Goal: Task Accomplishment & Management: Use online tool/utility

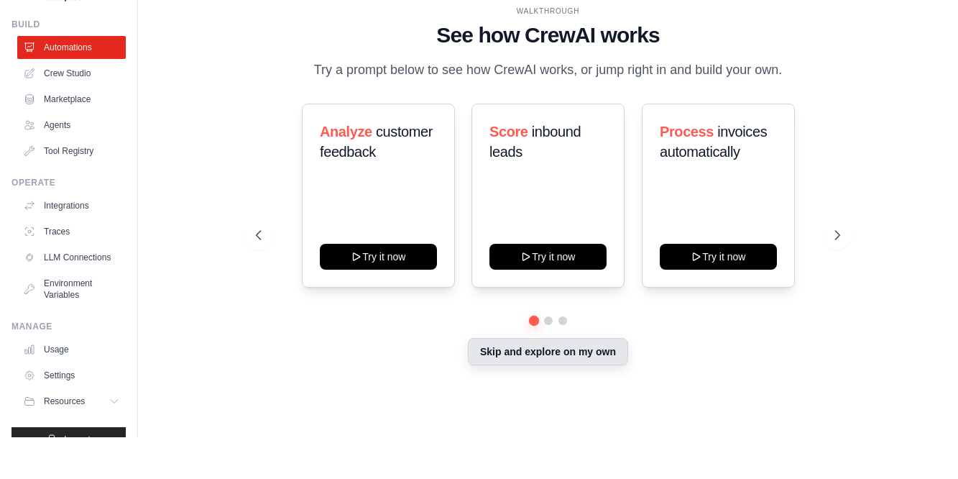
click at [560, 380] on button "Skip and explore on my own" at bounding box center [548, 393] width 160 height 27
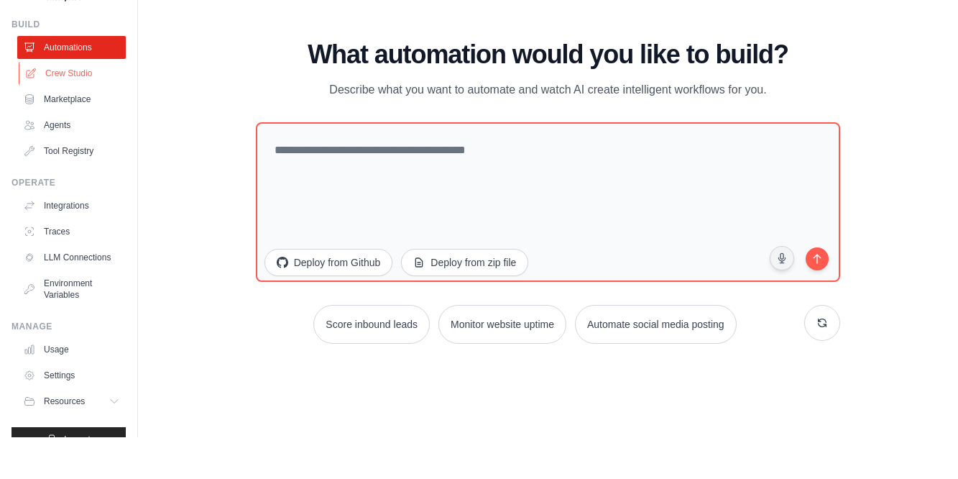
click at [58, 104] on link "Crew Studio" at bounding box center [73, 115] width 109 height 23
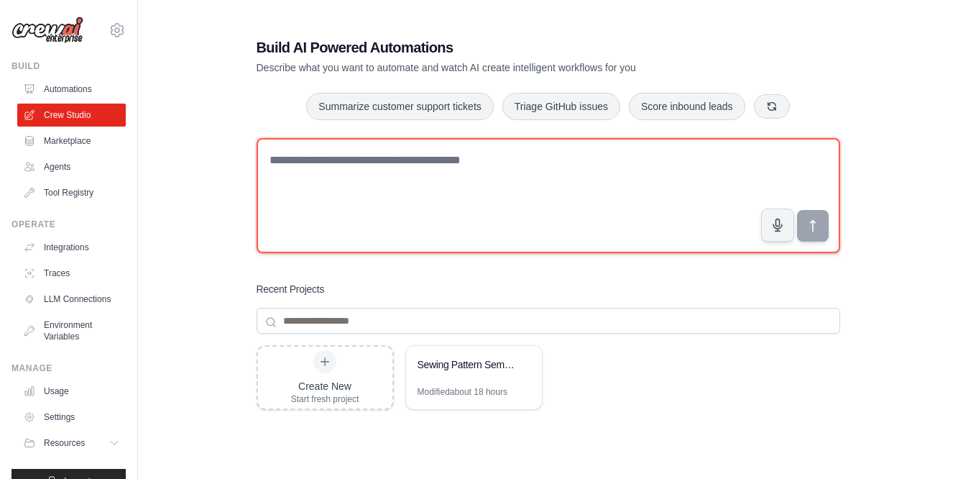
click at [344, 158] on textarea at bounding box center [549, 195] width 584 height 115
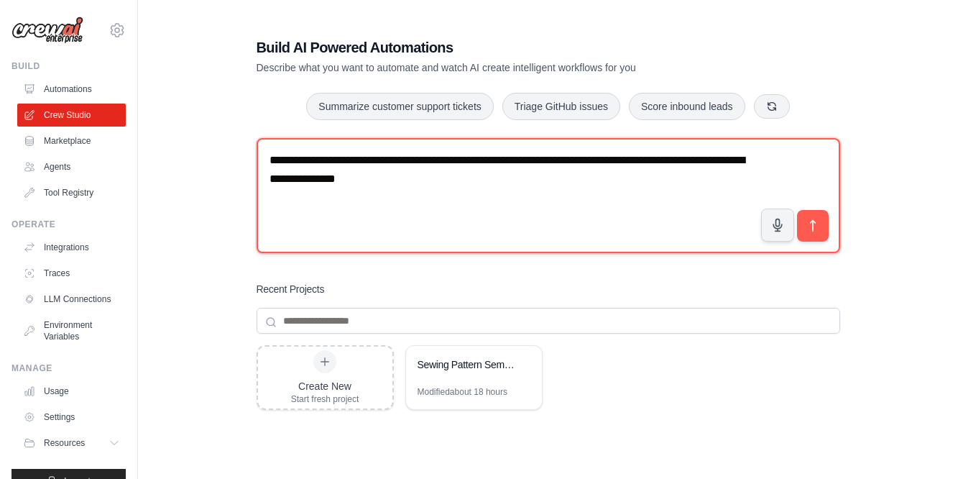
click at [510, 188] on textarea "**********" at bounding box center [549, 195] width 584 height 115
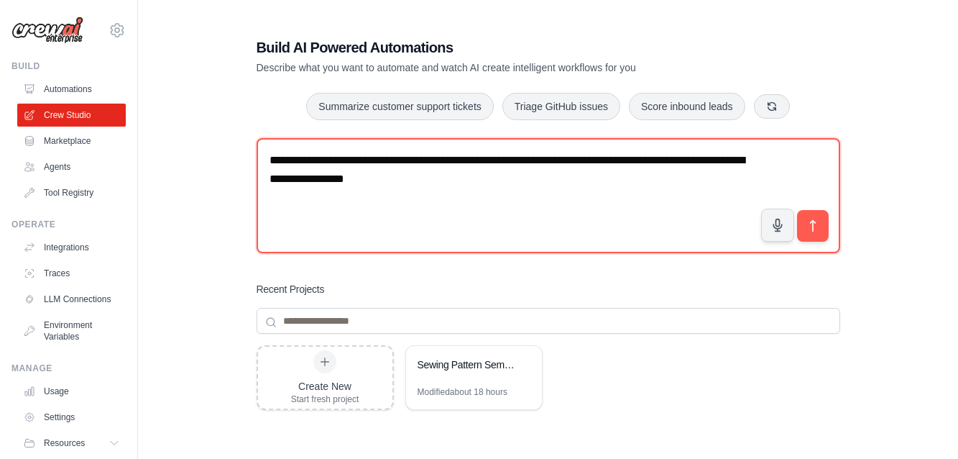
paste textarea "**********"
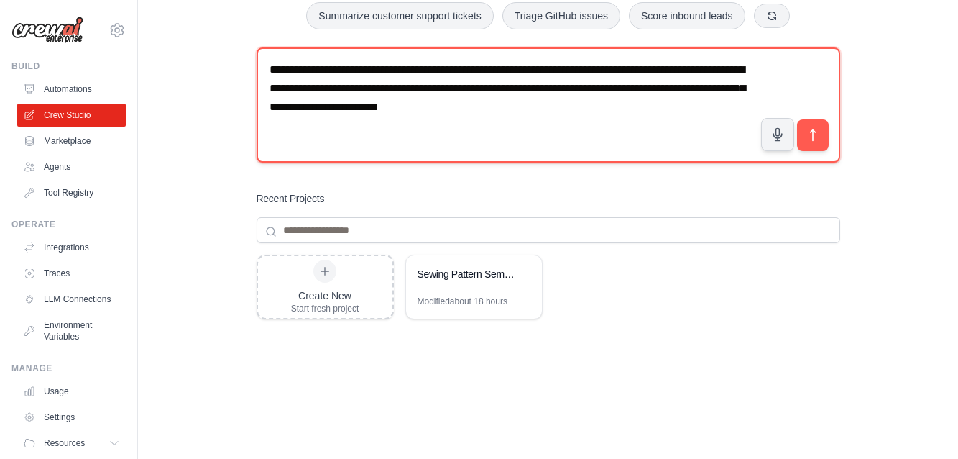
scroll to position [92, 0]
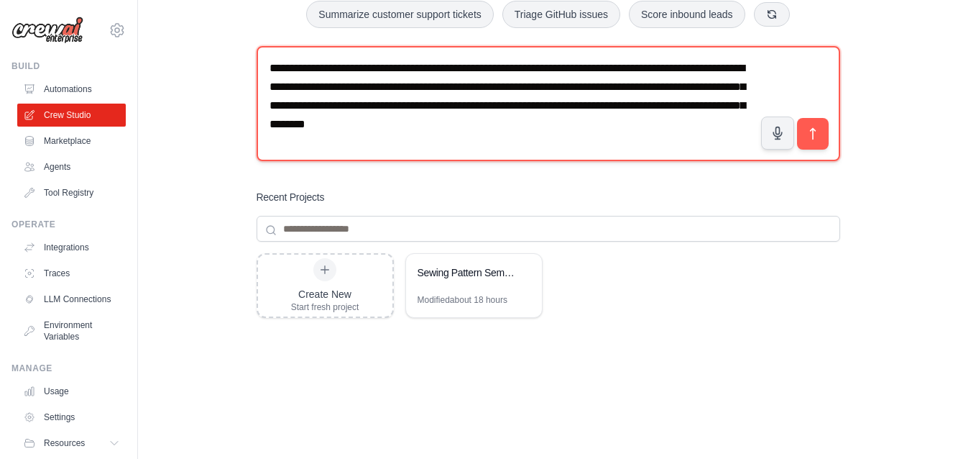
click at [633, 123] on textarea "**********" at bounding box center [549, 103] width 584 height 115
click at [502, 145] on textarea "**********" at bounding box center [549, 103] width 584 height 115
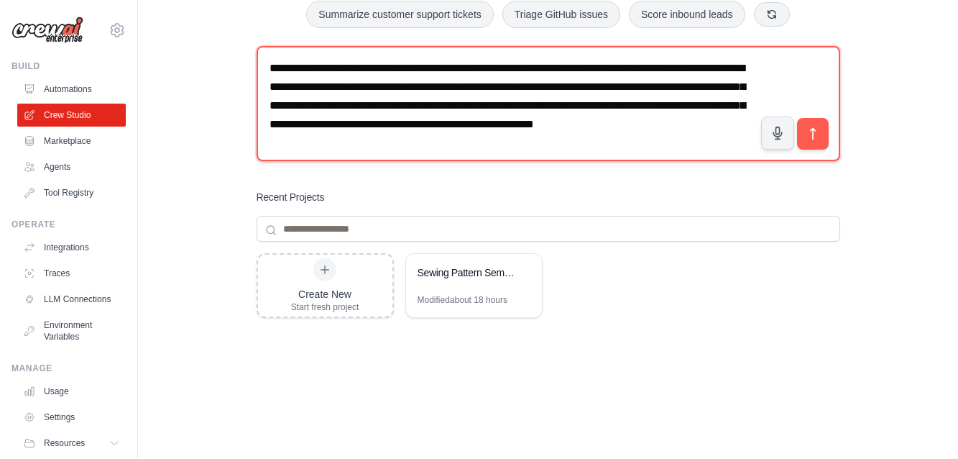
click at [548, 149] on textarea "**********" at bounding box center [549, 103] width 584 height 115
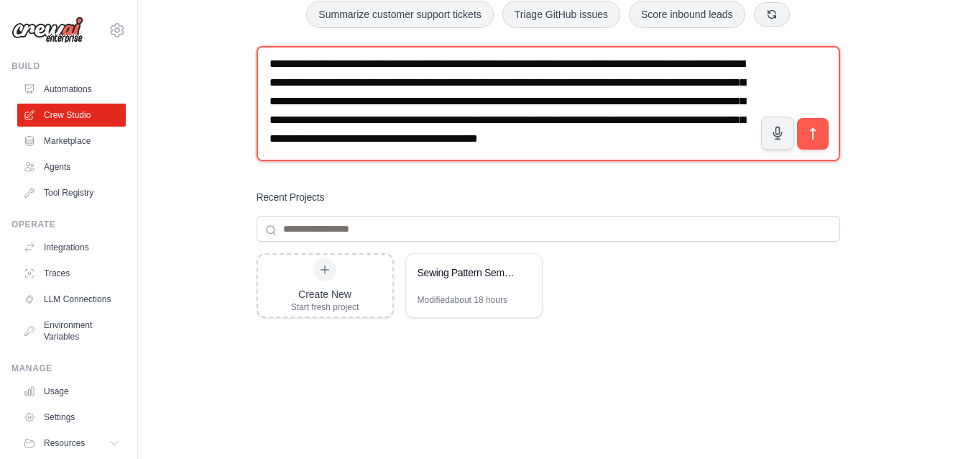
drag, startPoint x: 405, startPoint y: 152, endPoint x: 394, endPoint y: 154, distance: 11.7
click at [394, 154] on textarea "**********" at bounding box center [549, 103] width 584 height 115
drag, startPoint x: 400, startPoint y: 152, endPoint x: 707, endPoint y: 151, distance: 306.9
click at [707, 151] on textarea "**********" at bounding box center [549, 103] width 584 height 115
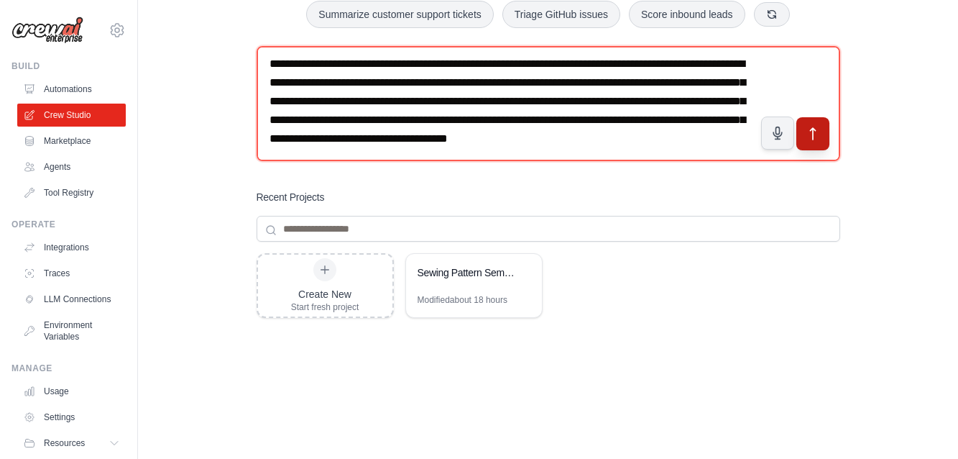
type textarea "**********"
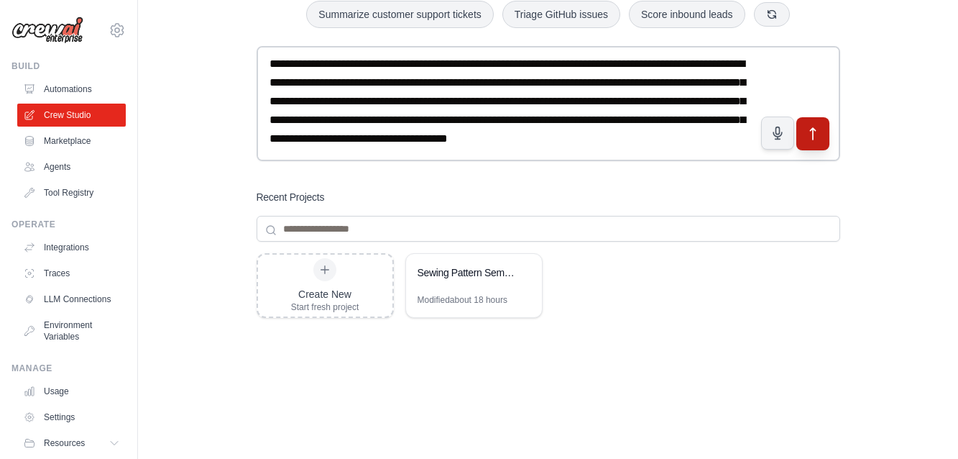
click at [816, 132] on icon "submit" at bounding box center [812, 134] width 15 height 15
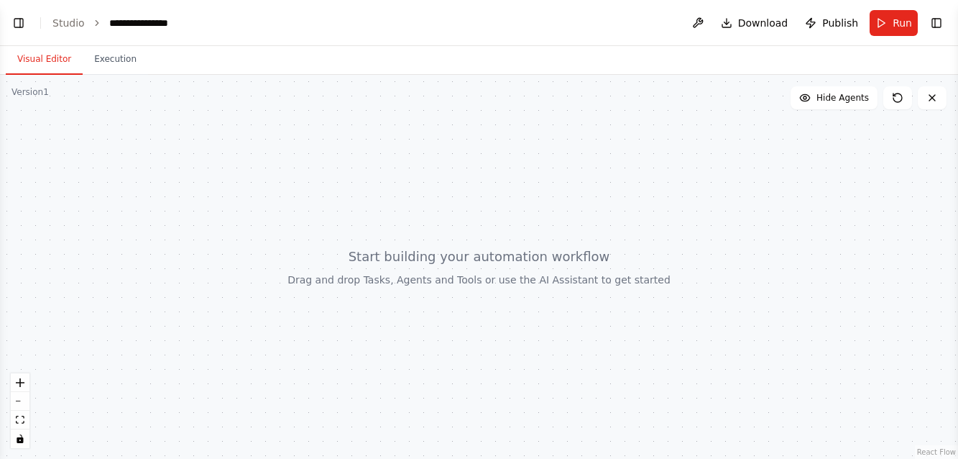
scroll to position [188, 0]
click at [17, 22] on button "Toggle Left Sidebar" at bounding box center [19, 23] width 20 height 20
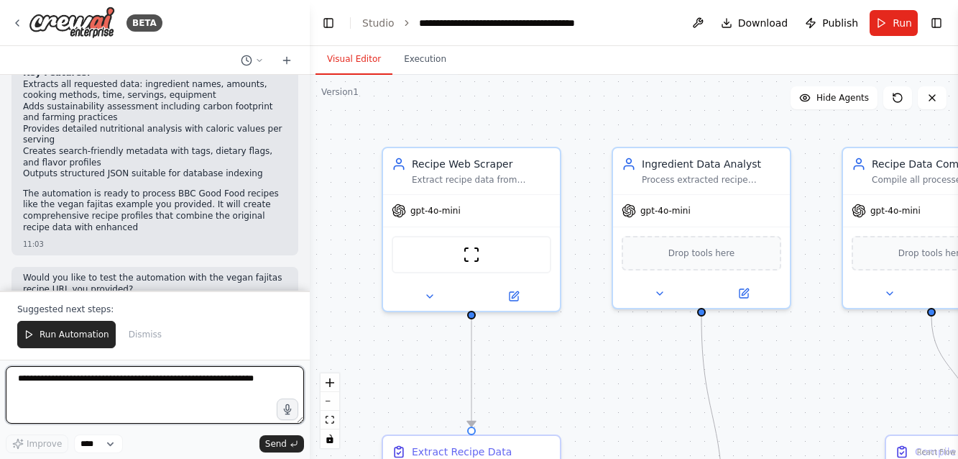
scroll to position [1420, 0]
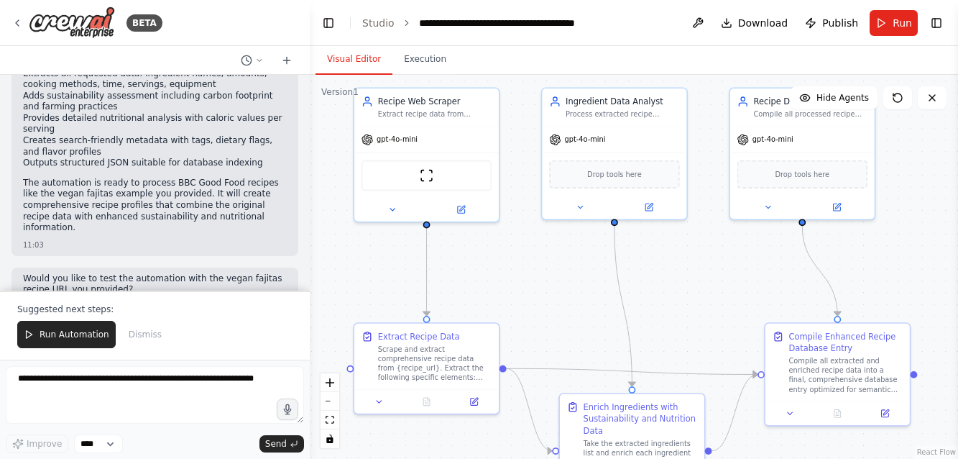
drag, startPoint x: 349, startPoint y: 288, endPoint x: 327, endPoint y: 203, distance: 86.8
click at [327, 203] on div ".deletable-edge-delete-btn { width: 20px; height: 20px; border: 0px solid #ffff…" at bounding box center [634, 267] width 648 height 384
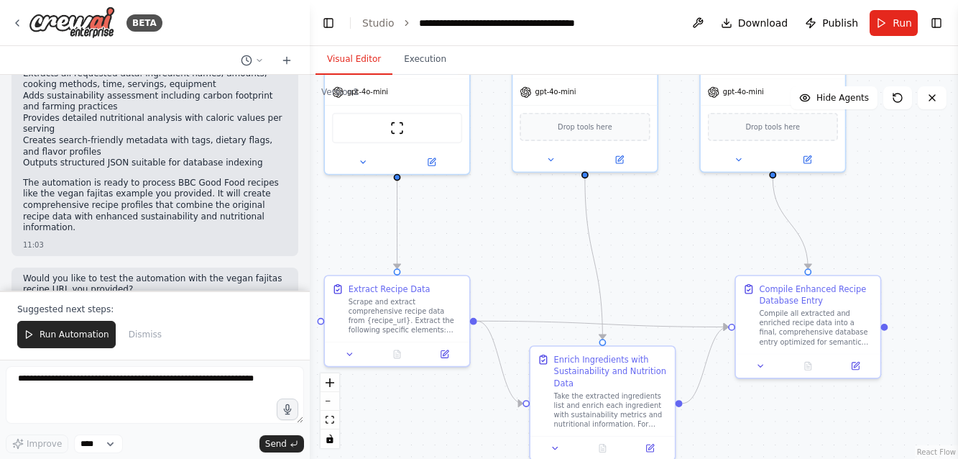
drag, startPoint x: 487, startPoint y: 265, endPoint x: 456, endPoint y: 218, distance: 56.2
click at [456, 218] on div ".deletable-edge-delete-btn { width: 20px; height: 20px; border: 0px solid #ffff…" at bounding box center [634, 267] width 648 height 384
click at [50, 327] on button "Run Automation" at bounding box center [66, 334] width 98 height 27
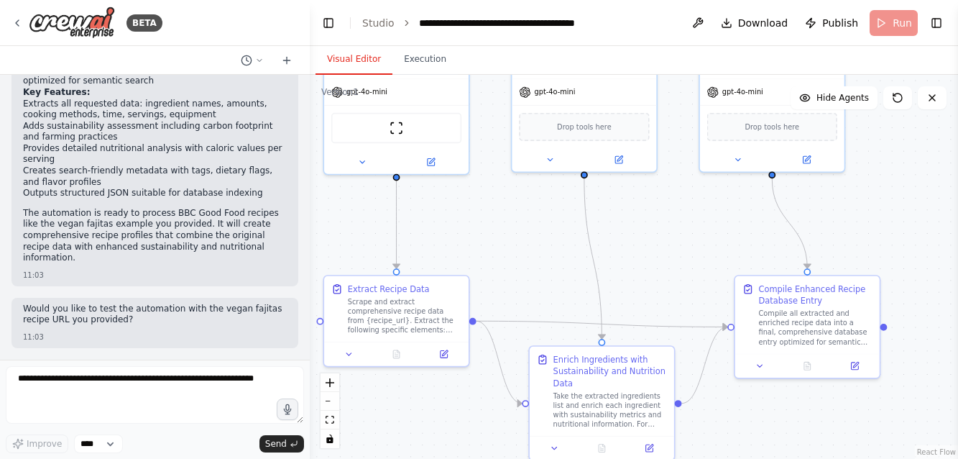
scroll to position [1351, 0]
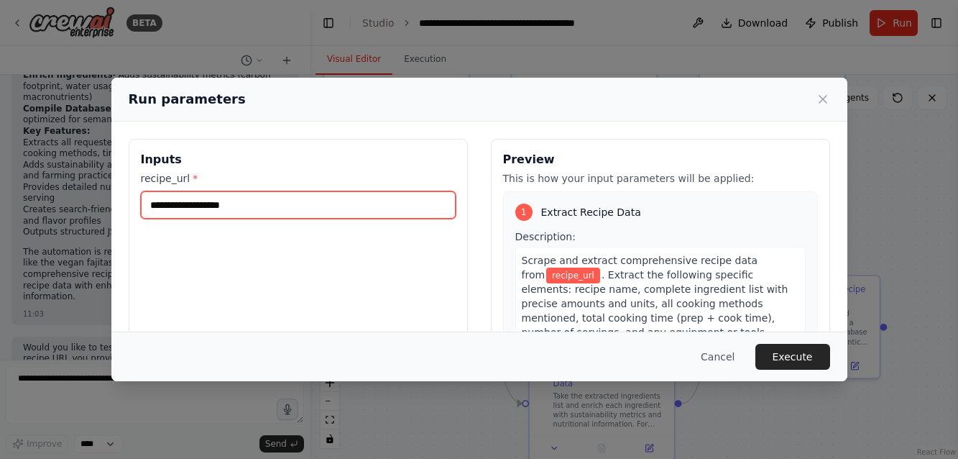
drag, startPoint x: 262, startPoint y: 208, endPoint x: 57, endPoint y: 214, distance: 204.9
click at [57, 214] on div "Run parameters Inputs recipe_url * Preview This is how your input parameters wi…" at bounding box center [479, 229] width 958 height 459
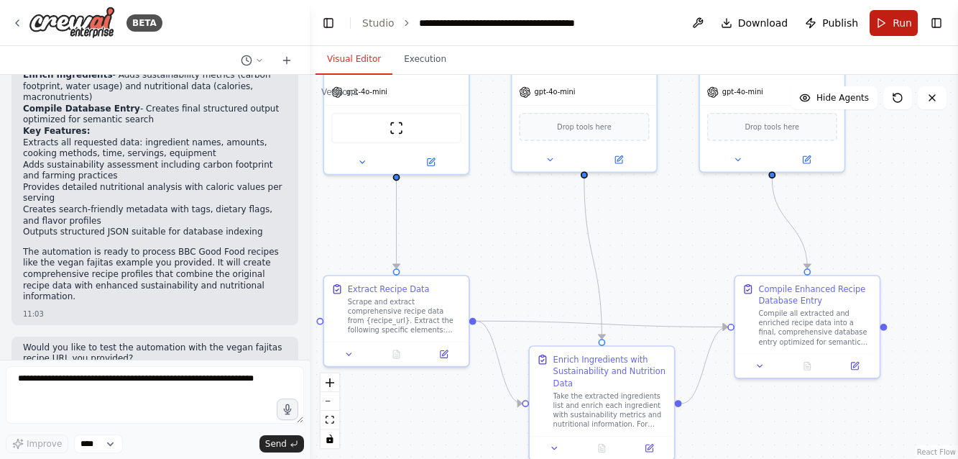
click at [905, 19] on span "Run" at bounding box center [902, 23] width 19 height 14
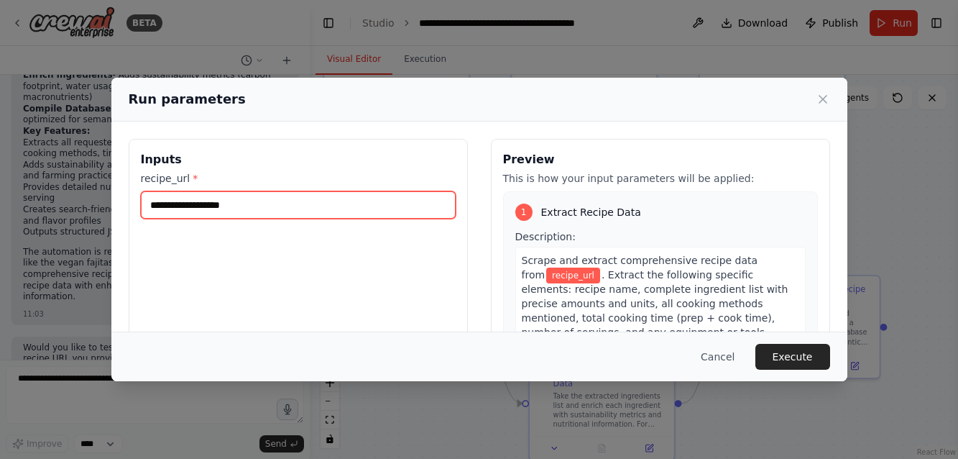
click at [188, 209] on input "recipe_url *" at bounding box center [298, 204] width 315 height 27
paste input "**********"
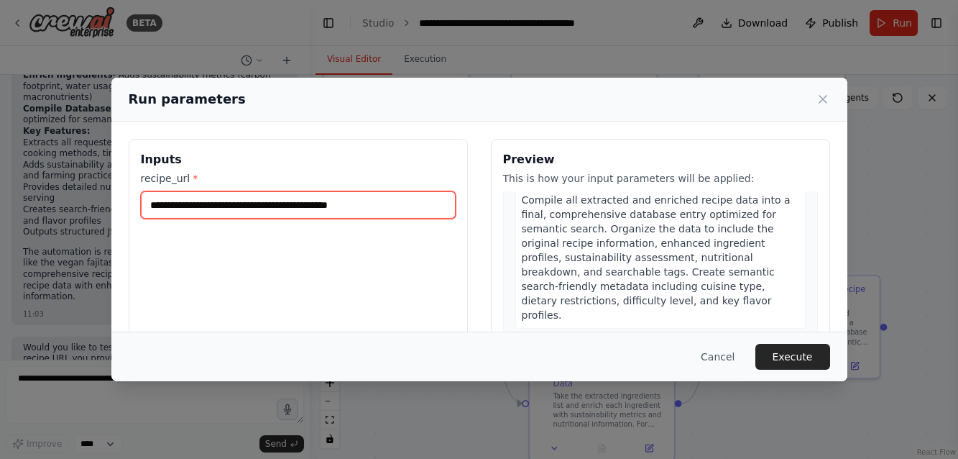
scroll to position [806, 0]
type input "**********"
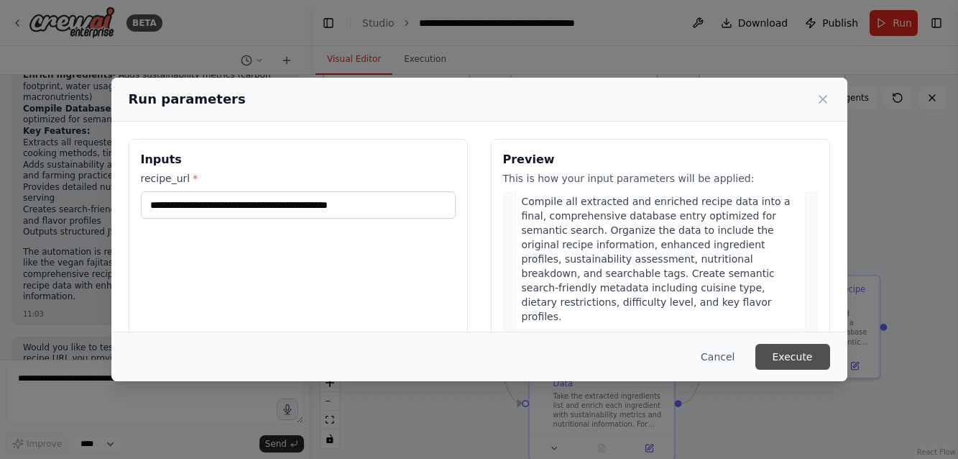
click at [792, 351] on button "Execute" at bounding box center [792, 357] width 75 height 26
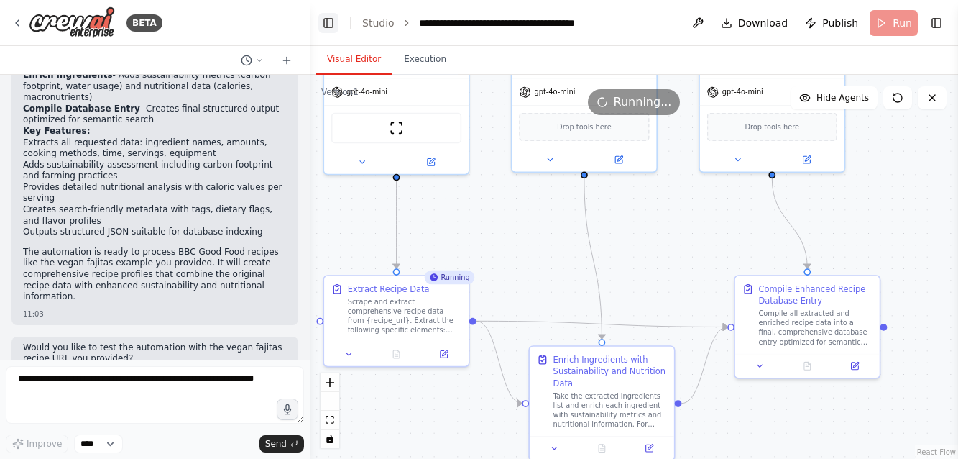
click at [323, 21] on button "Toggle Left Sidebar" at bounding box center [328, 23] width 20 height 20
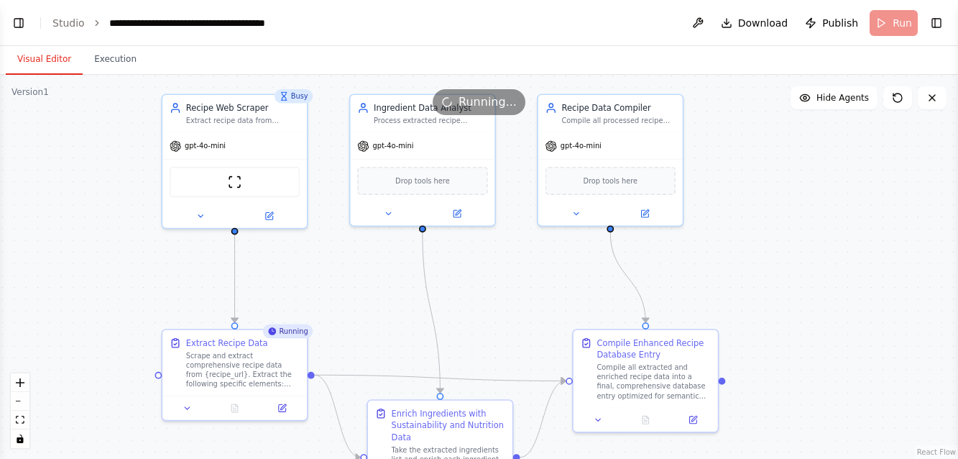
drag, startPoint x: 650, startPoint y: 243, endPoint x: 799, endPoint y: 297, distance: 157.6
click at [799, 297] on div ".deletable-edge-delete-btn { width: 20px; height: 20px; border: 0px solid #ffff…" at bounding box center [479, 267] width 958 height 384
click at [236, 400] on button at bounding box center [235, 405] width 50 height 14
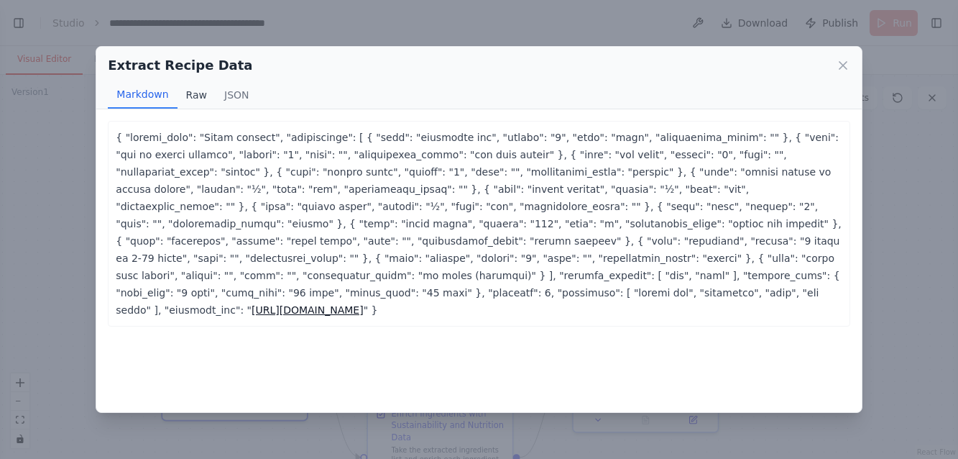
click at [185, 96] on button "Raw" at bounding box center [197, 94] width 38 height 27
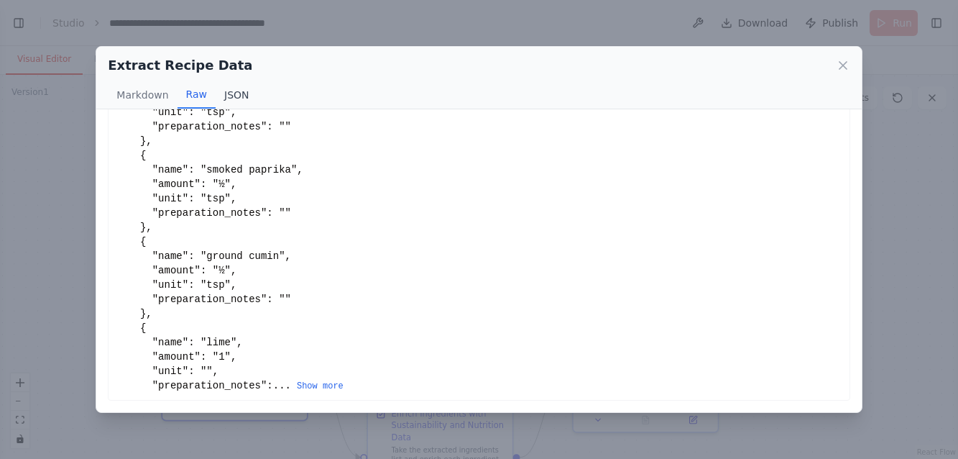
scroll to position [0, 0]
click at [236, 89] on button "JSON" at bounding box center [237, 94] width 42 height 27
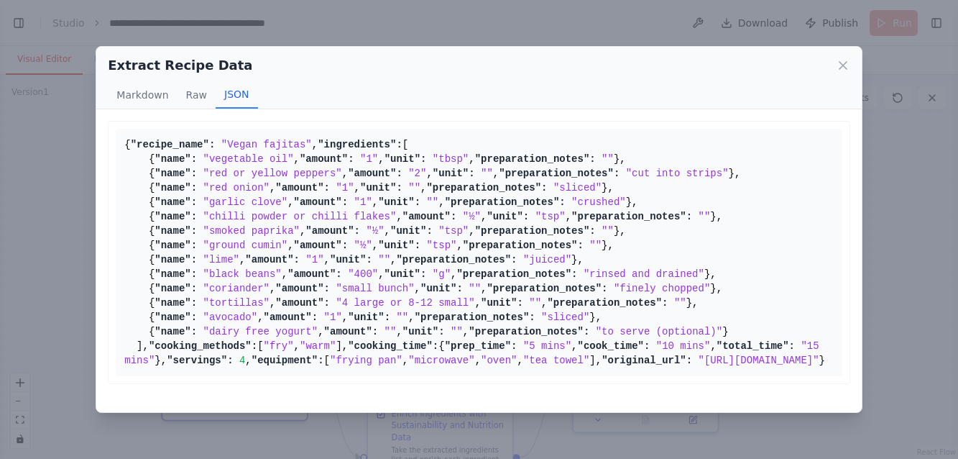
scroll to position [679, 0]
click at [842, 63] on icon at bounding box center [843, 65] width 14 height 14
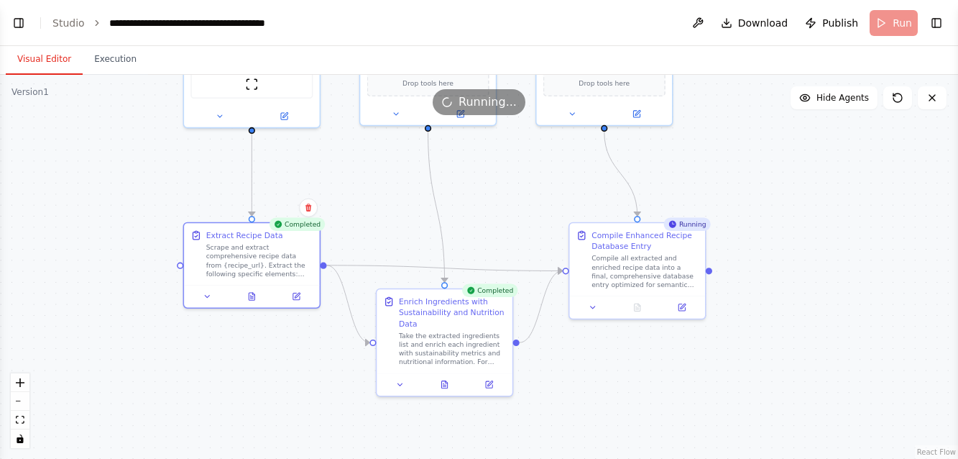
drag, startPoint x: 512, startPoint y: 334, endPoint x: 512, endPoint y: 227, distance: 107.1
click at [512, 227] on div ".deletable-edge-delete-btn { width: 20px; height: 20px; border: 0px solid #ffff…" at bounding box center [479, 267] width 958 height 384
click at [446, 382] on icon at bounding box center [444, 382] width 6 height 7
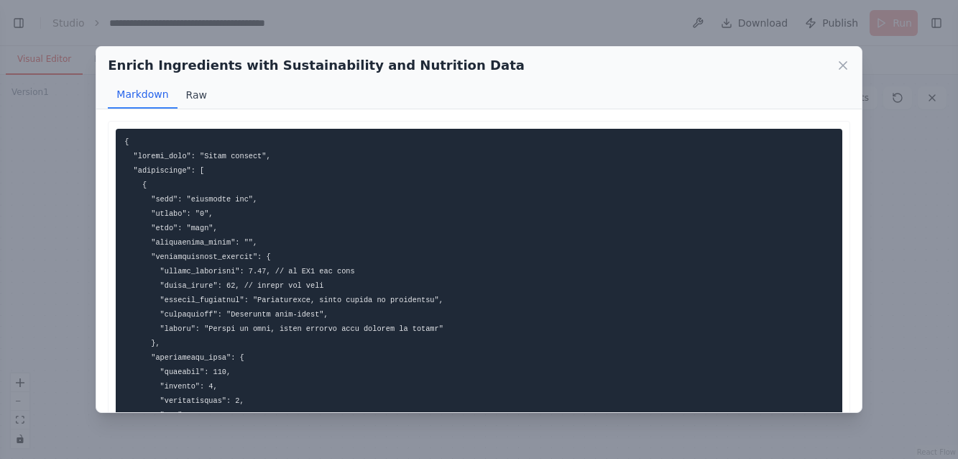
click at [193, 101] on button "Raw" at bounding box center [197, 94] width 38 height 27
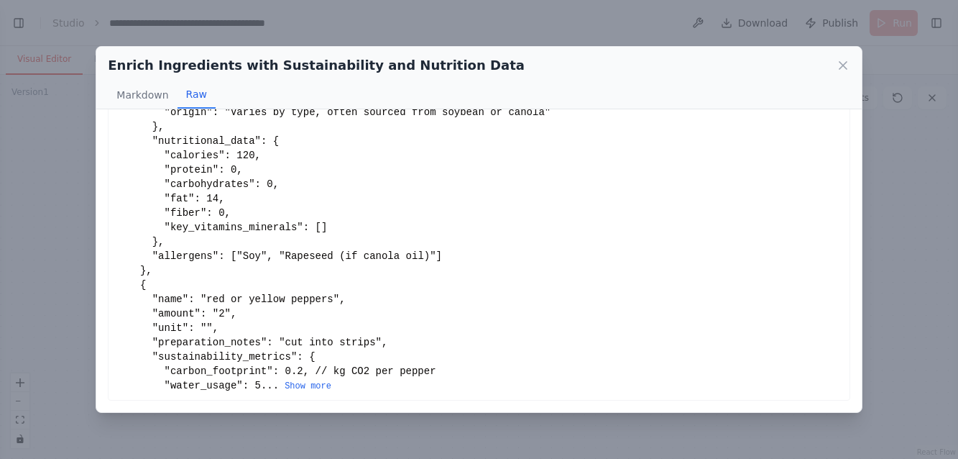
scroll to position [225, 0]
click at [304, 387] on button "Show more" at bounding box center [308, 386] width 47 height 12
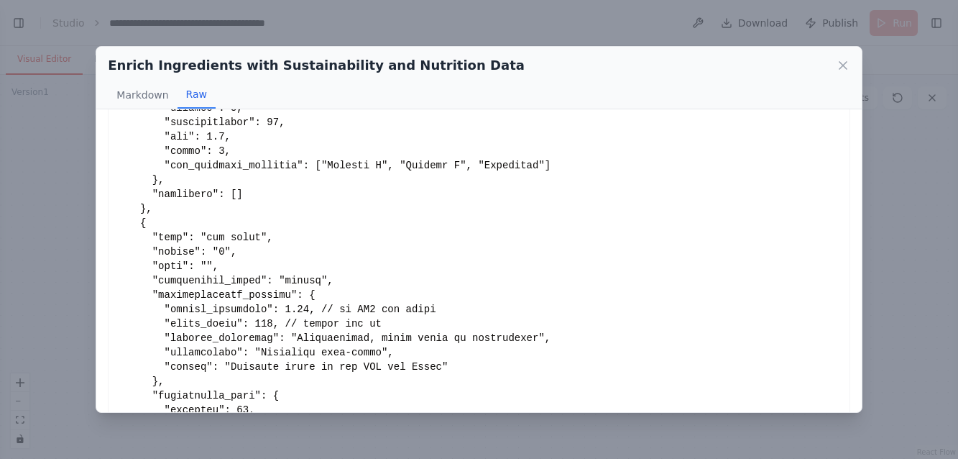
scroll to position [601, 0]
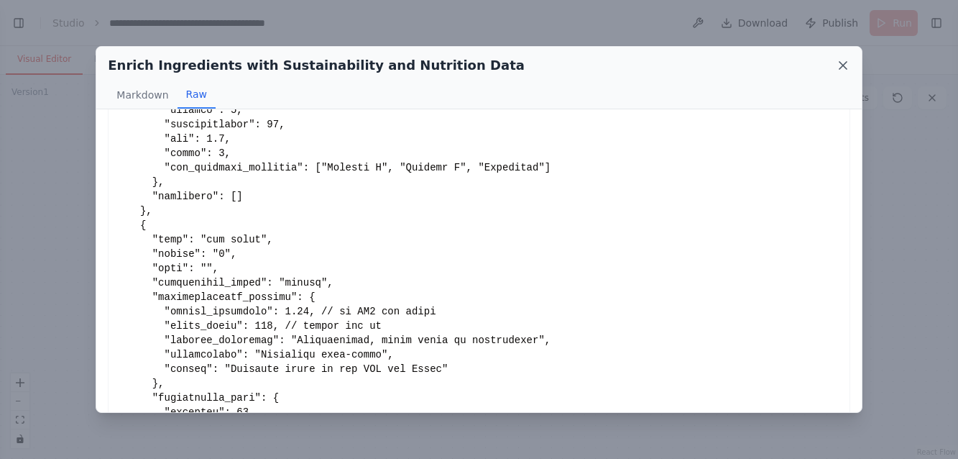
click at [845, 65] on icon at bounding box center [843, 65] width 14 height 14
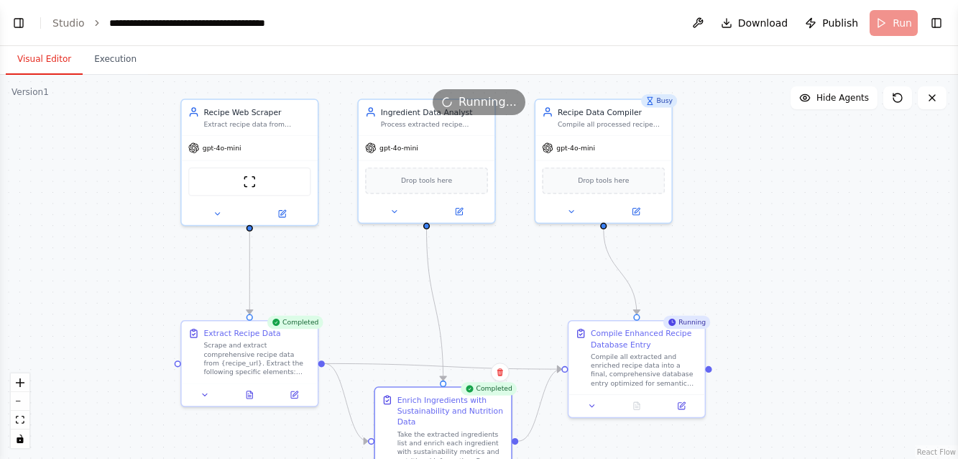
drag, startPoint x: 782, startPoint y: 166, endPoint x: 782, endPoint y: 264, distance: 97.8
click at [782, 264] on div ".deletable-edge-delete-btn { width: 20px; height: 20px; border: 0px solid #ffff…" at bounding box center [479, 267] width 958 height 384
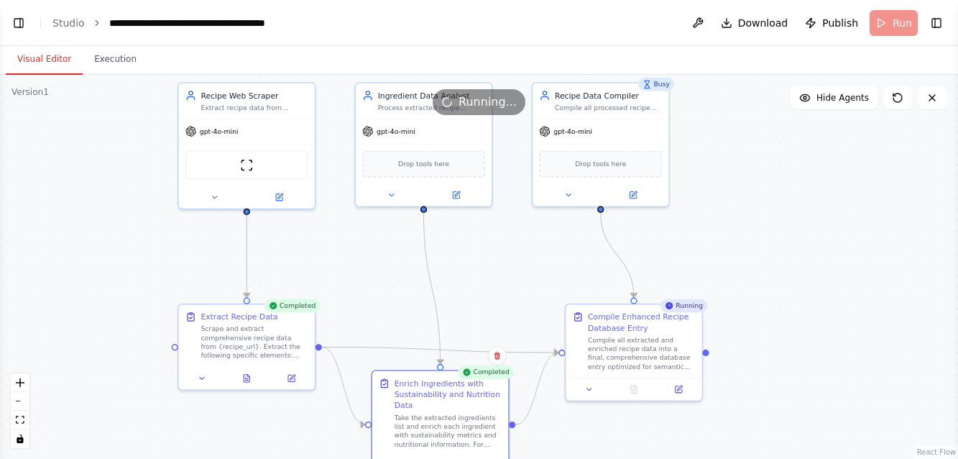
drag, startPoint x: 764, startPoint y: 216, endPoint x: 760, endPoint y: 199, distance: 16.9
click at [760, 199] on div ".deletable-edge-delete-btn { width: 20px; height: 20px; border: 0px solid #ffff…" at bounding box center [479, 267] width 958 height 384
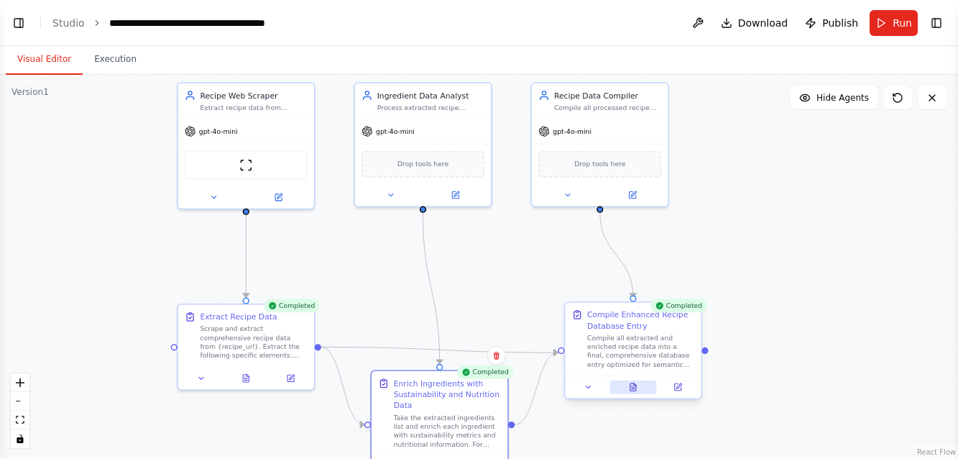
click at [633, 386] on icon at bounding box center [632, 386] width 1 height 0
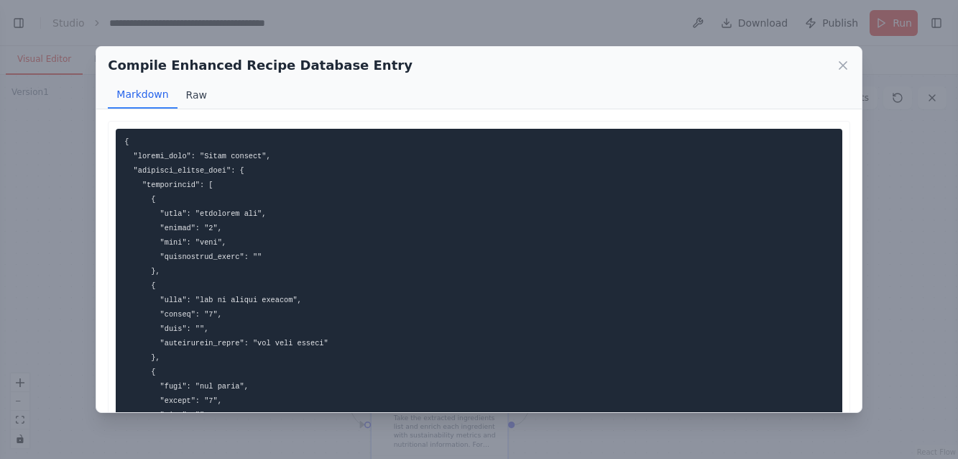
click at [196, 96] on button "Raw" at bounding box center [197, 94] width 38 height 27
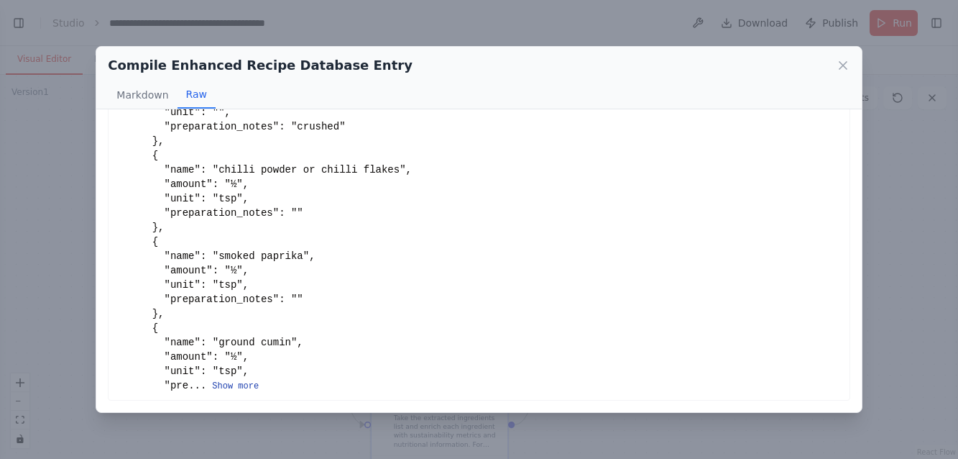
scroll to position [0, 0]
click at [231, 387] on button "Show more" at bounding box center [235, 386] width 47 height 12
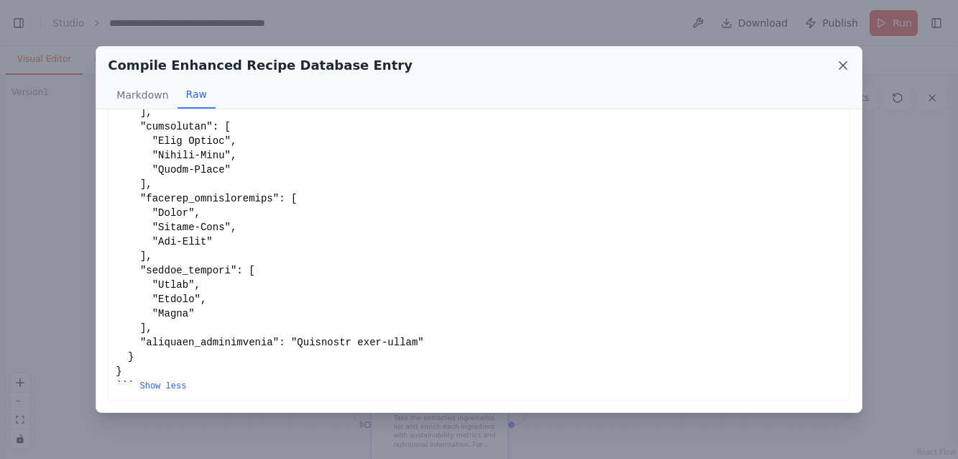
click at [842, 67] on icon at bounding box center [843, 65] width 7 height 7
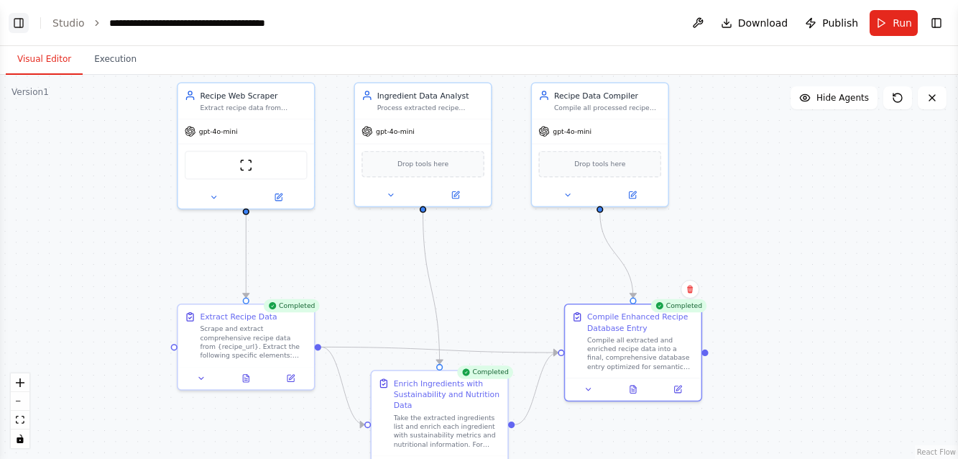
click at [17, 21] on button "Toggle Left Sidebar" at bounding box center [19, 23] width 20 height 20
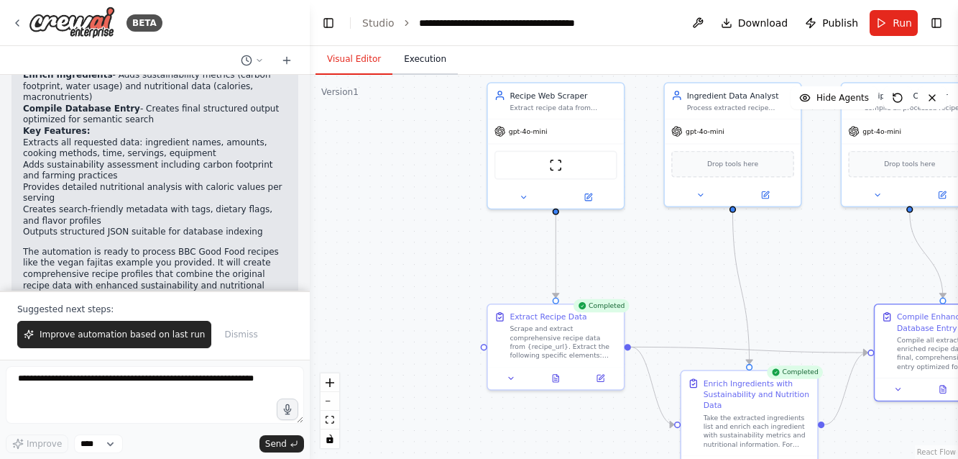
click at [420, 61] on button "Execution" at bounding box center [424, 60] width 65 height 30
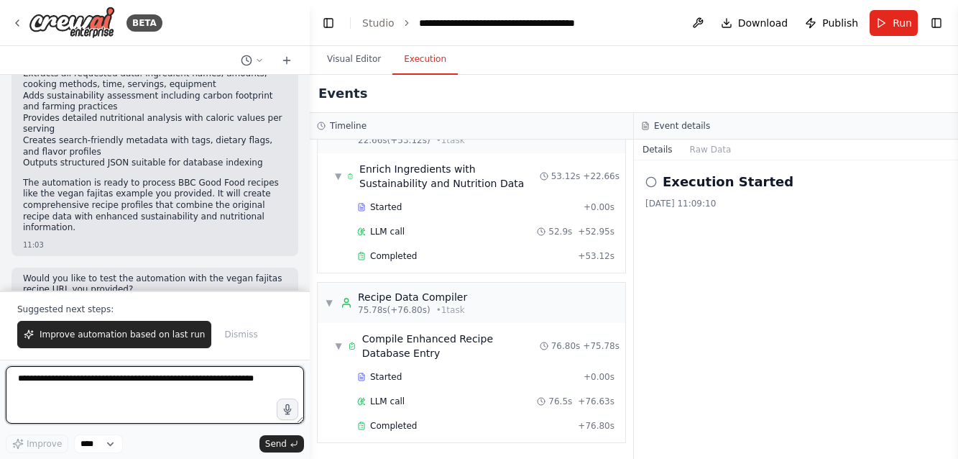
click at [45, 383] on textarea at bounding box center [155, 395] width 298 height 58
type textarea "**********"
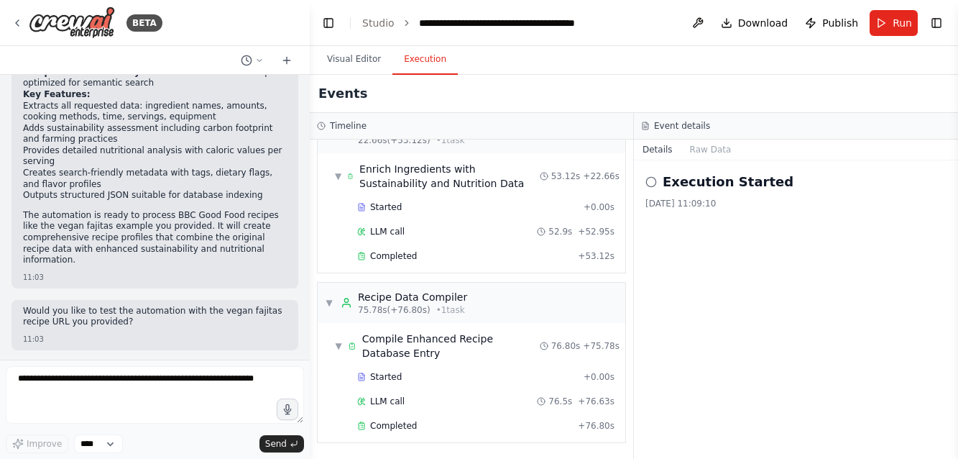
scroll to position [1450, 0]
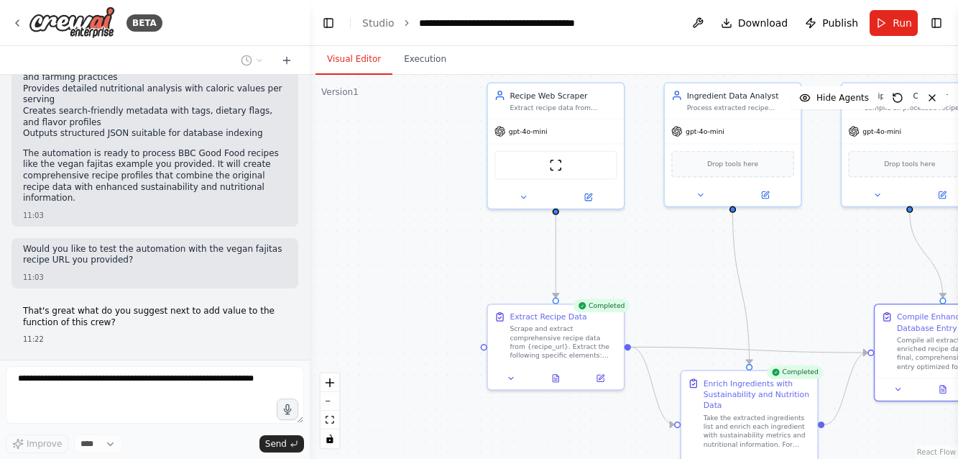
click at [354, 58] on button "Visual Editor" at bounding box center [354, 60] width 77 height 30
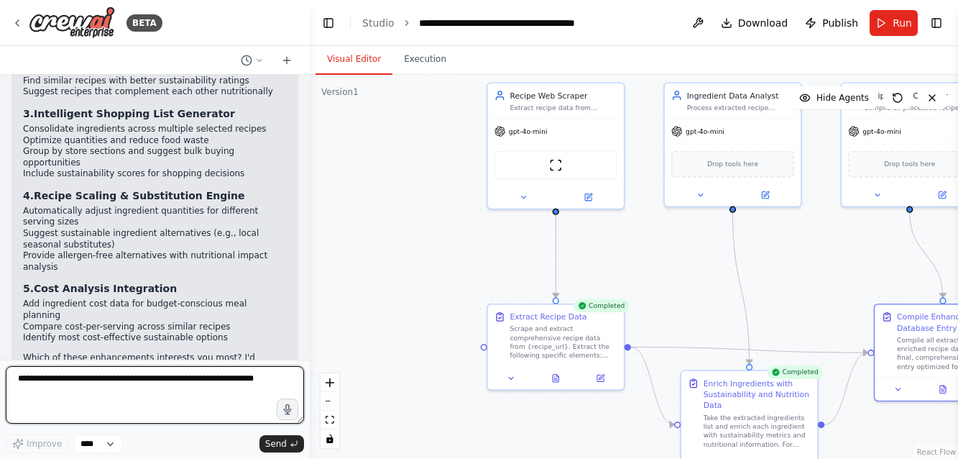
scroll to position [1945, 0]
type textarea "**********"
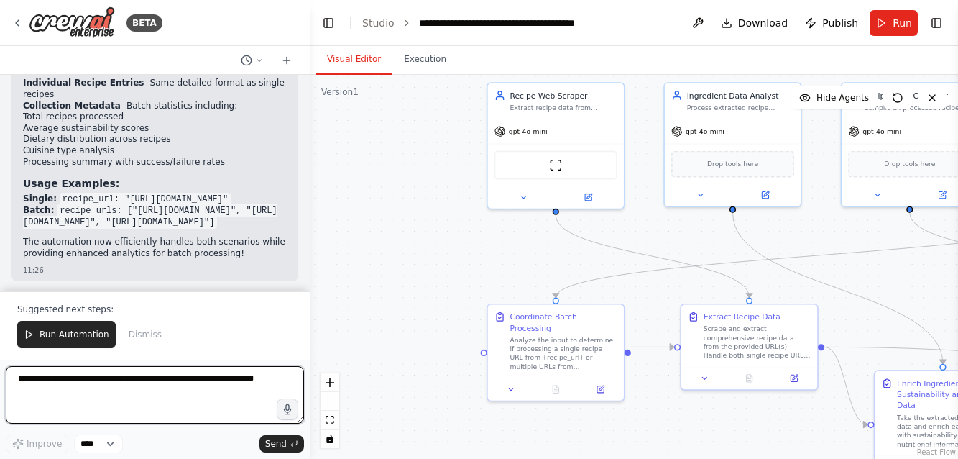
scroll to position [3439, 0]
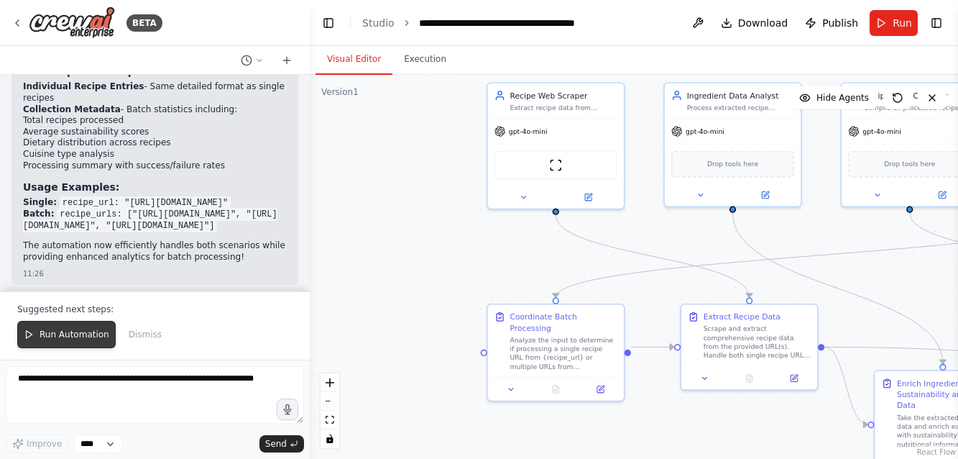
click at [81, 334] on span "Run Automation" at bounding box center [75, 334] width 70 height 12
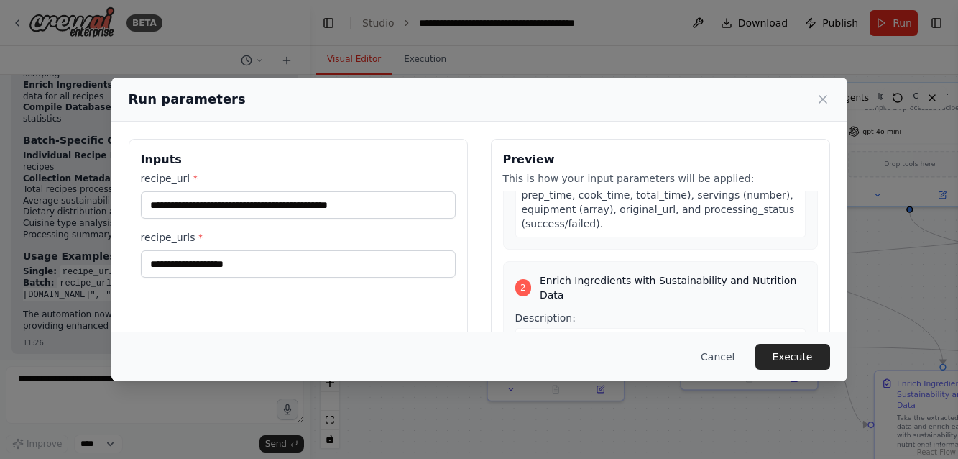
scroll to position [350, 0]
click at [800, 355] on button "Execute" at bounding box center [792, 357] width 75 height 26
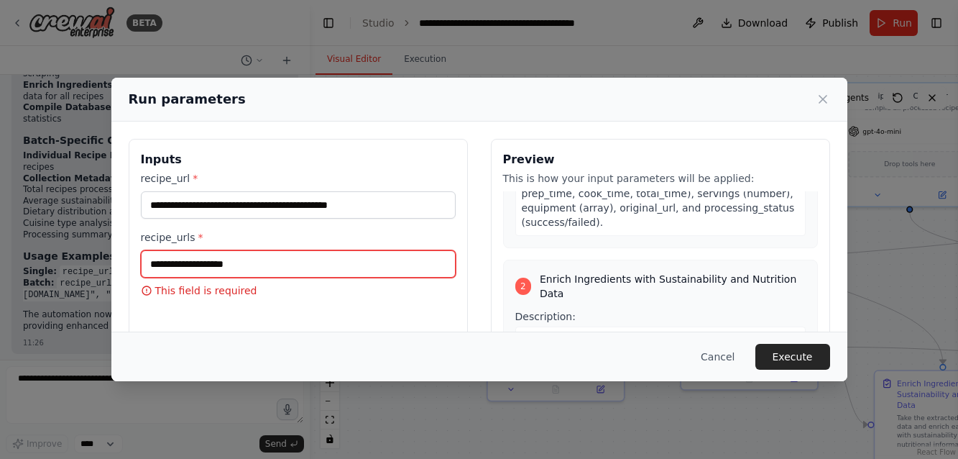
click at [160, 264] on input "recipe_urls *" at bounding box center [298, 263] width 315 height 27
paste input "**********"
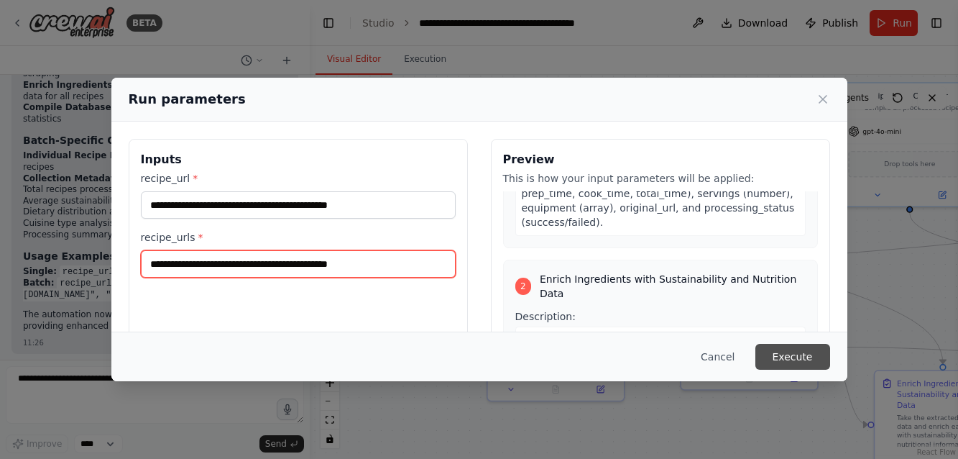
type input "**********"
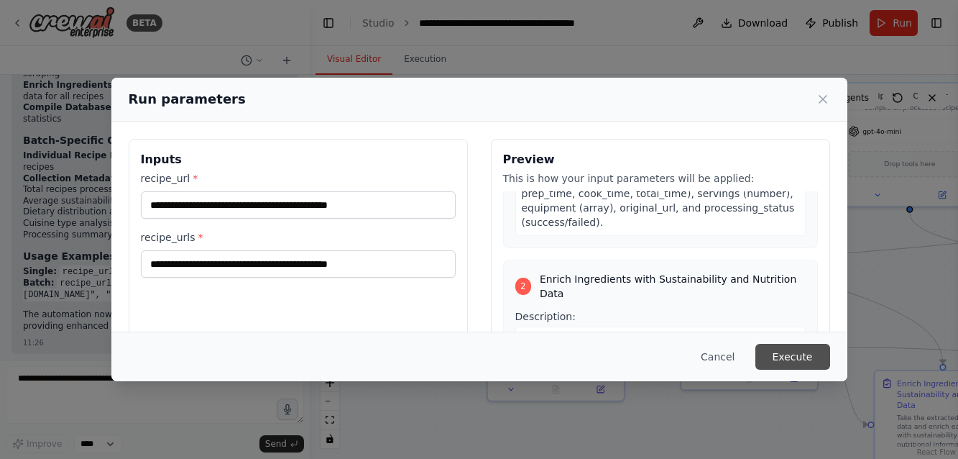
click at [799, 351] on button "Execute" at bounding box center [792, 357] width 75 height 26
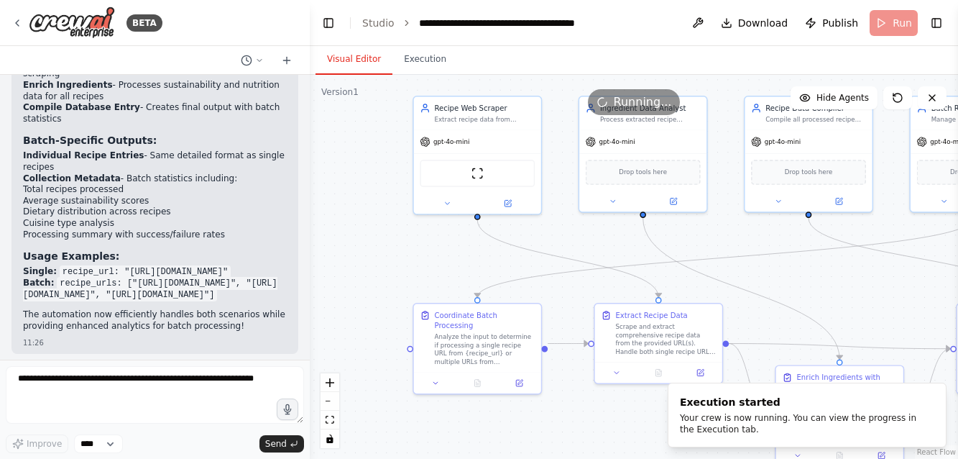
drag, startPoint x: 410, startPoint y: 281, endPoint x: 335, endPoint y: 283, distance: 75.5
click at [335, 283] on div ".deletable-edge-delete-btn { width: 20px; height: 20px; border: 0px solid #ffff…" at bounding box center [634, 267] width 648 height 384
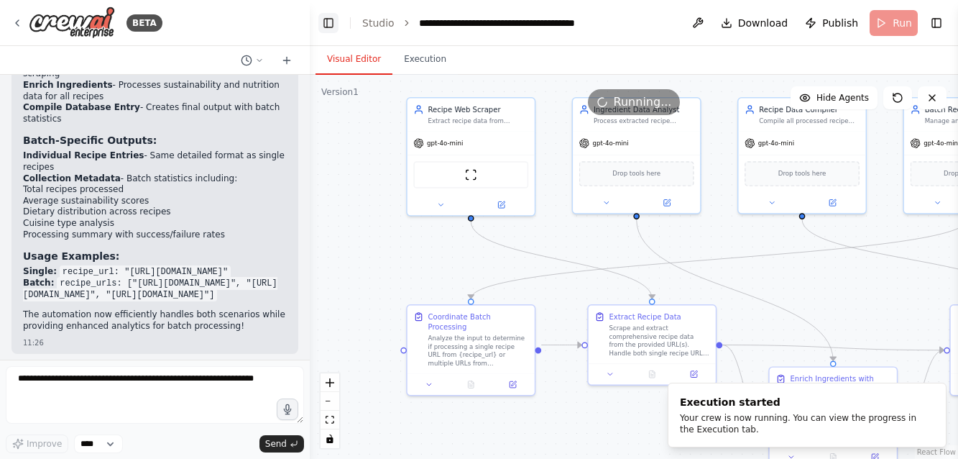
click at [326, 19] on button "Toggle Left Sidebar" at bounding box center [328, 23] width 20 height 20
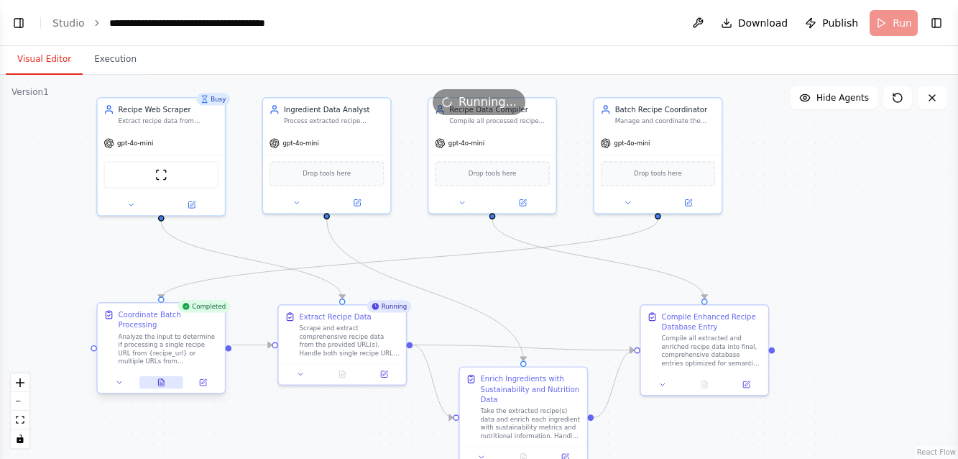
click at [157, 378] on icon at bounding box center [161, 382] width 9 height 9
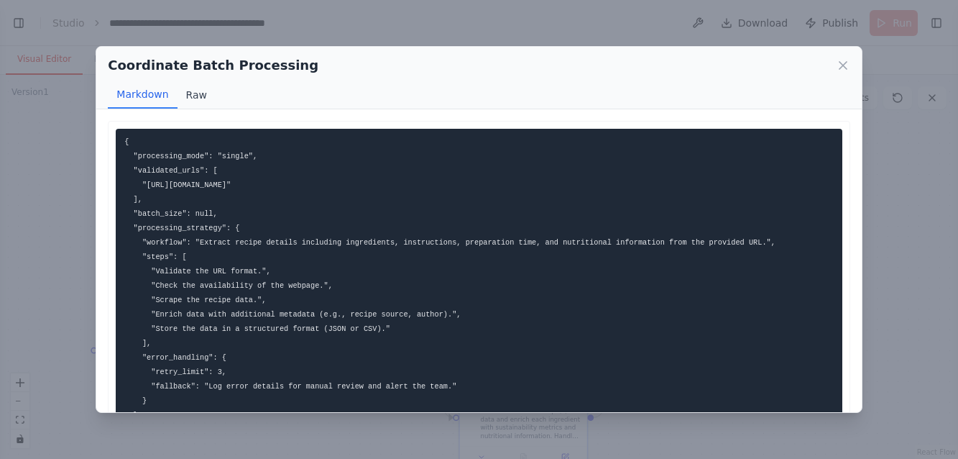
scroll to position [0, 0]
click at [198, 94] on button "Raw" at bounding box center [197, 94] width 38 height 27
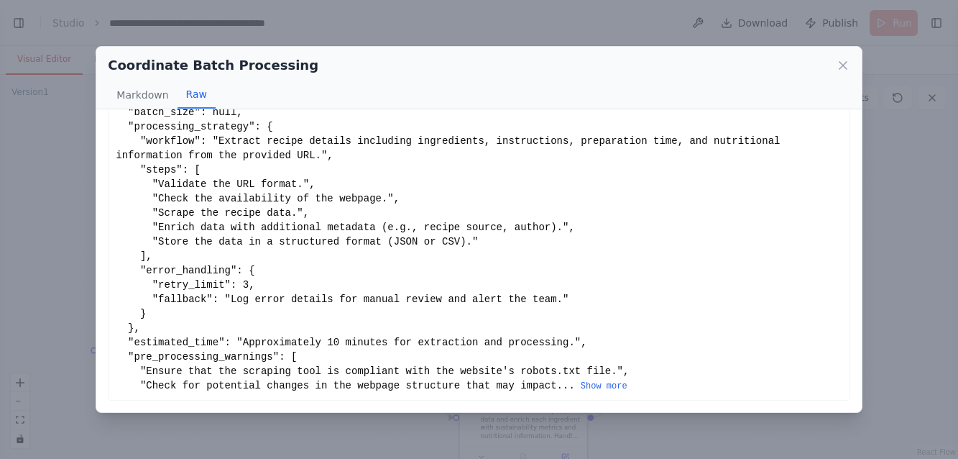
scroll to position [110, 0]
click at [842, 63] on icon at bounding box center [843, 65] width 7 height 7
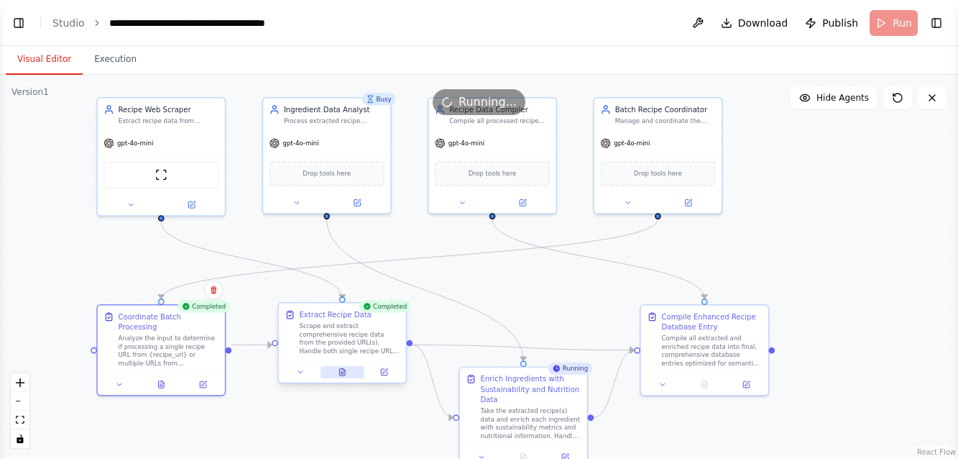
click at [345, 375] on icon at bounding box center [342, 372] width 6 height 7
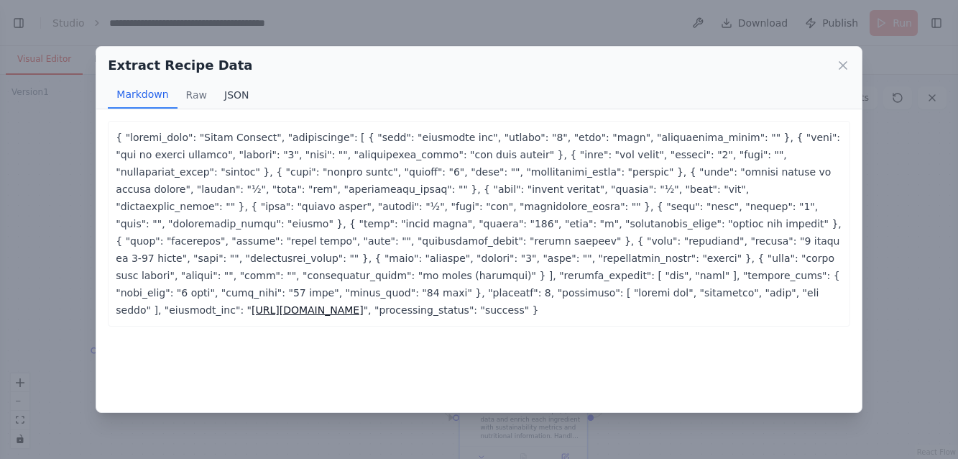
click at [233, 91] on button "JSON" at bounding box center [237, 94] width 42 height 27
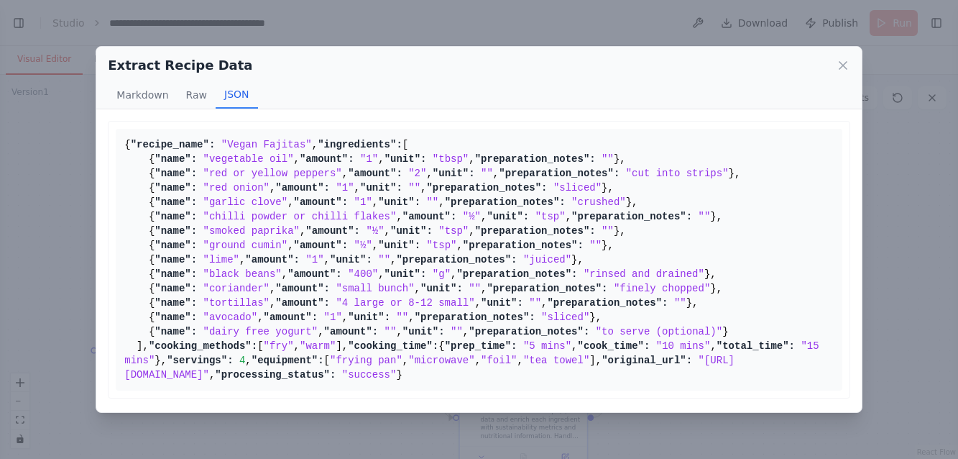
scroll to position [1205, 0]
click at [842, 63] on icon at bounding box center [843, 65] width 14 height 14
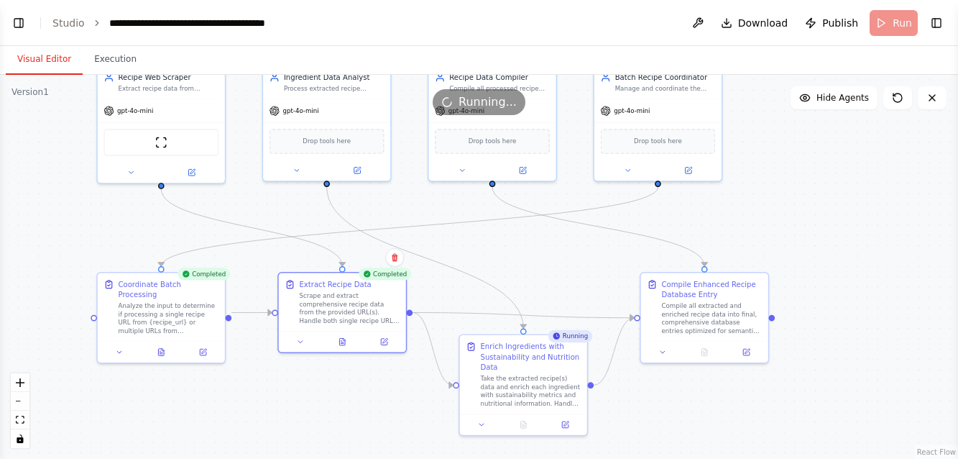
drag, startPoint x: 811, startPoint y: 241, endPoint x: 811, endPoint y: 208, distance: 33.1
click at [811, 208] on div ".deletable-edge-delete-btn { width: 20px; height: 20px; border: 0px solid #ffff…" at bounding box center [479, 267] width 958 height 384
click at [117, 52] on button "Execution" at bounding box center [115, 60] width 65 height 30
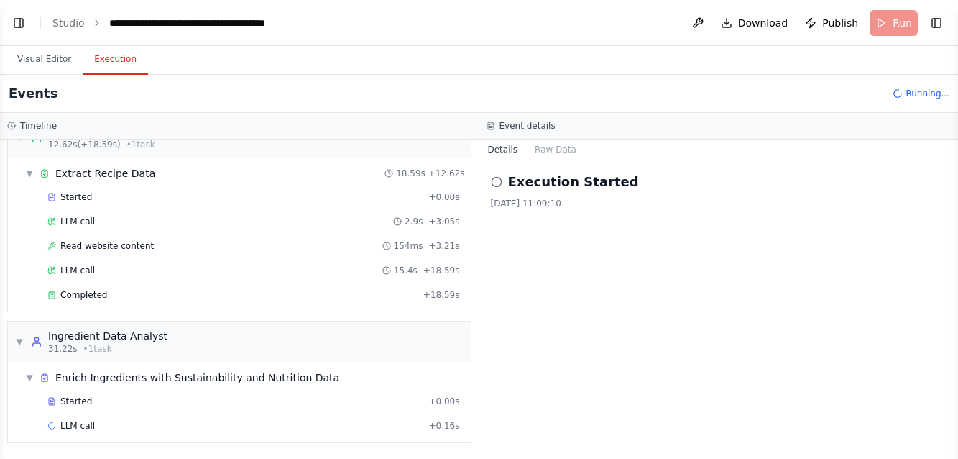
scroll to position [0, 0]
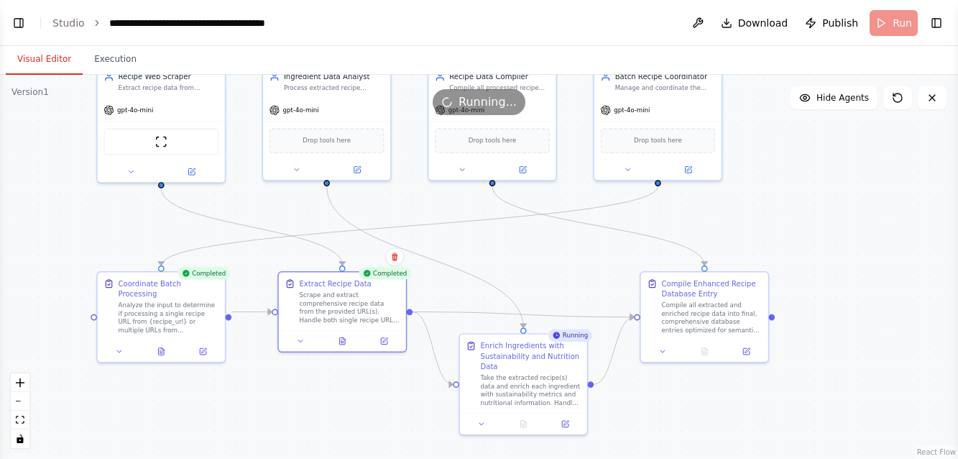
click at [59, 63] on button "Visual Editor" at bounding box center [44, 60] width 77 height 30
click at [526, 420] on icon at bounding box center [525, 419] width 2 height 2
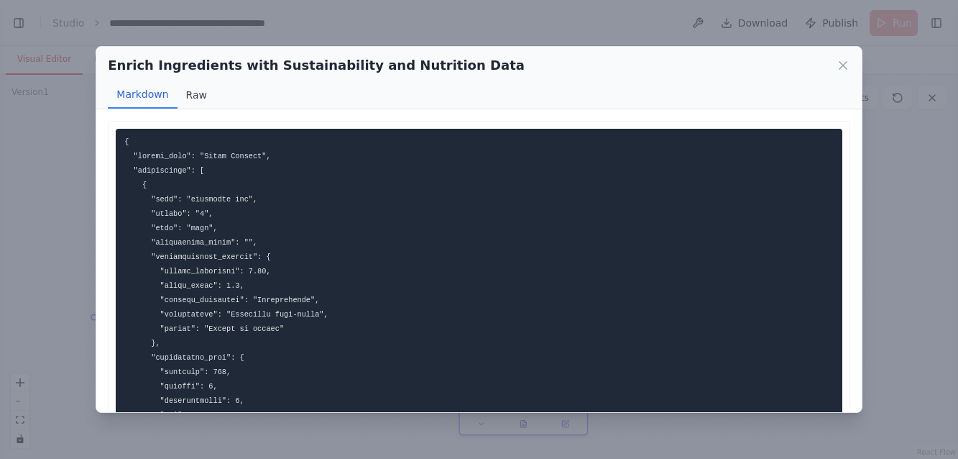
click at [197, 93] on button "Raw" at bounding box center [197, 94] width 38 height 27
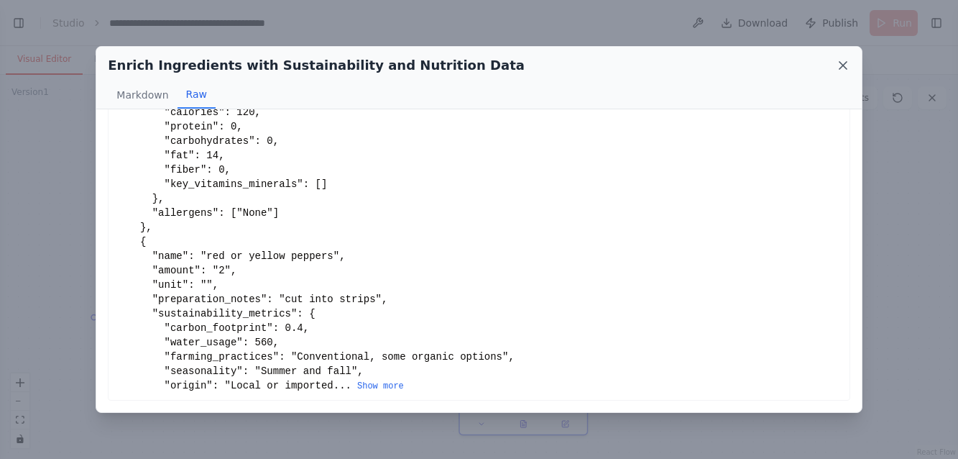
click at [843, 64] on icon at bounding box center [843, 65] width 14 height 14
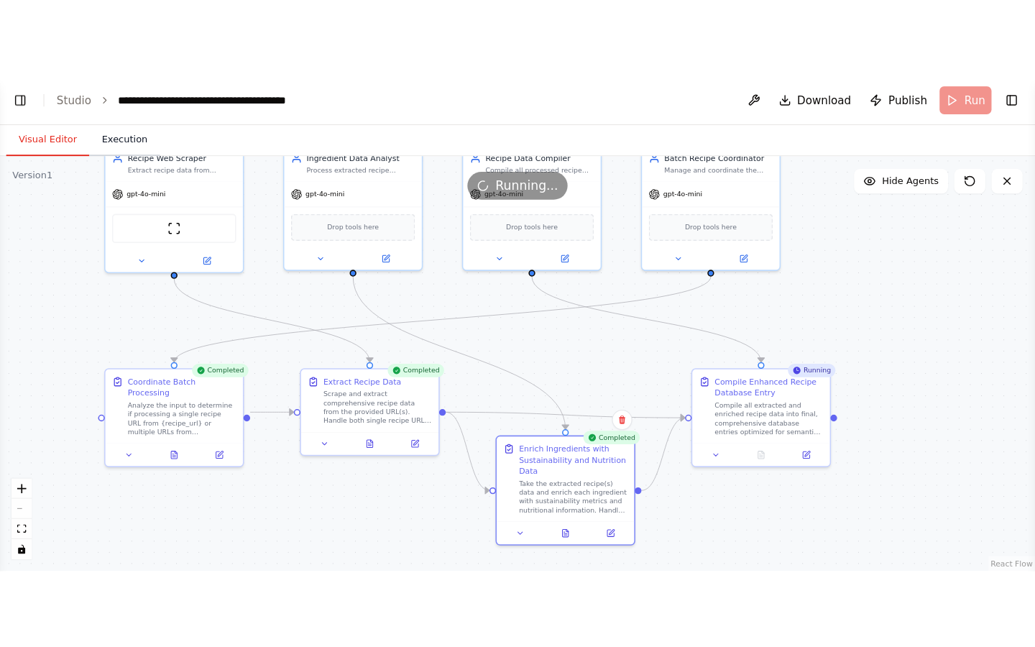
scroll to position [3181, 0]
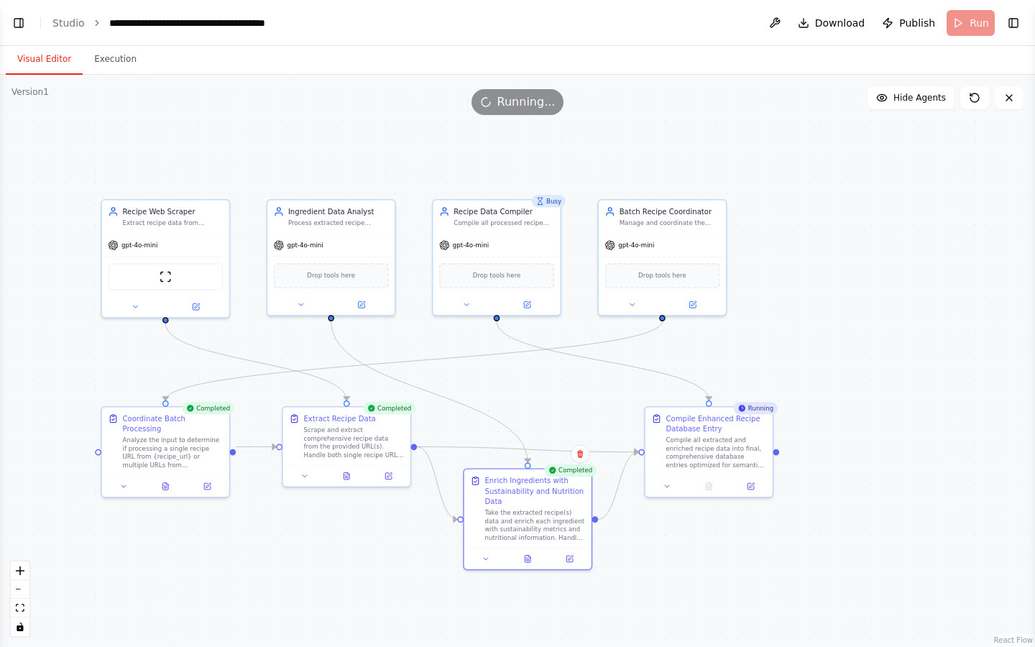
drag, startPoint x: 251, startPoint y: 408, endPoint x: 256, endPoint y: 542, distance: 134.5
click at [256, 458] on div ".deletable-edge-delete-btn { width: 20px; height: 20px; border: 0px solid #ffff…" at bounding box center [517, 361] width 1035 height 572
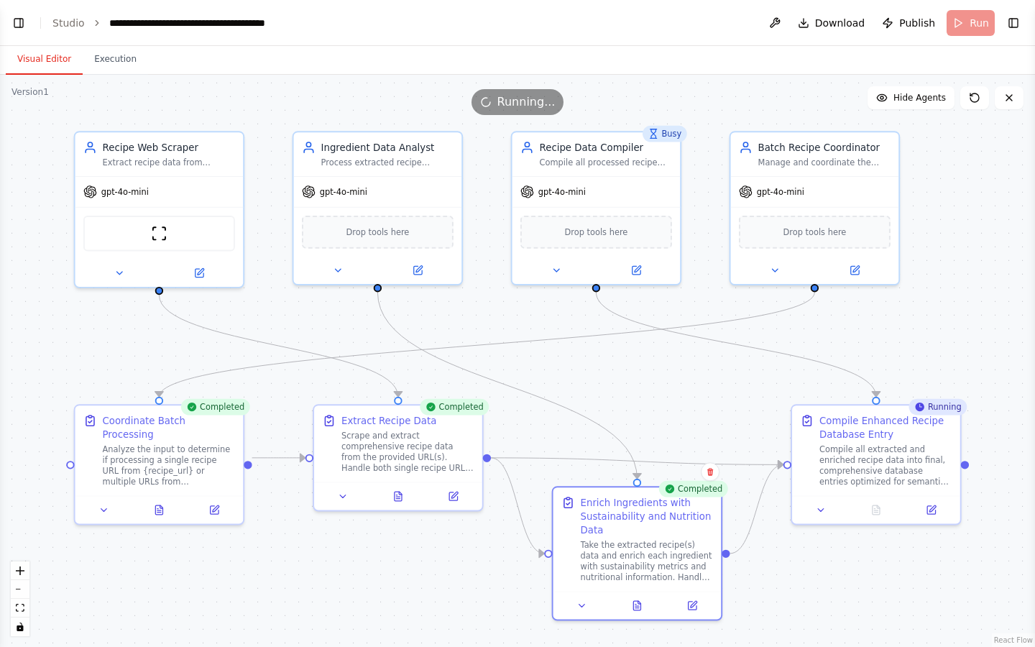
drag, startPoint x: 404, startPoint y: 566, endPoint x: 426, endPoint y: 608, distance: 47.6
click at [426, 458] on div ".deletable-edge-delete-btn { width: 20px; height: 20px; border: 0px solid #ffff…" at bounding box center [517, 361] width 1035 height 572
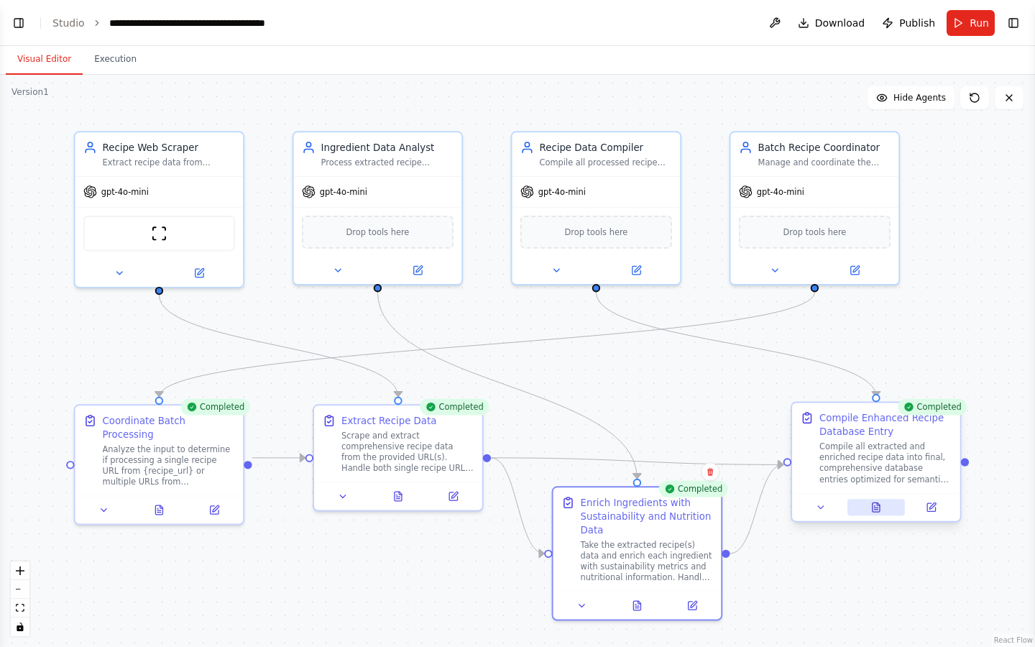
click at [878, 458] on icon at bounding box center [876, 506] width 7 height 9
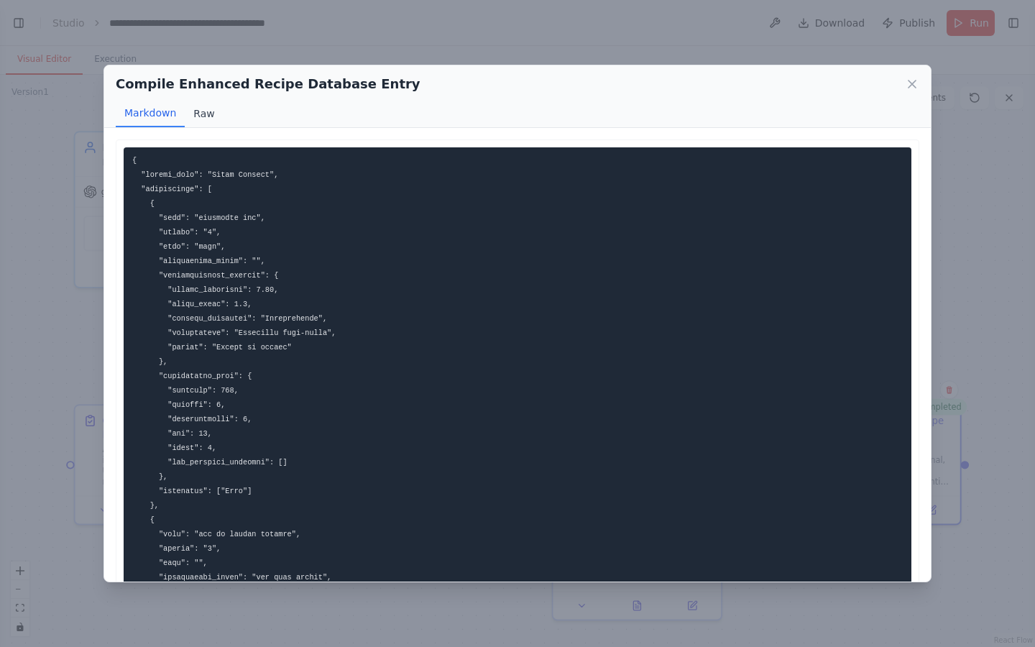
click at [200, 113] on button "Raw" at bounding box center [204, 113] width 38 height 27
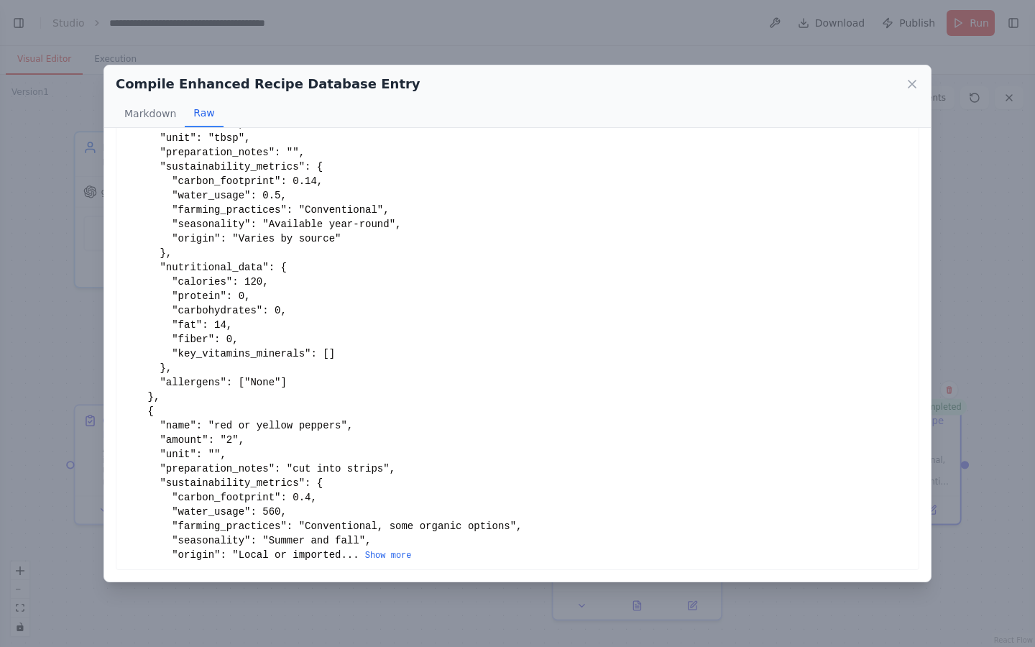
scroll to position [0, 0]
click at [391, 458] on button "Show more" at bounding box center [388, 556] width 47 height 12
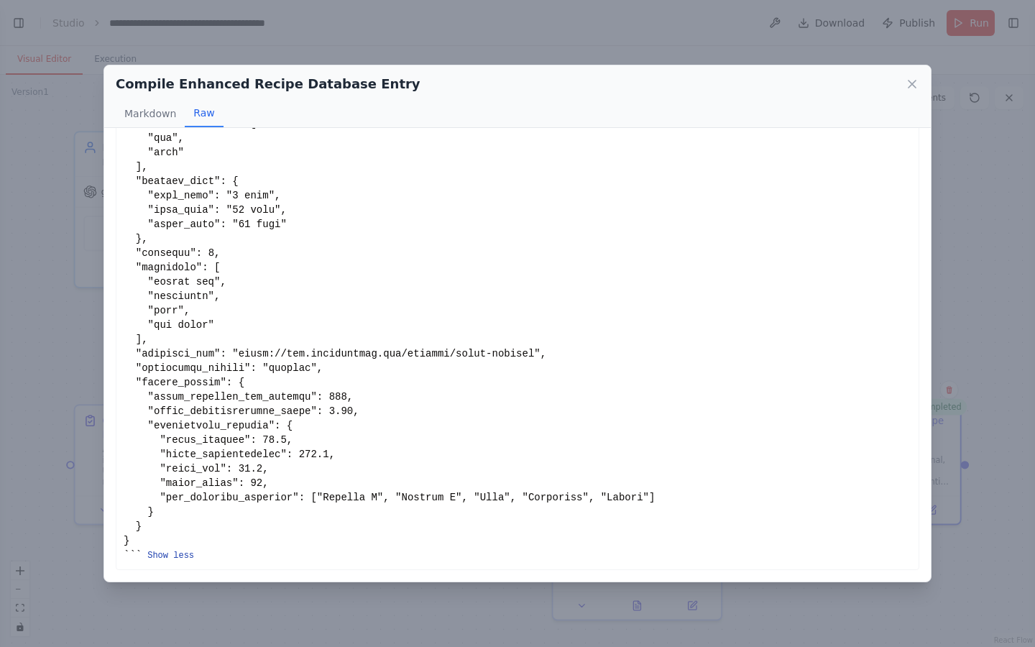
click at [181, 458] on button "Show less" at bounding box center [170, 556] width 47 height 12
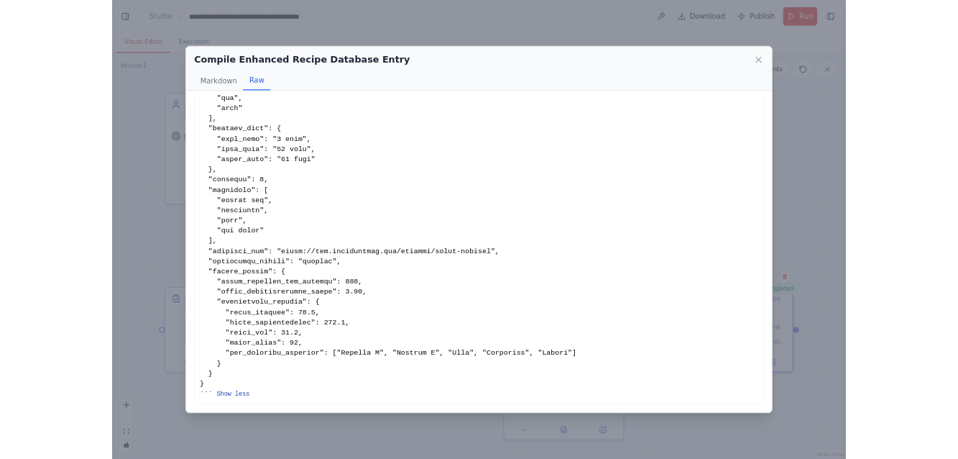
scroll to position [117, 0]
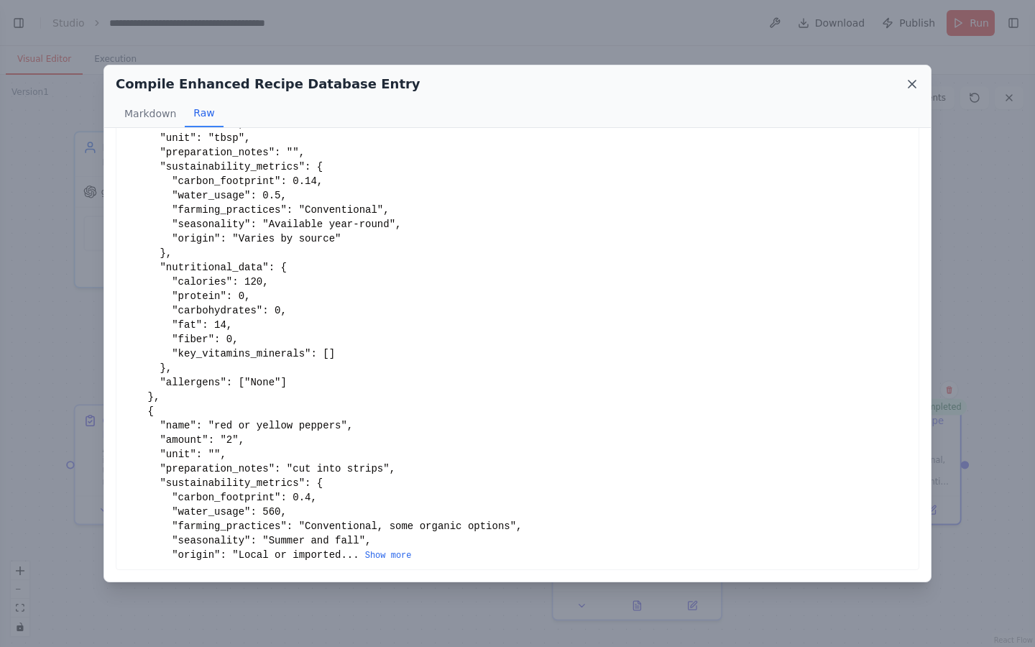
click at [914, 81] on icon at bounding box center [912, 84] width 14 height 14
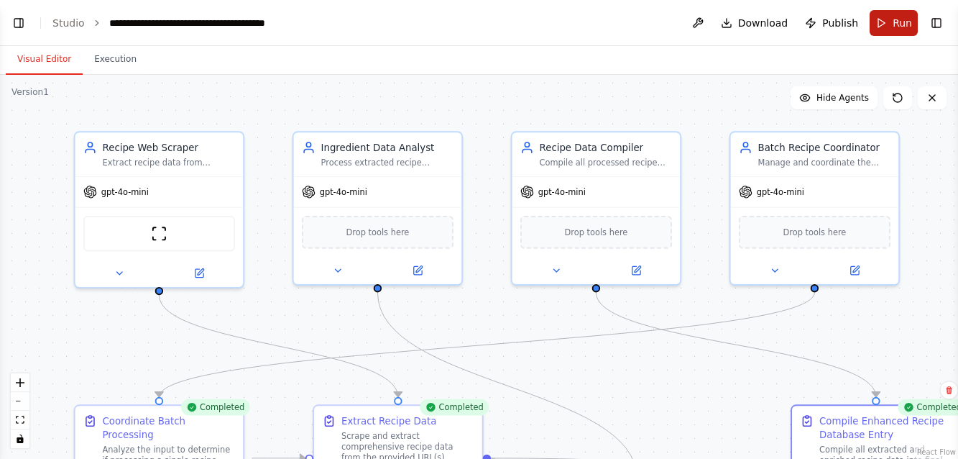
click at [888, 21] on button "Run" at bounding box center [894, 23] width 48 height 26
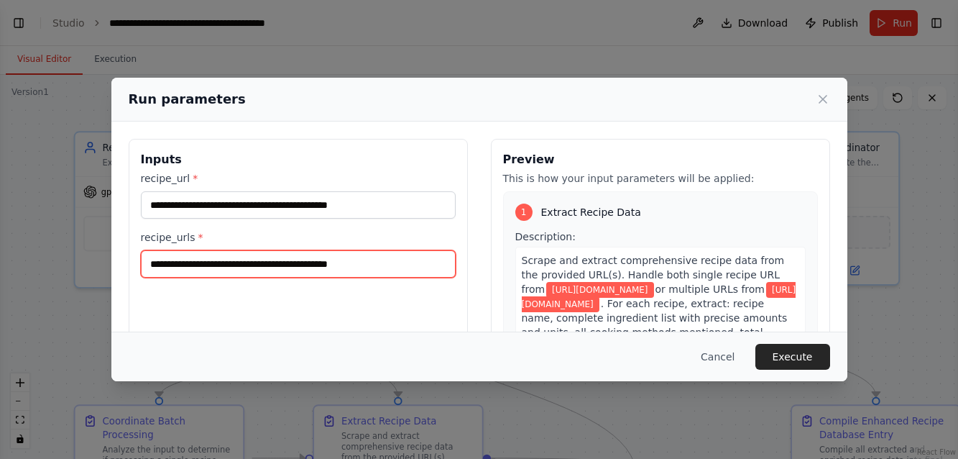
drag, startPoint x: 400, startPoint y: 266, endPoint x: 18, endPoint y: 256, distance: 382.5
click at [18, 256] on div "**********" at bounding box center [479, 229] width 958 height 459
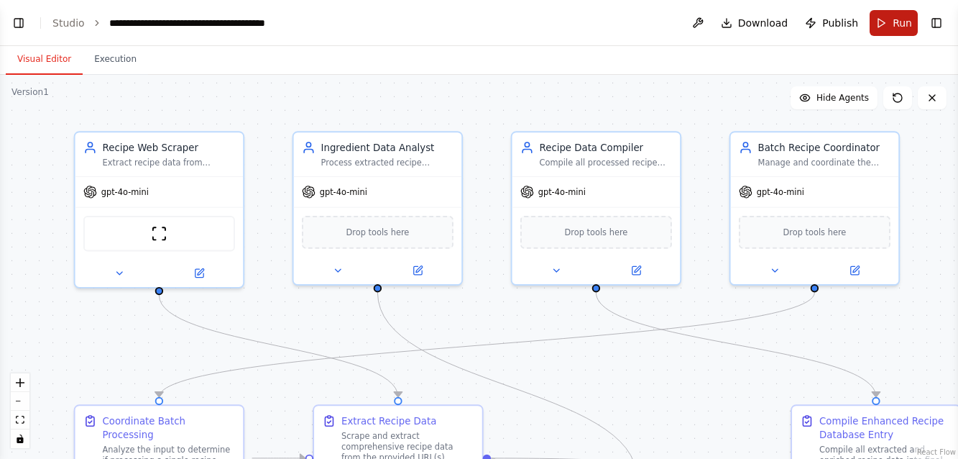
click at [894, 21] on span "Run" at bounding box center [902, 23] width 19 height 14
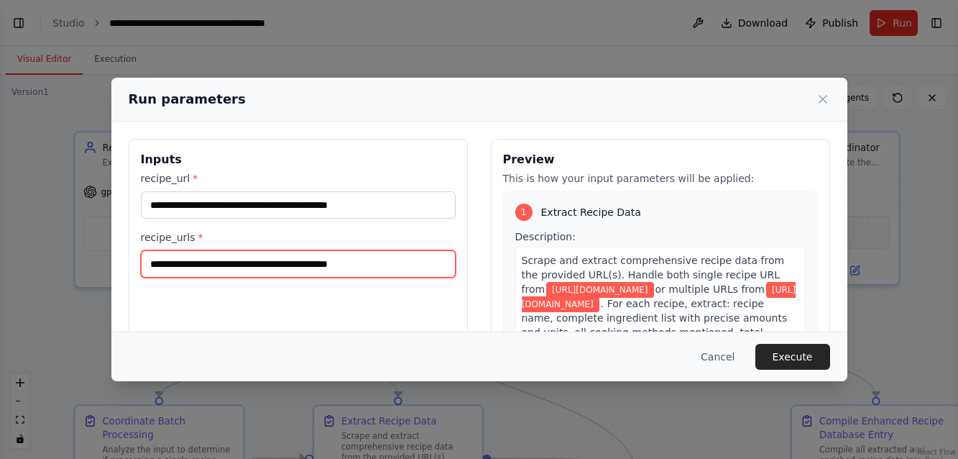
drag, startPoint x: 402, startPoint y: 267, endPoint x: 19, endPoint y: 229, distance: 384.9
click at [19, 229] on div "**********" at bounding box center [479, 229] width 958 height 459
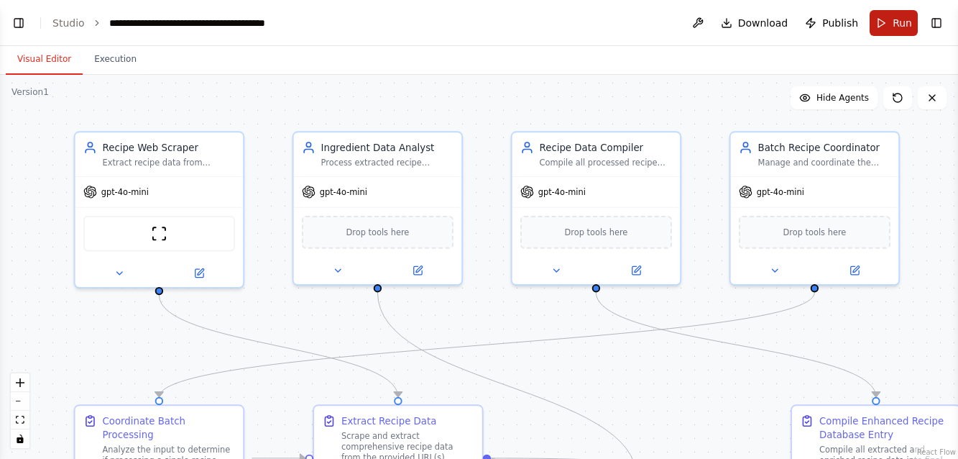
click at [899, 21] on span "Run" at bounding box center [902, 23] width 19 height 14
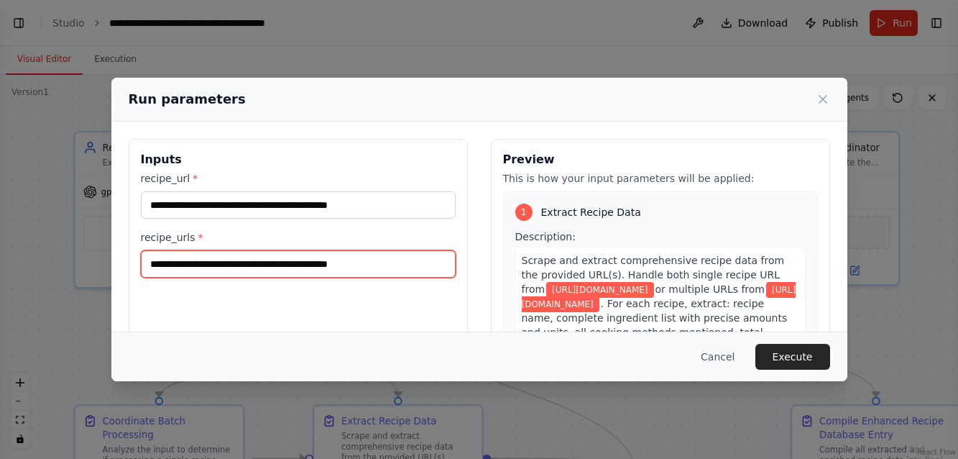
drag, startPoint x: 398, startPoint y: 264, endPoint x: 140, endPoint y: 268, distance: 258.1
click at [141, 268] on input "**********" at bounding box center [298, 263] width 315 height 27
paste input "**********"
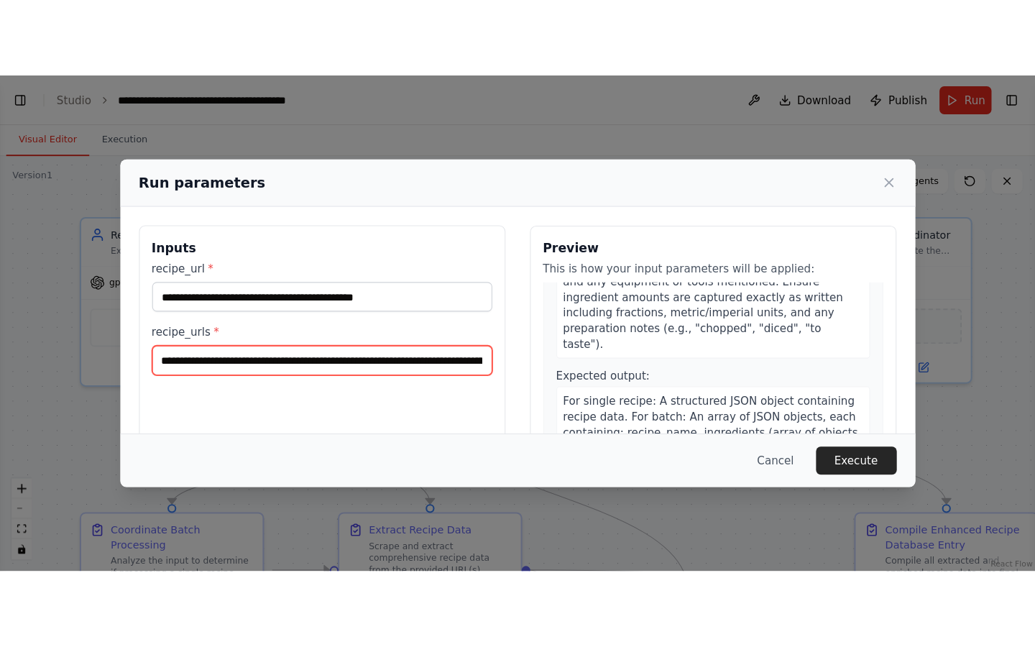
scroll to position [202, 0]
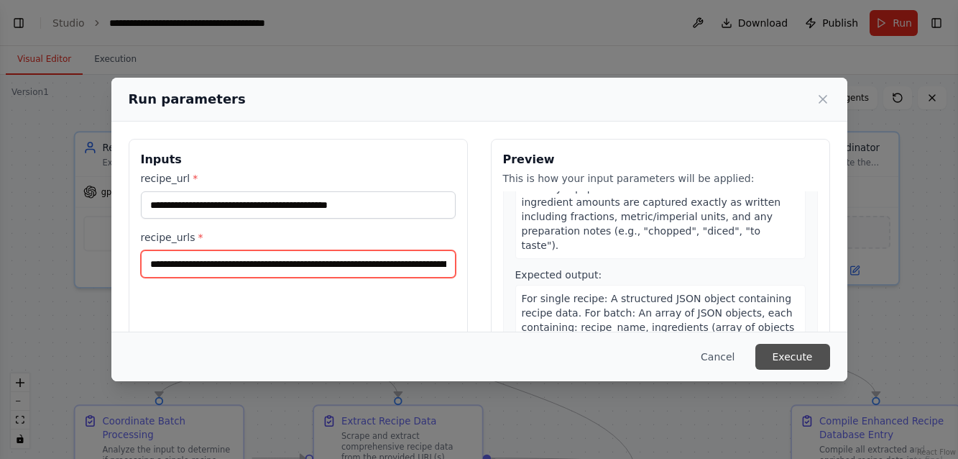
type input "**********"
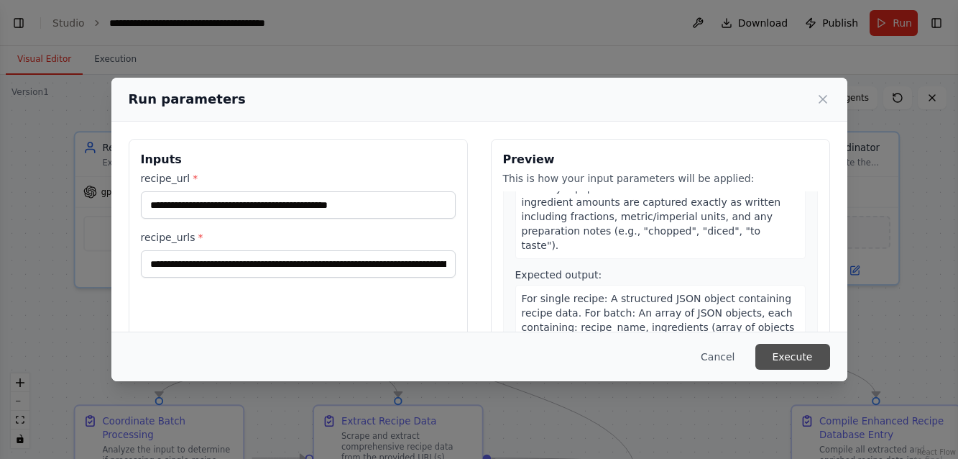
click at [783, 361] on button "Execute" at bounding box center [792, 357] width 75 height 26
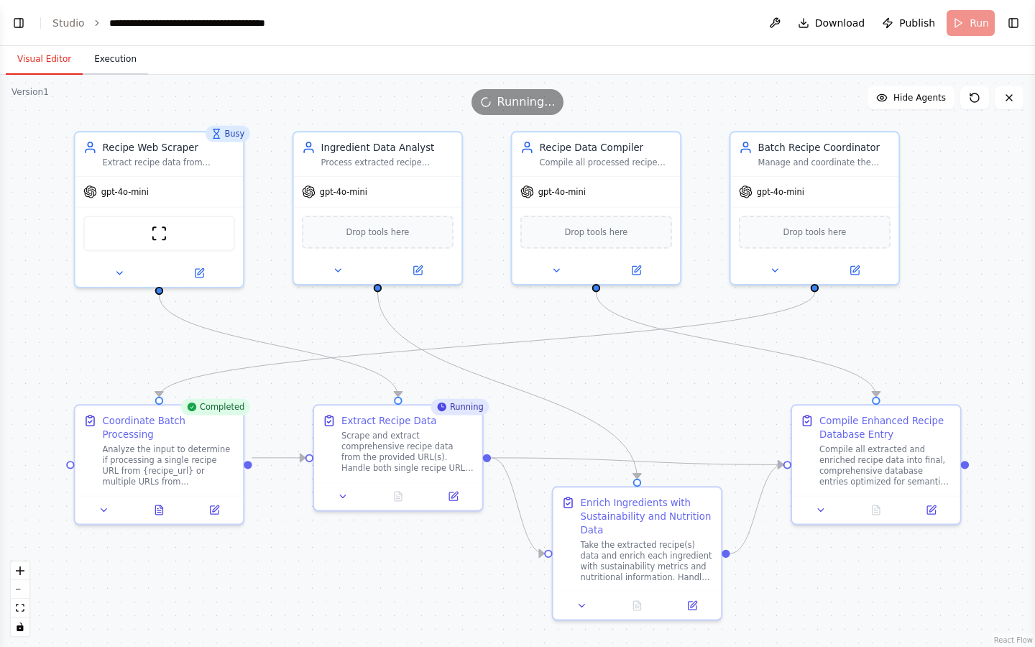
click at [107, 55] on button "Execution" at bounding box center [115, 60] width 65 height 30
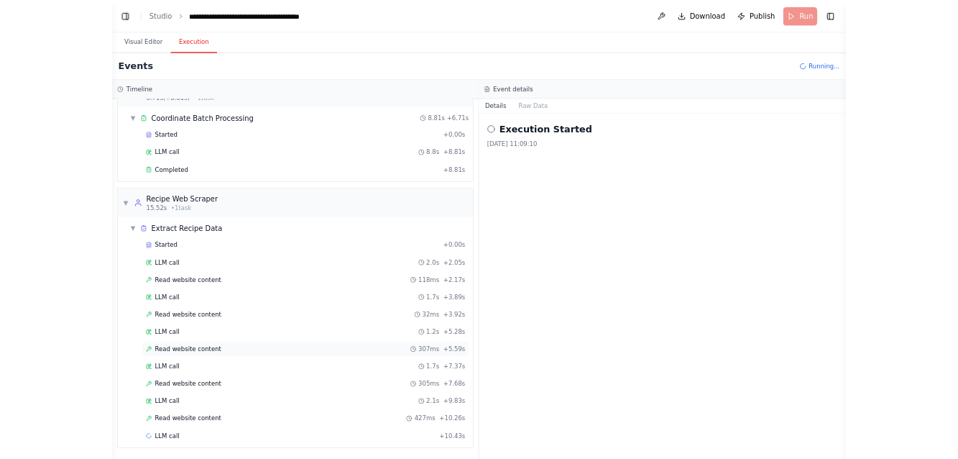
scroll to position [0, 0]
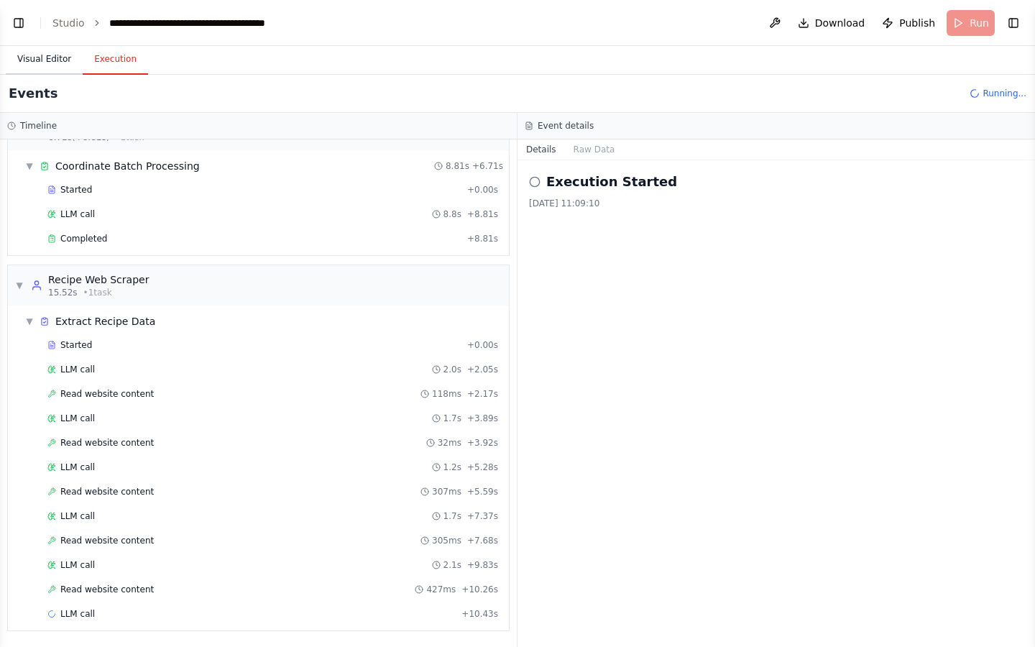
click at [40, 55] on button "Visual Editor" at bounding box center [44, 60] width 77 height 30
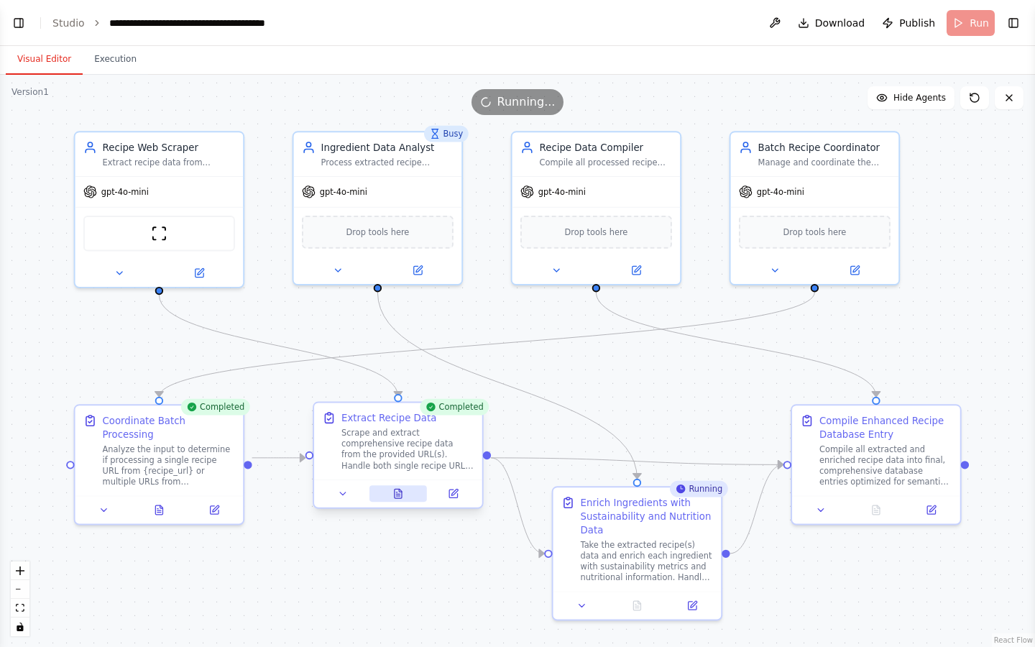
click at [397, 458] on icon at bounding box center [398, 493] width 7 height 9
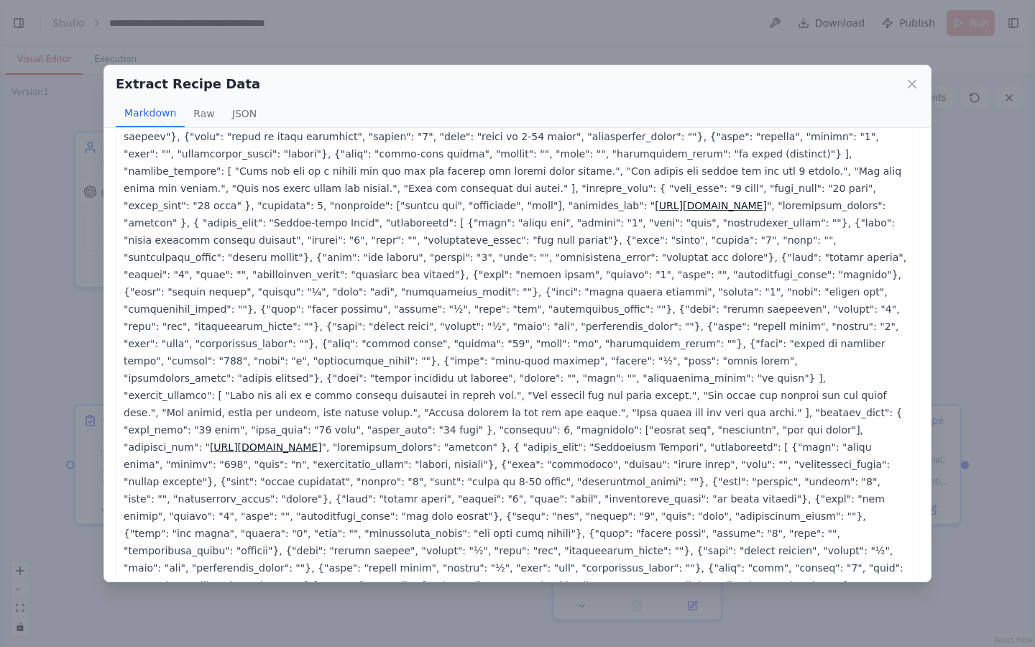
scroll to position [124, 0]
click at [246, 112] on button "JSON" at bounding box center [245, 113] width 42 height 27
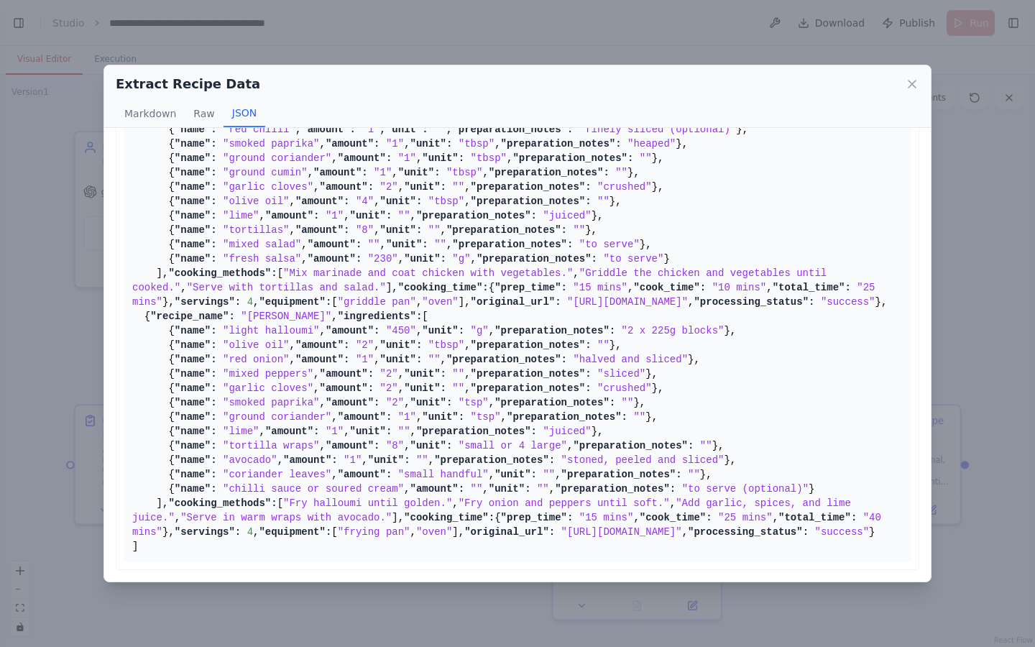
scroll to position [7135, 0]
click at [910, 78] on icon at bounding box center [912, 84] width 14 height 14
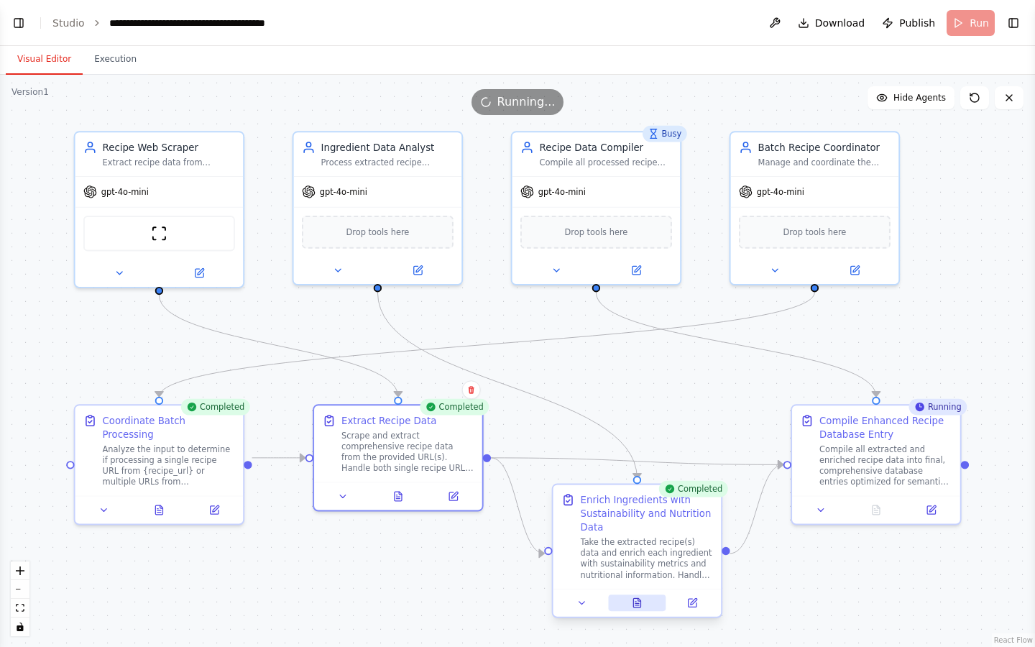
click at [634, 458] on icon at bounding box center [636, 602] width 7 height 9
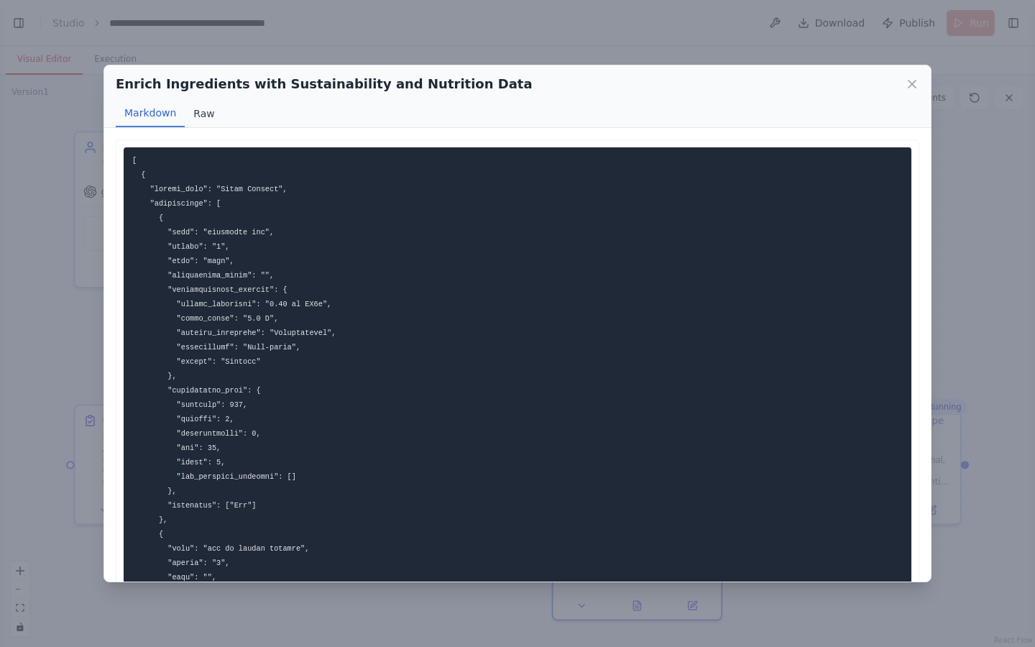
click at [200, 111] on button "Raw" at bounding box center [204, 113] width 38 height 27
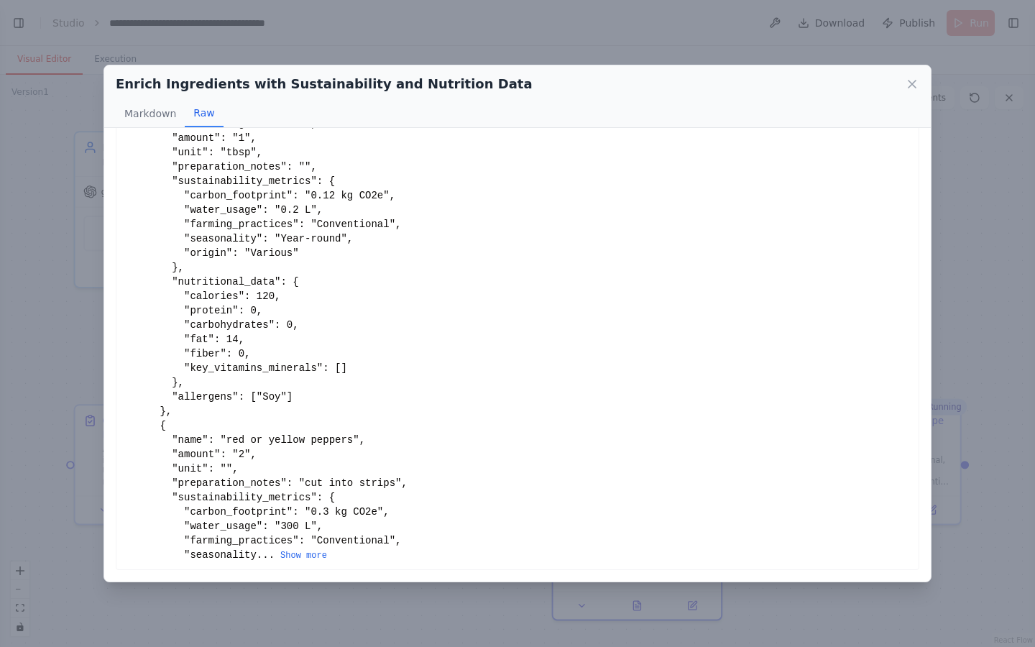
scroll to position [0, 0]
click at [322, 458] on button "Show more" at bounding box center [303, 556] width 47 height 12
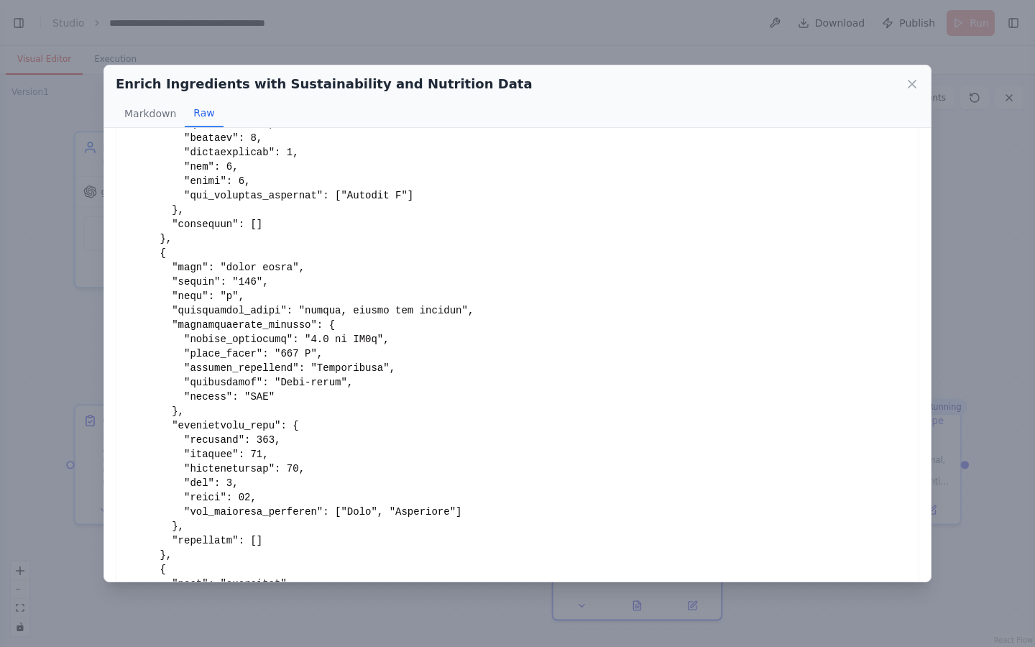
scroll to position [2506, 0]
click at [916, 84] on icon at bounding box center [912, 84] width 14 height 14
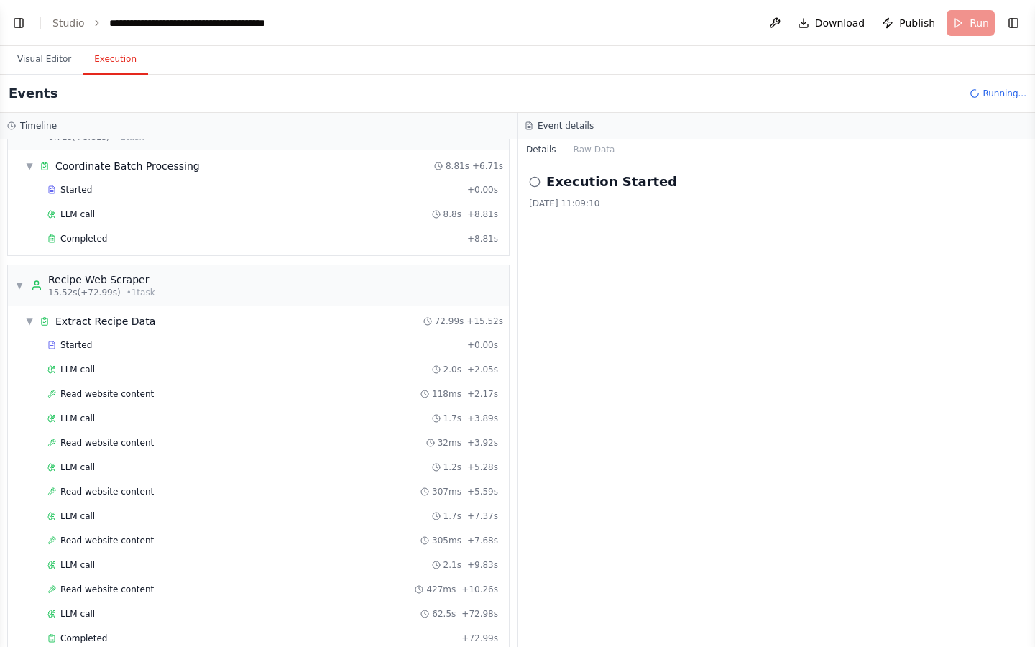
click at [119, 63] on button "Execution" at bounding box center [115, 60] width 65 height 30
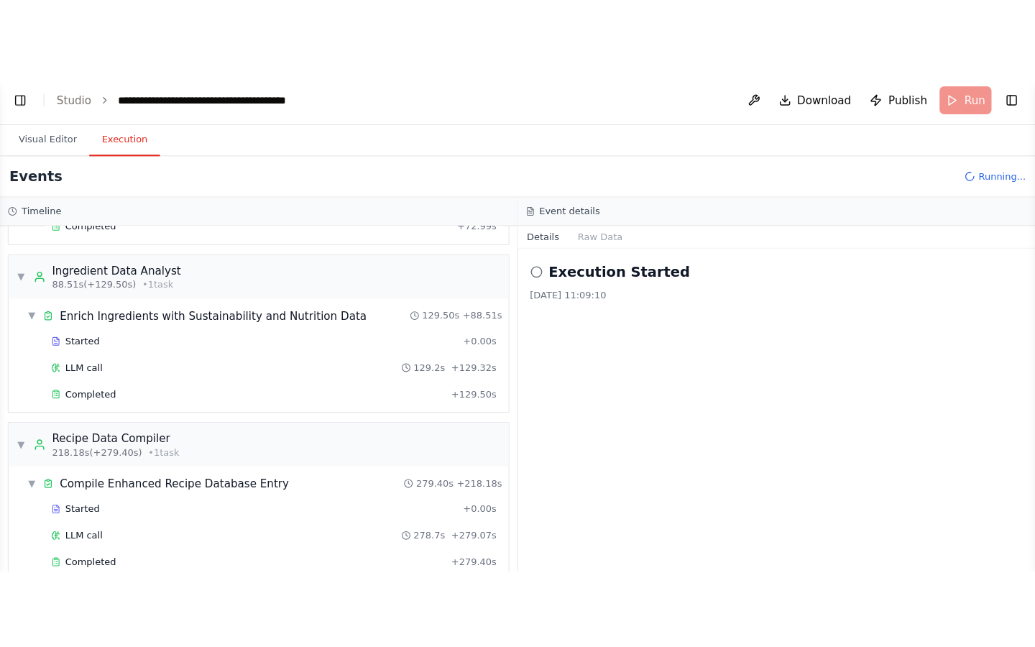
scroll to position [561, 0]
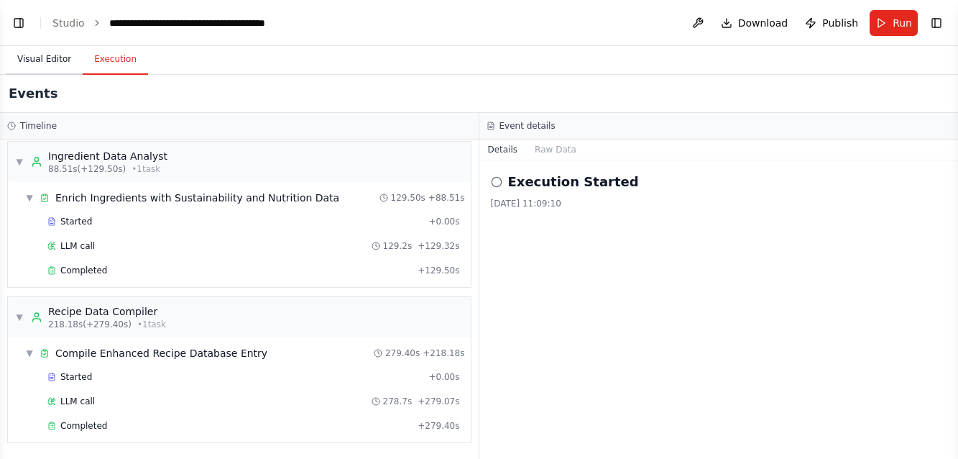
click at [52, 57] on button "Visual Editor" at bounding box center [44, 60] width 77 height 30
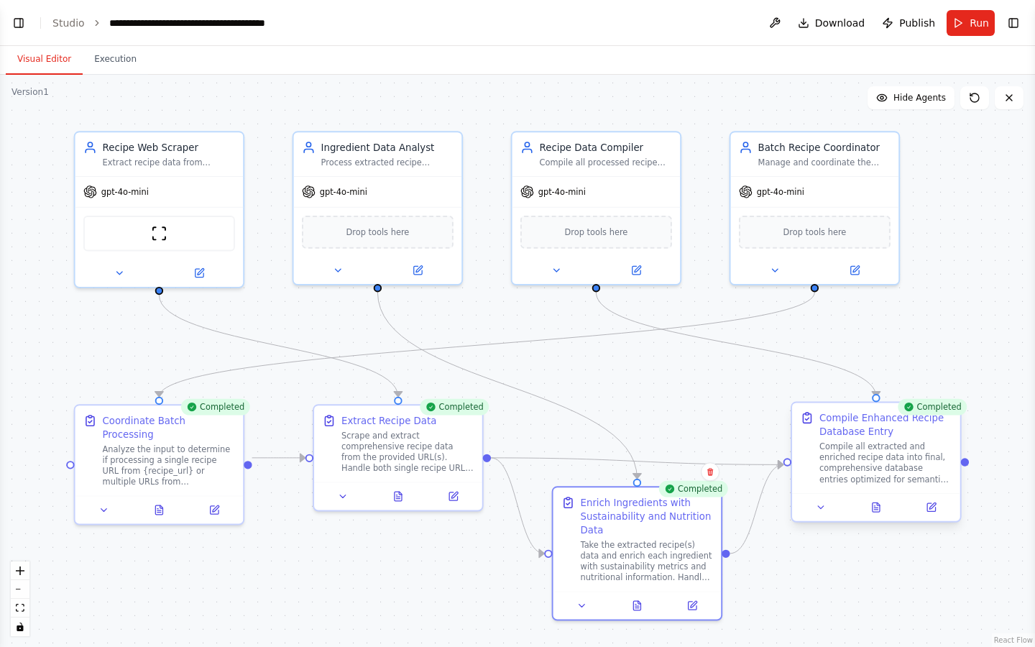
click at [877, 458] on div at bounding box center [876, 507] width 168 height 28
click at [877, 458] on button at bounding box center [876, 507] width 58 height 17
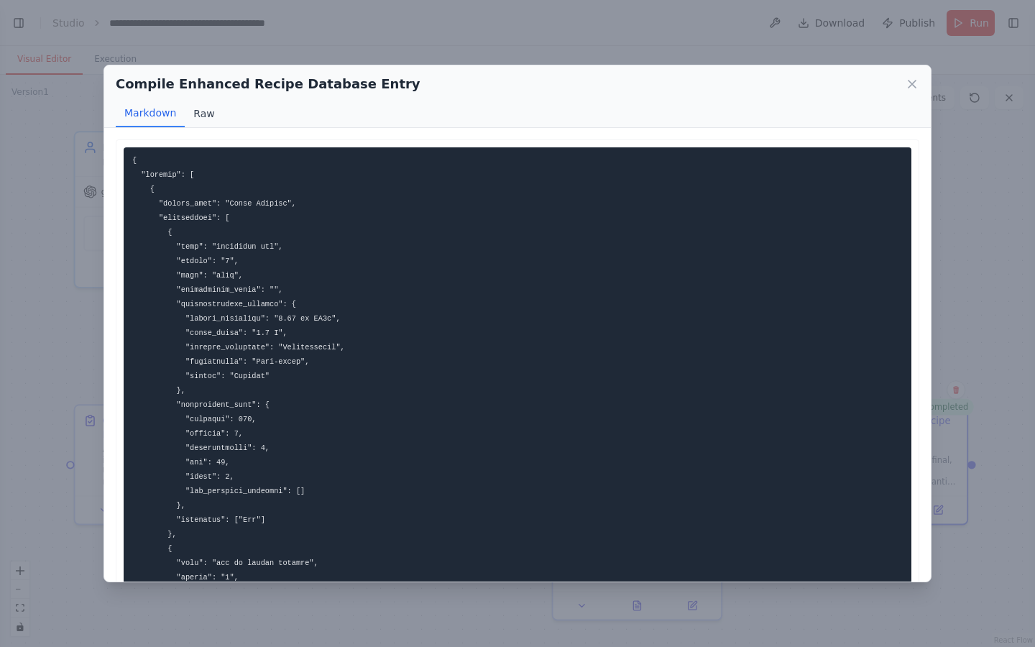
click at [203, 117] on button "Raw" at bounding box center [204, 113] width 38 height 27
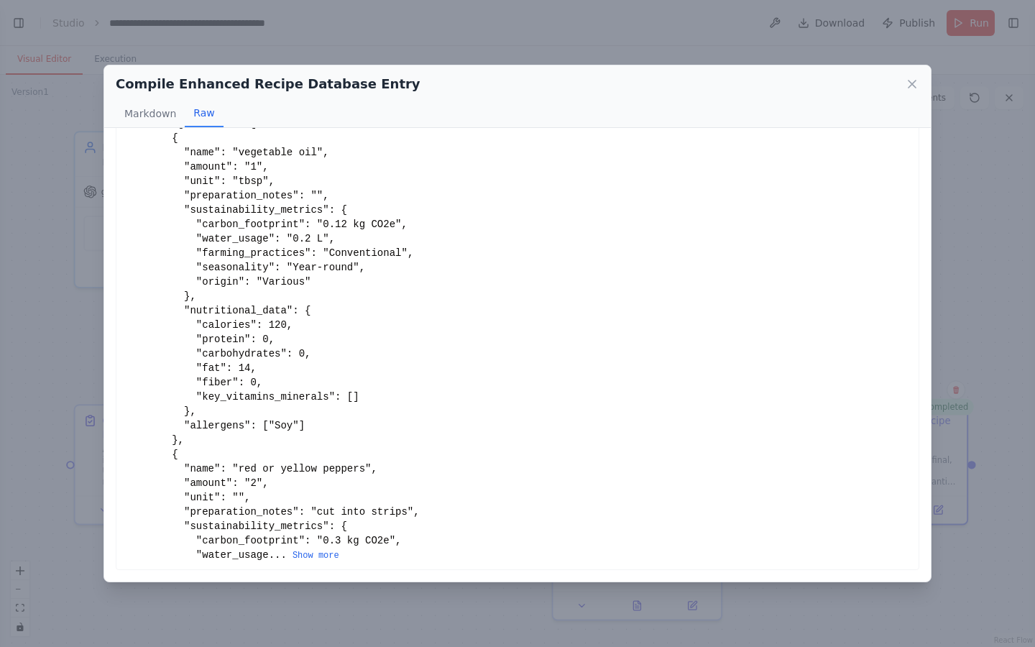
scroll to position [0, 0]
click at [322, 458] on button "Show more" at bounding box center [316, 556] width 47 height 12
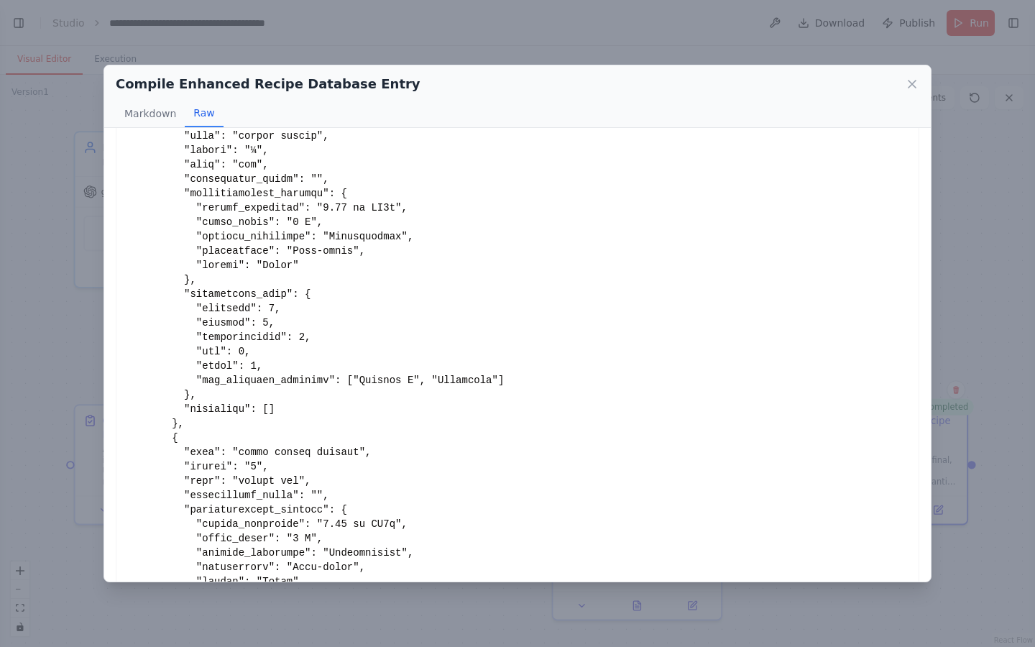
scroll to position [6965, 0]
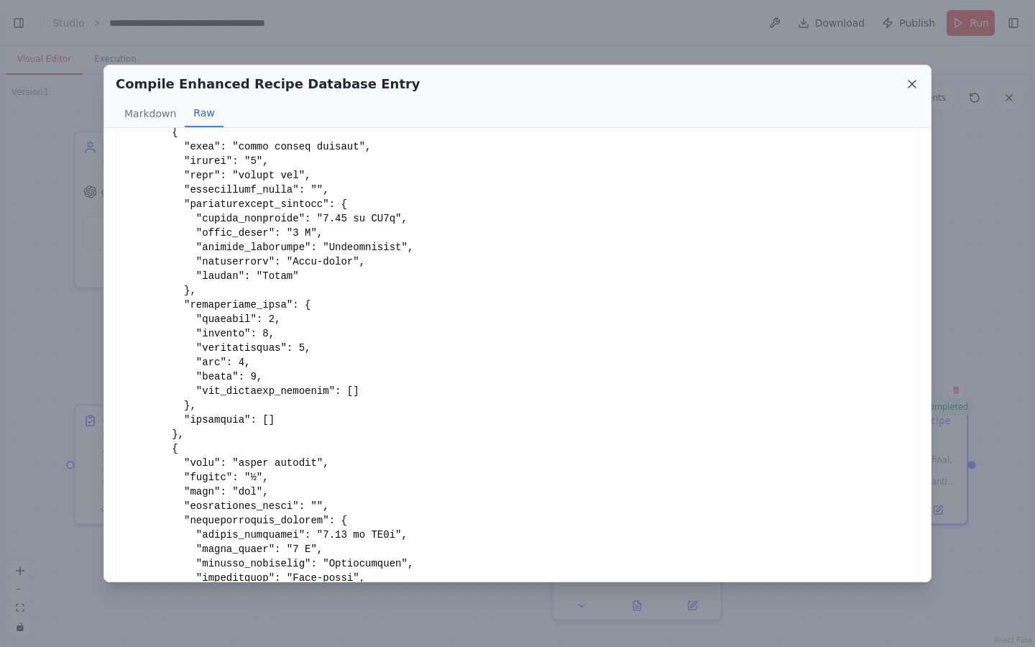
click at [916, 84] on icon at bounding box center [912, 84] width 14 height 14
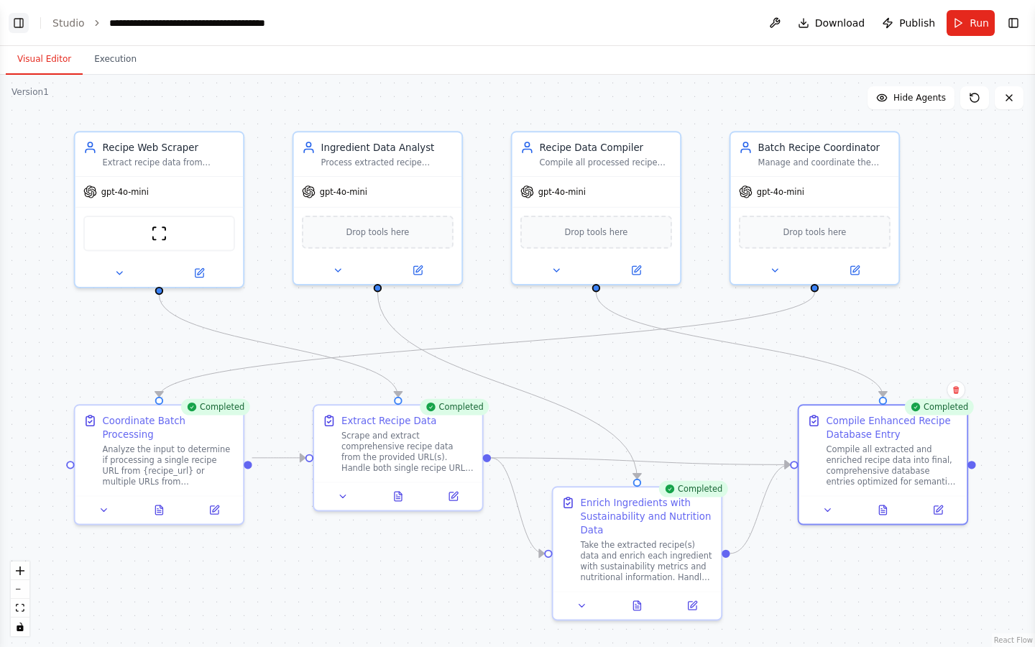
click at [17, 24] on button "Toggle Left Sidebar" at bounding box center [19, 23] width 20 height 20
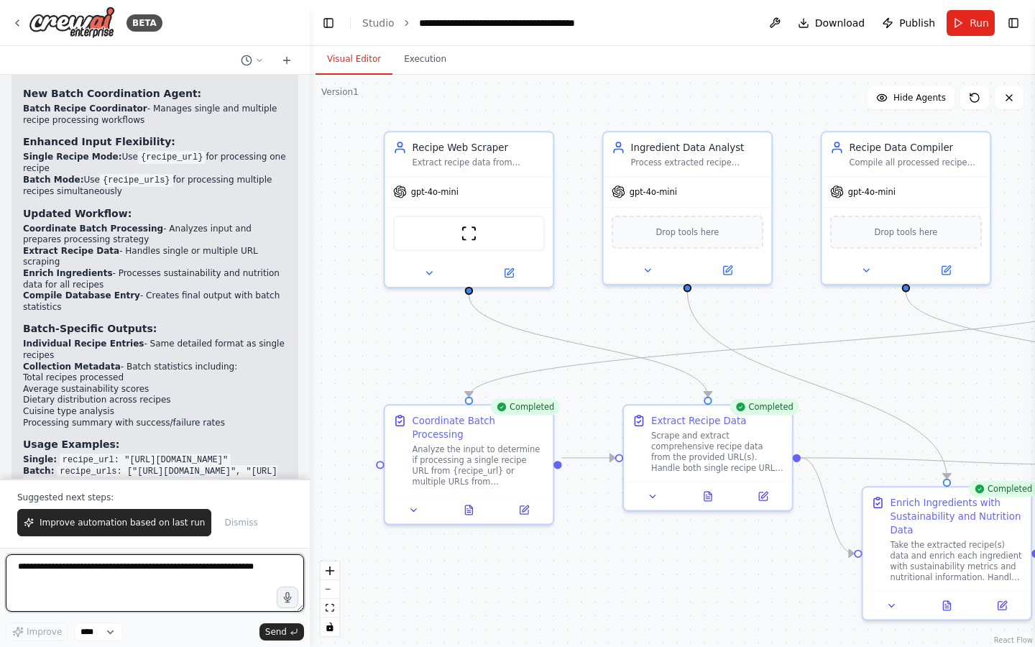
click at [85, 458] on textarea at bounding box center [155, 583] width 298 height 58
click at [89, 458] on textarea "**********" at bounding box center [155, 583] width 298 height 58
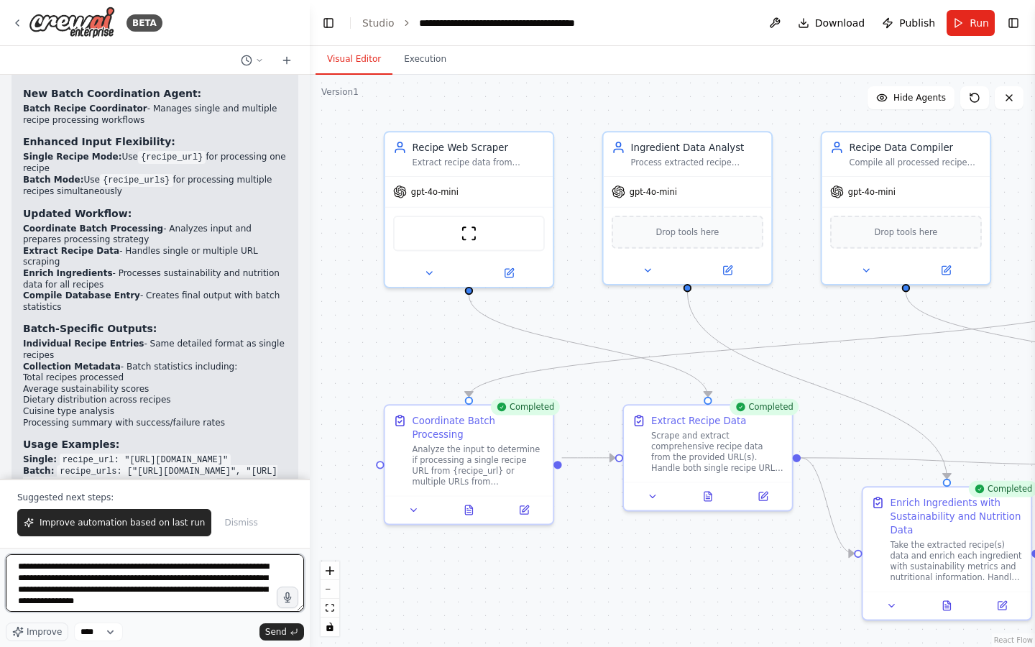
click at [191, 458] on textarea "**********" at bounding box center [155, 583] width 298 height 58
type textarea "**********"
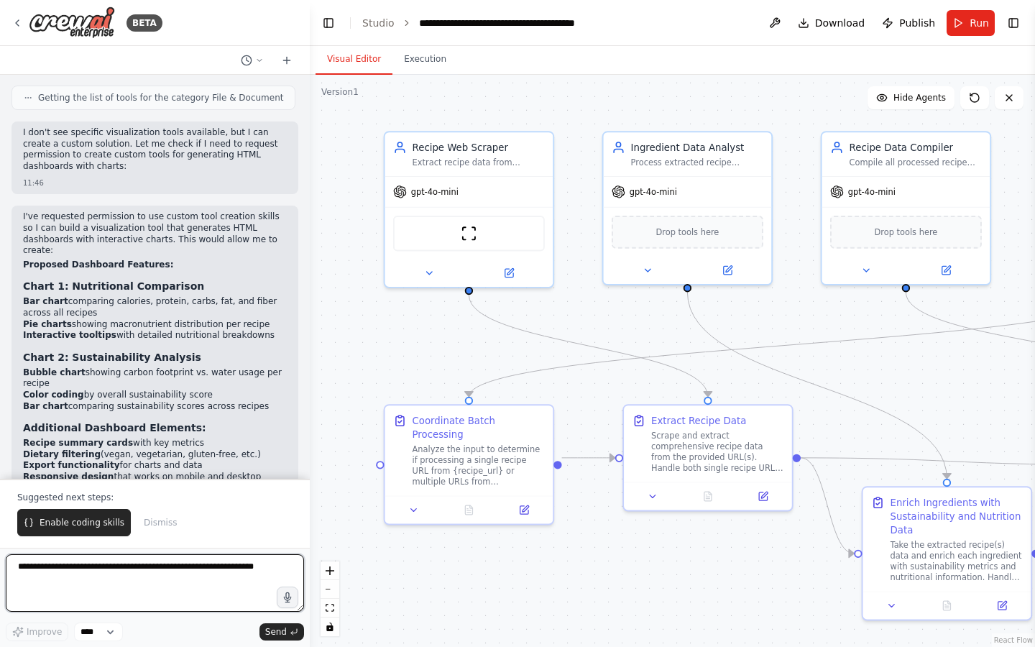
scroll to position [0, 0]
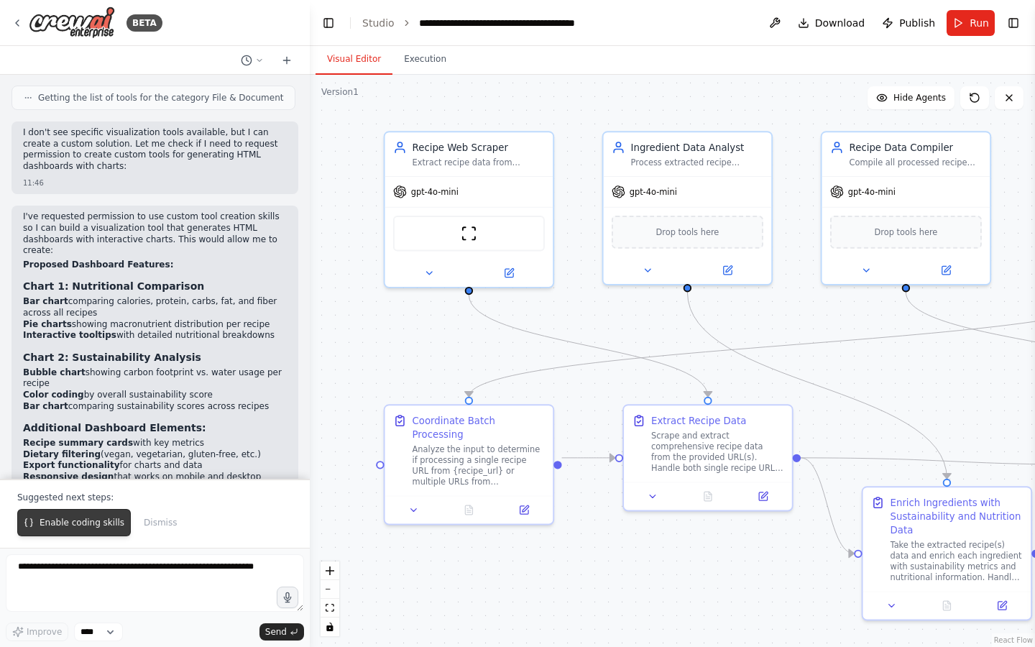
click at [80, 458] on span "Enable coding skills" at bounding box center [82, 523] width 85 height 12
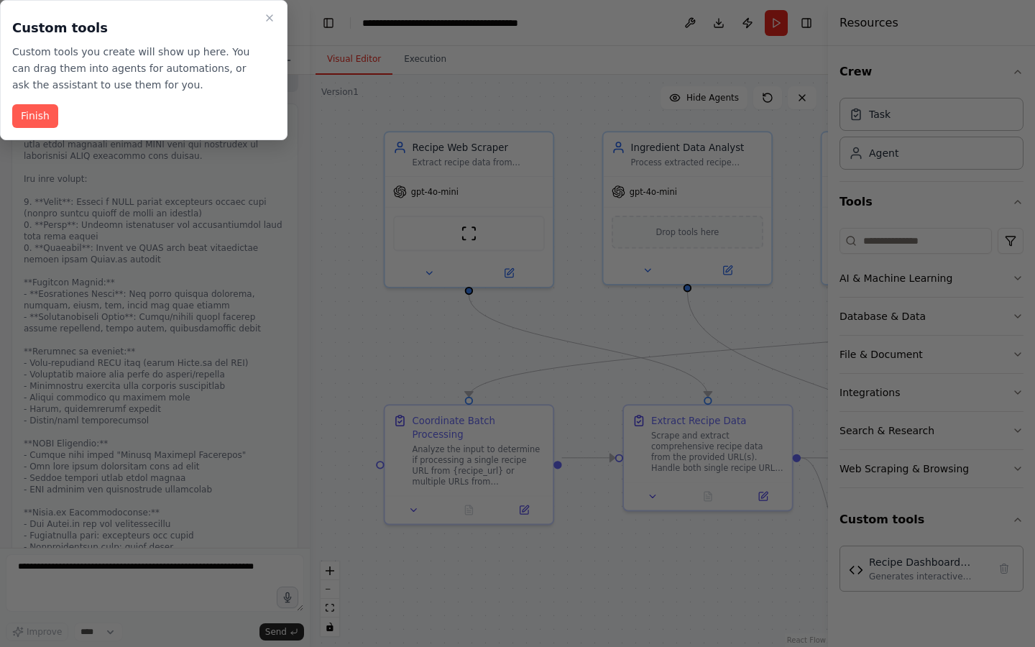
scroll to position [4807, 0]
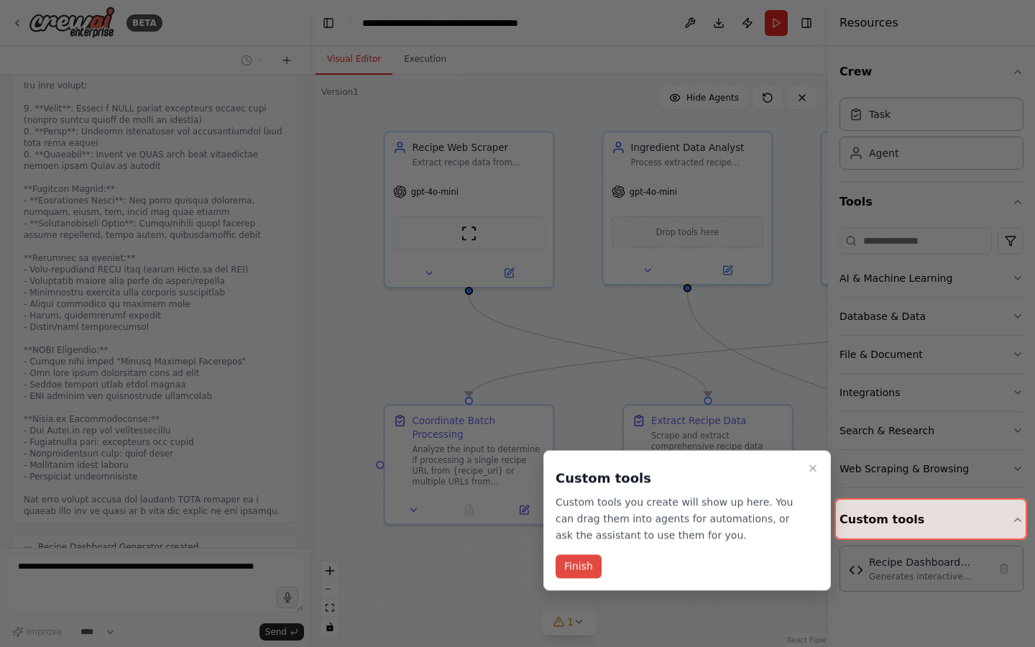
click at [581, 458] on button "Finish" at bounding box center [579, 567] width 46 height 24
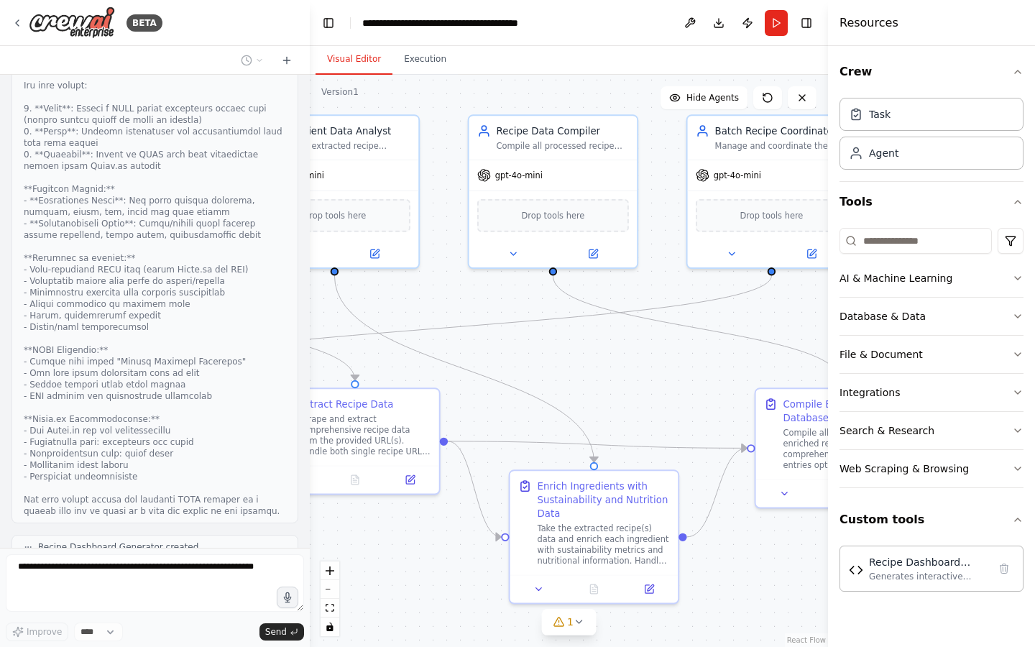
drag, startPoint x: 714, startPoint y: 556, endPoint x: 362, endPoint y: 539, distance: 353.3
click at [362, 458] on div ".deletable-edge-delete-btn { width: 20px; height: 20px; border: 0px solid #ffff…" at bounding box center [569, 361] width 518 height 572
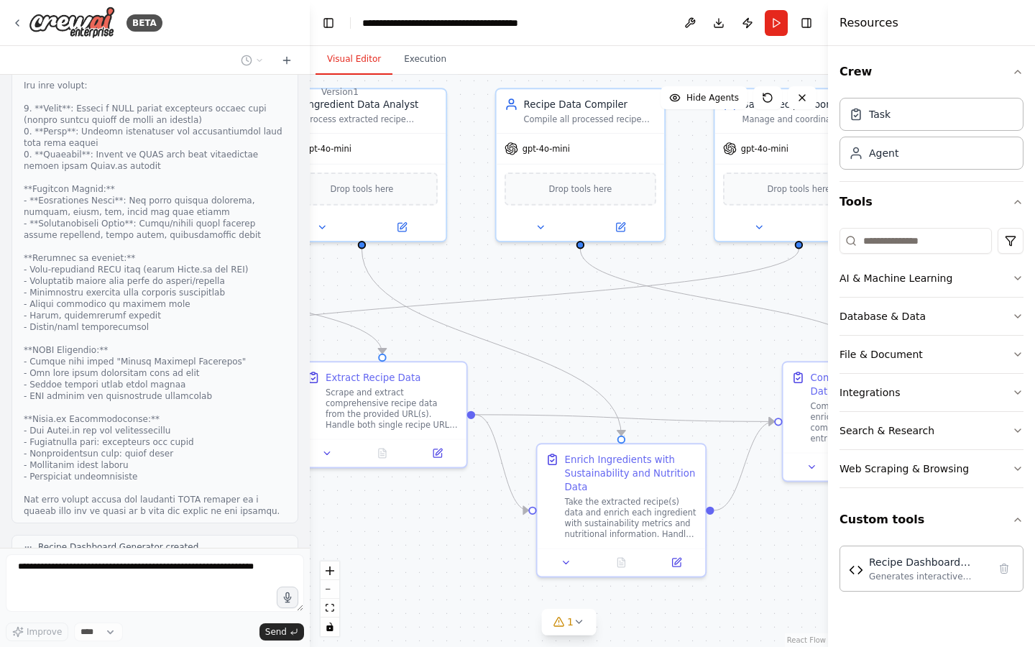
drag, startPoint x: 755, startPoint y: 577, endPoint x: 782, endPoint y: 551, distance: 38.1
click at [782, 458] on div ".deletable-edge-delete-btn { width: 20px; height: 20px; border: 0px solid #ffff…" at bounding box center [569, 361] width 518 height 572
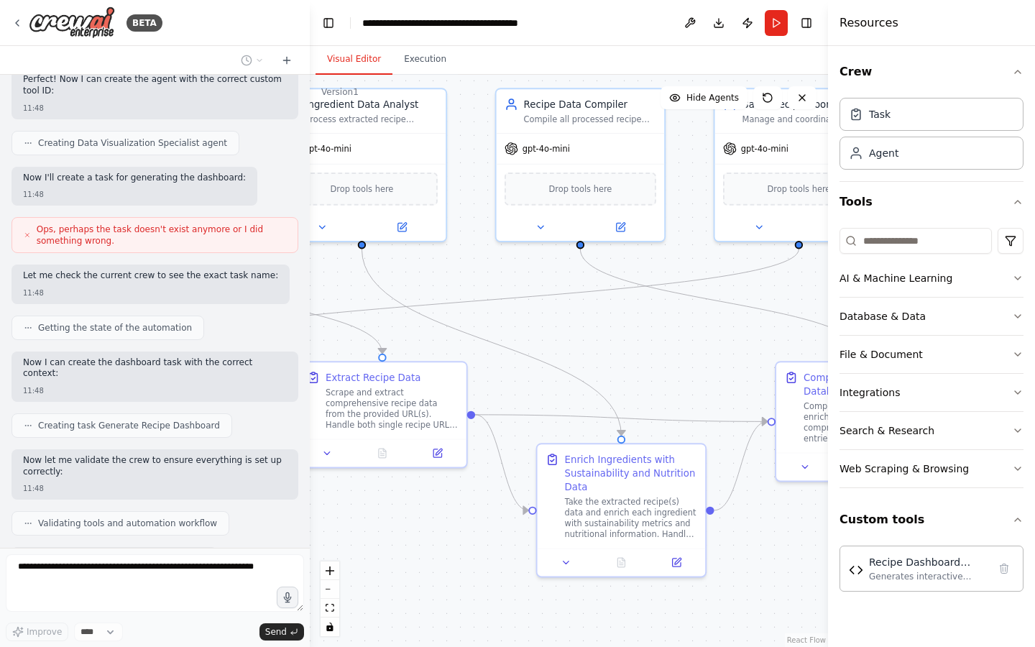
scroll to position [5635, 0]
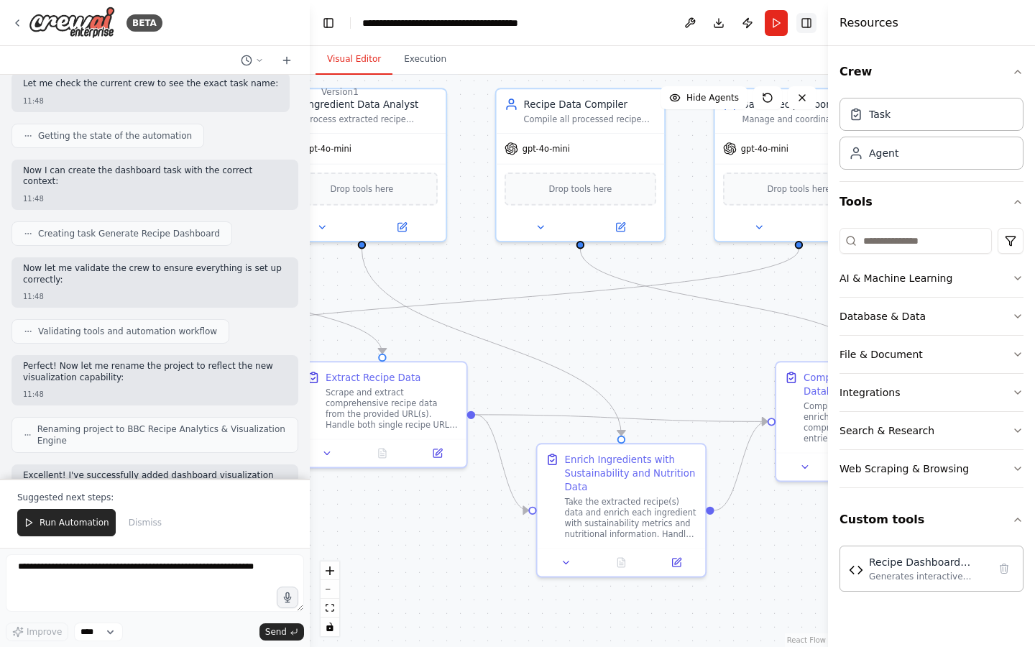
click at [806, 24] on button "Toggle Right Sidebar" at bounding box center [806, 23] width 20 height 20
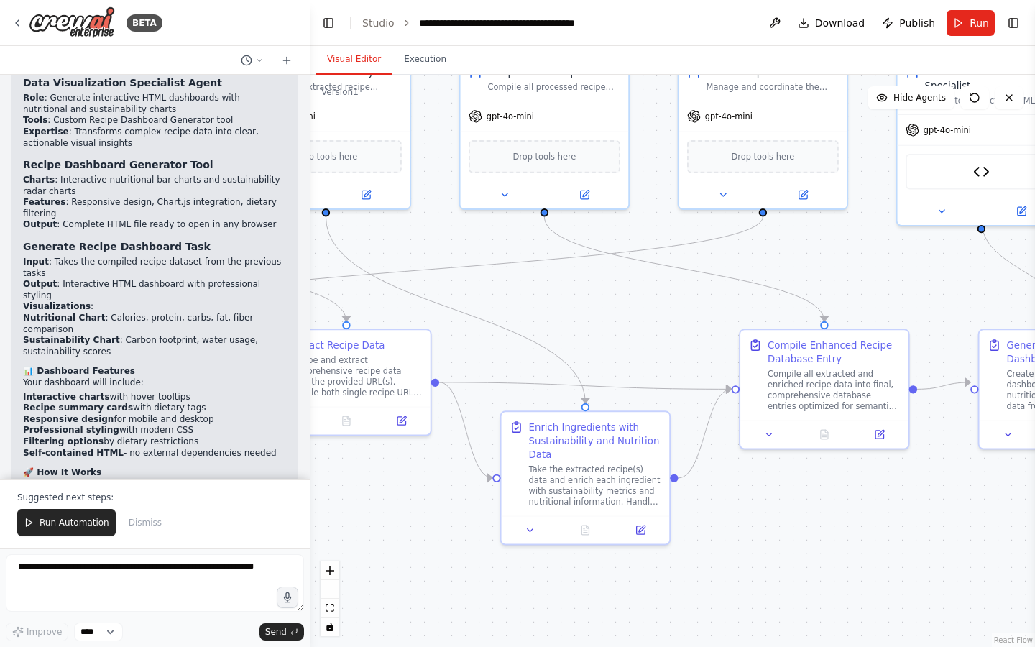
scroll to position [6267, 0]
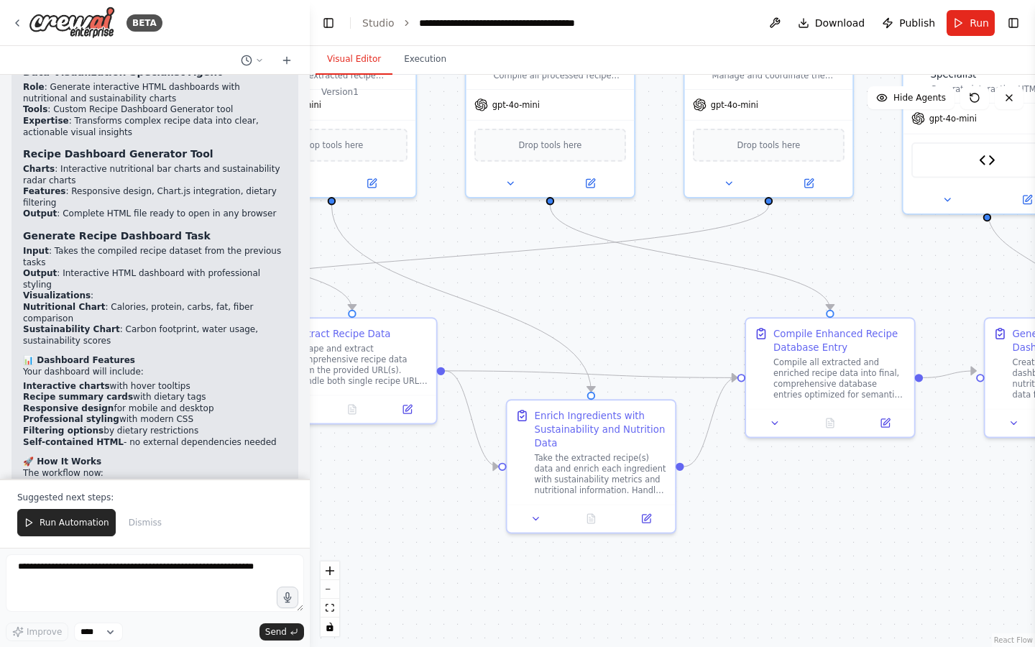
drag, startPoint x: 997, startPoint y: 546, endPoint x: 967, endPoint y: 502, distance: 53.2
click at [957, 458] on div ".deletable-edge-delete-btn { width: 20px; height: 20px; border: 0px solid #ffff…" at bounding box center [672, 361] width 725 height 572
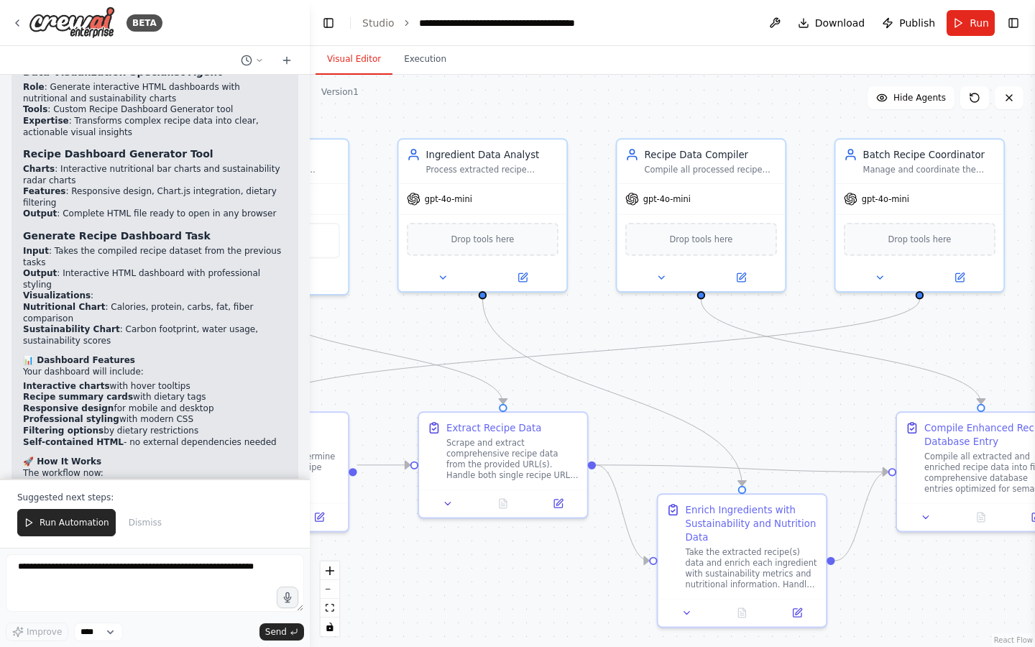
drag, startPoint x: 821, startPoint y: 533, endPoint x: 992, endPoint y: 638, distance: 200.3
click at [957, 458] on div ".deletable-edge-delete-btn { width: 20px; height: 20px; border: 0px solid #ffff…" at bounding box center [672, 361] width 725 height 572
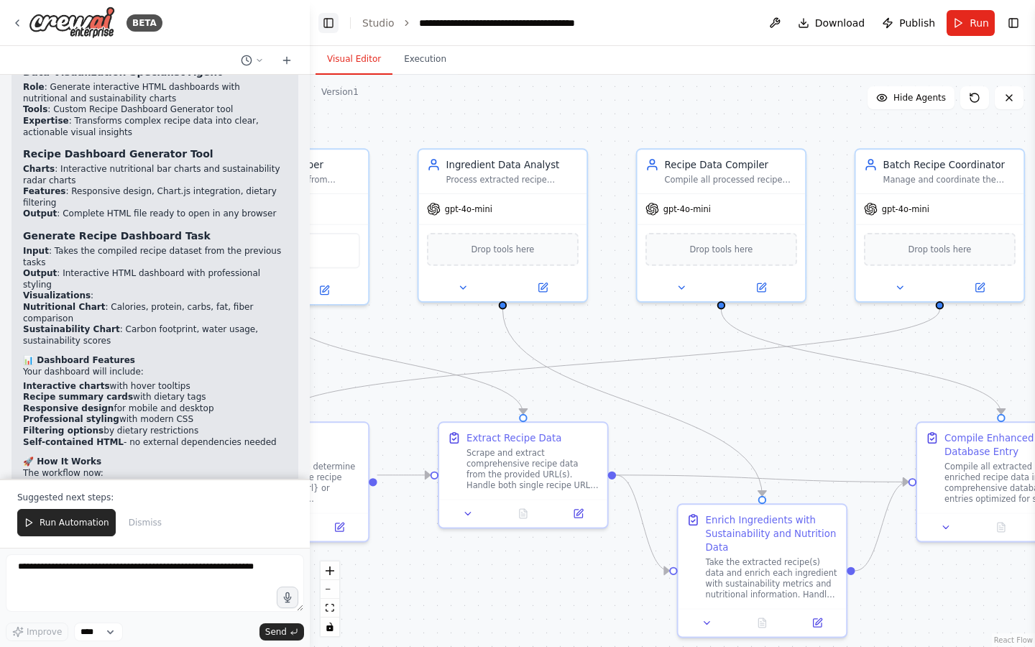
click at [323, 26] on button "Toggle Left Sidebar" at bounding box center [328, 23] width 20 height 20
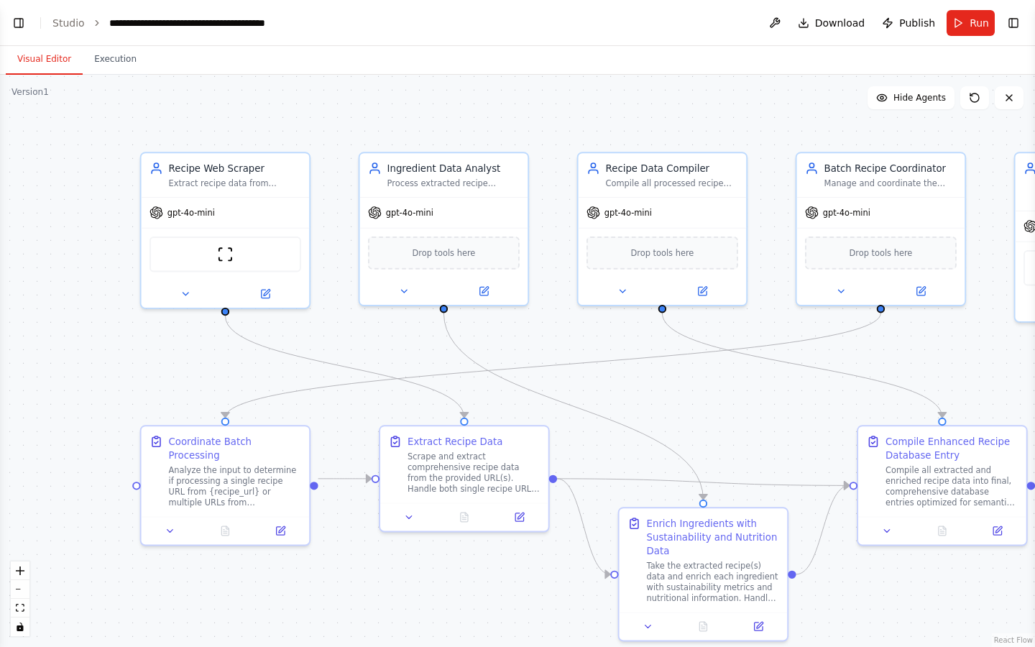
drag, startPoint x: 513, startPoint y: 109, endPoint x: 764, endPoint y: 112, distance: 250.9
click at [764, 112] on div ".deletable-edge-delete-btn { width: 20px; height: 20px; border: 0px solid #ffff…" at bounding box center [517, 361] width 1035 height 572
click at [814, 191] on div "Batch Recipe Coordinator Manage and coordinate the processing of multiple recip…" at bounding box center [881, 172] width 168 height 44
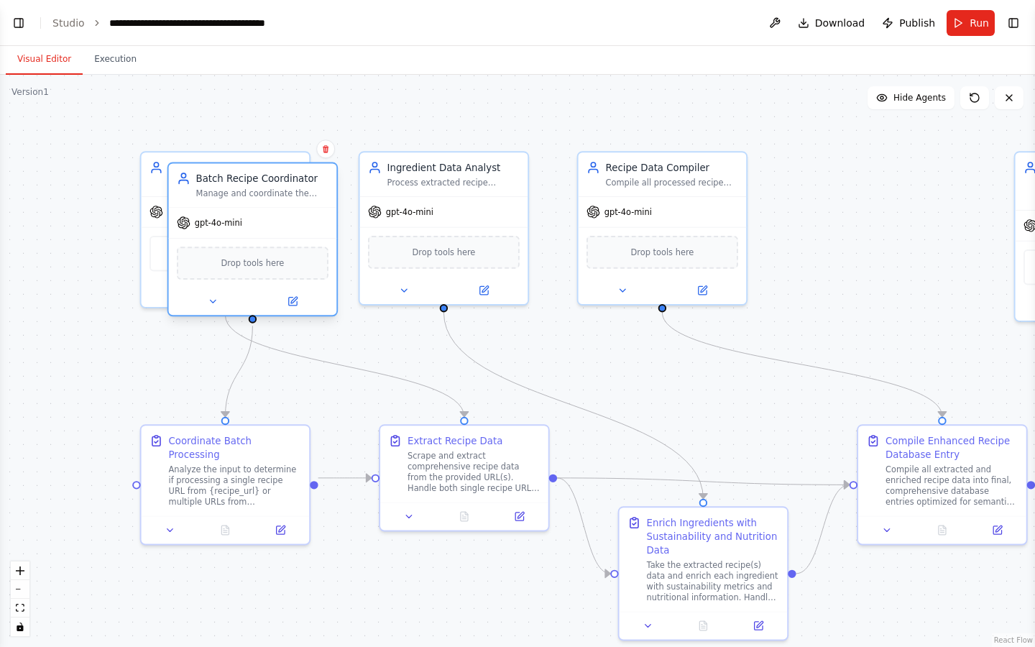
drag, startPoint x: 834, startPoint y: 194, endPoint x: 196, endPoint y: 207, distance: 638.4
click at [196, 207] on div "Batch Recipe Coordinator Manage and coordinate the processing of multiple recip…" at bounding box center [252, 239] width 171 height 155
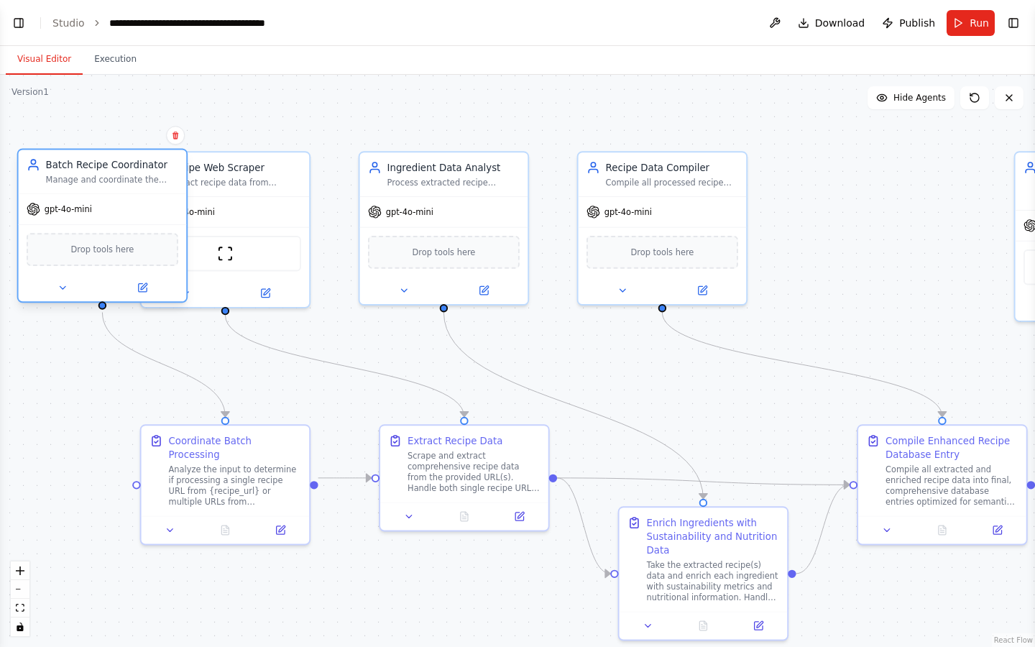
drag, startPoint x: 196, startPoint y: 207, endPoint x: 65, endPoint y: 198, distance: 131.1
click at [65, 198] on div "Batch Recipe Coordinator Manage and coordinate the processing of multiple recip…" at bounding box center [102, 225] width 171 height 155
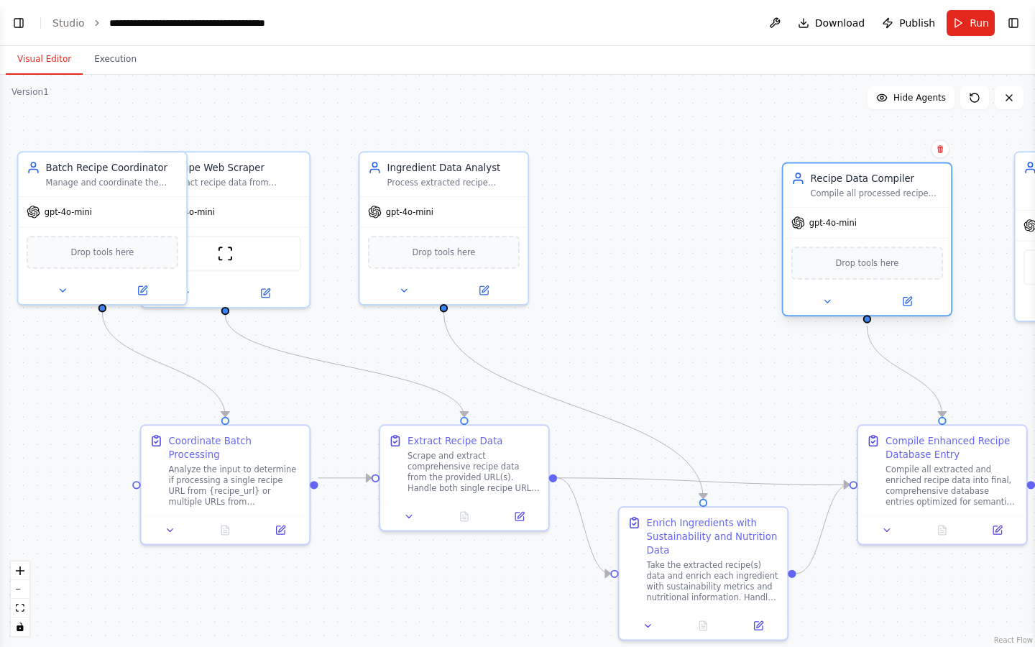
drag, startPoint x: 663, startPoint y: 227, endPoint x: 868, endPoint y: 242, distance: 204.6
click at [868, 242] on div "Drop tools here" at bounding box center [867, 263] width 168 height 50
click at [868, 239] on div "Drop tools here" at bounding box center [867, 263] width 168 height 50
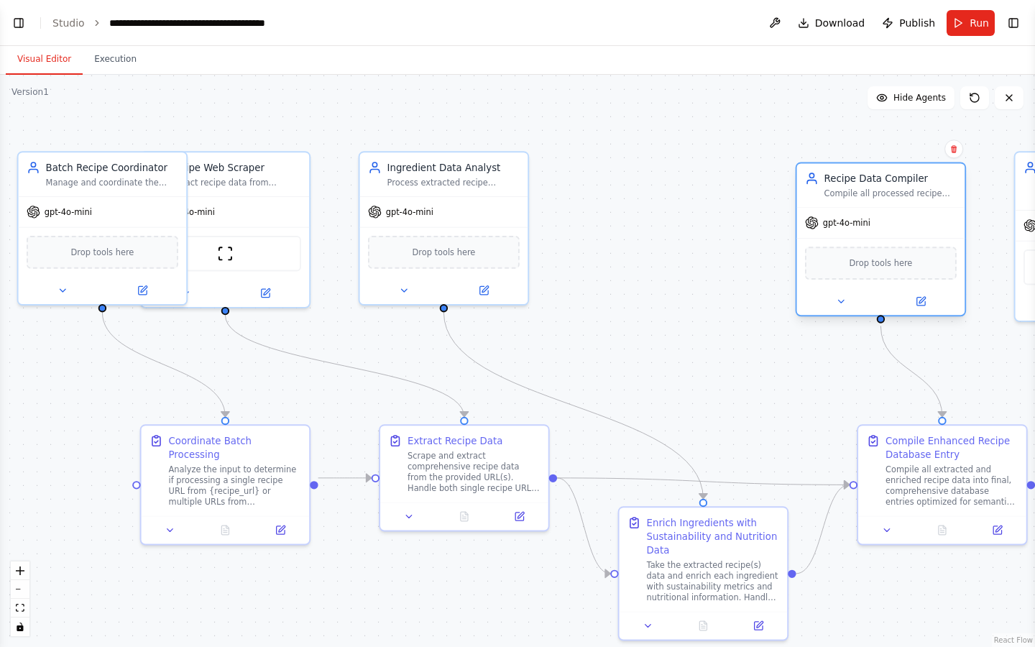
drag, startPoint x: 884, startPoint y: 224, endPoint x: 895, endPoint y: 218, distance: 12.2
click at [895, 218] on div "gpt-4o-mini" at bounding box center [881, 223] width 168 height 30
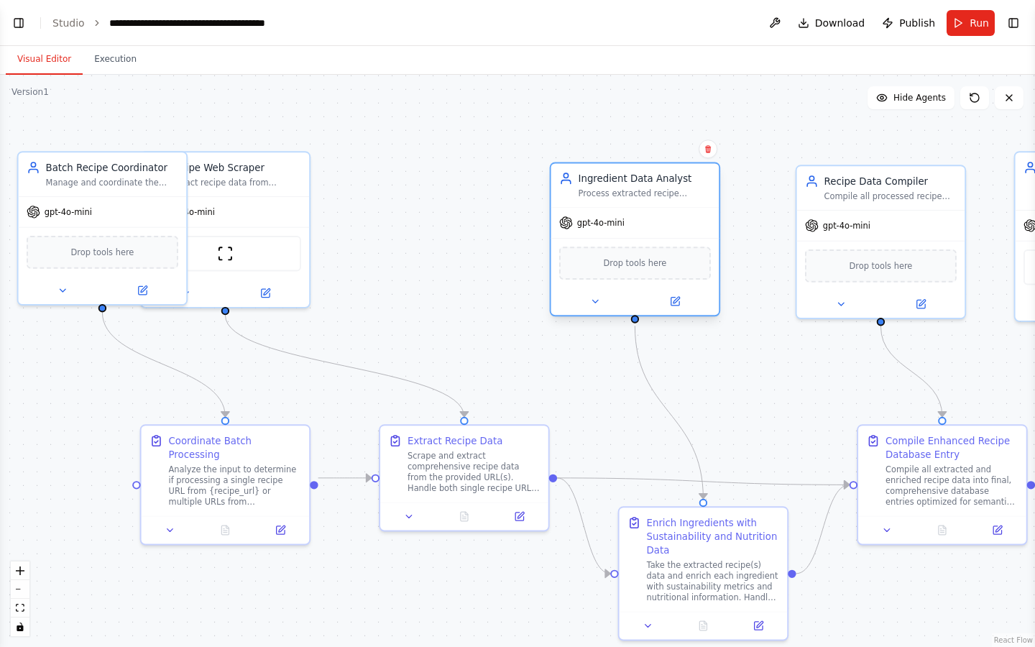
drag, startPoint x: 442, startPoint y: 213, endPoint x: 638, endPoint y: 228, distance: 196.0
click at [638, 228] on div "gpt-4o-mini" at bounding box center [635, 223] width 168 height 30
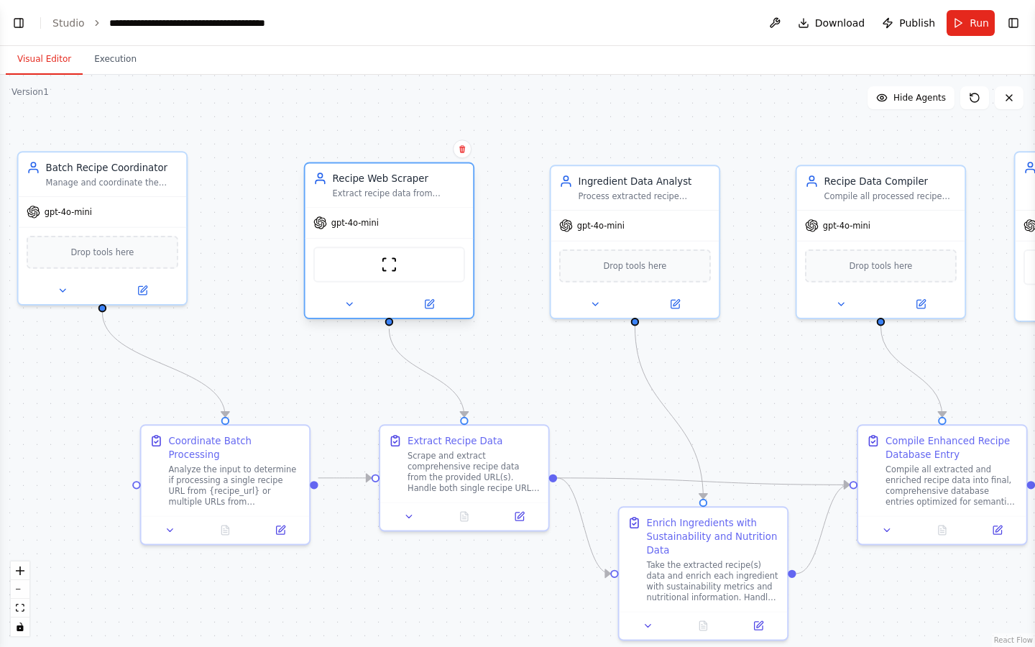
drag, startPoint x: 243, startPoint y: 198, endPoint x: 408, endPoint y: 206, distance: 164.8
click at [408, 206] on div "Recipe Web Scraper Extract recipe data from {recipe_url} including recipe name,…" at bounding box center [389, 240] width 170 height 157
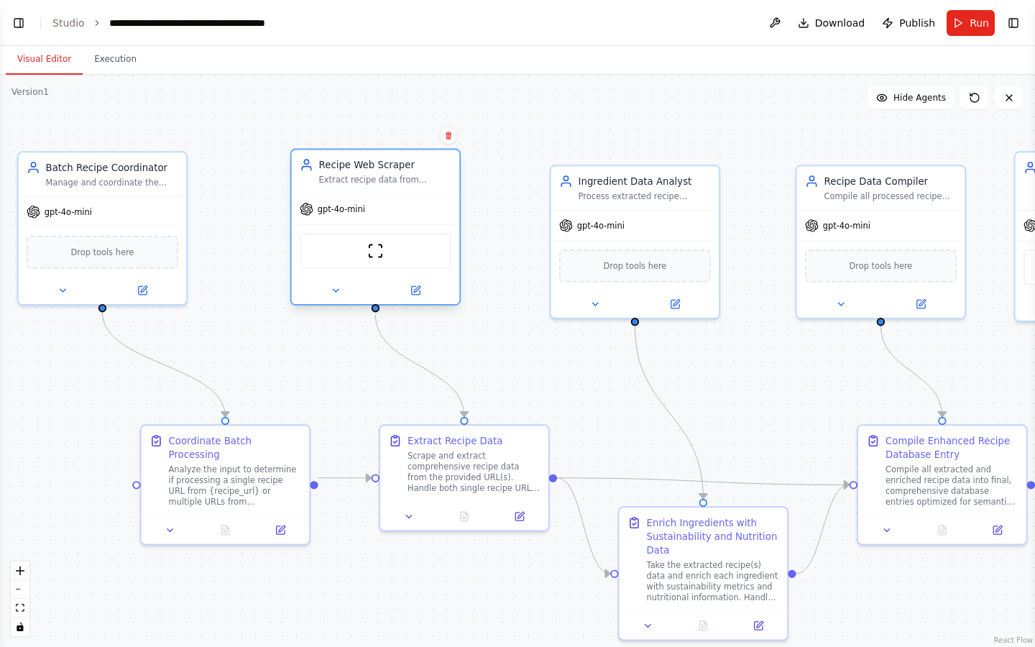
drag, startPoint x: 424, startPoint y: 234, endPoint x: 408, endPoint y: 221, distance: 21.0
click at [408, 221] on div "gpt-4o-mini" at bounding box center [376, 209] width 168 height 30
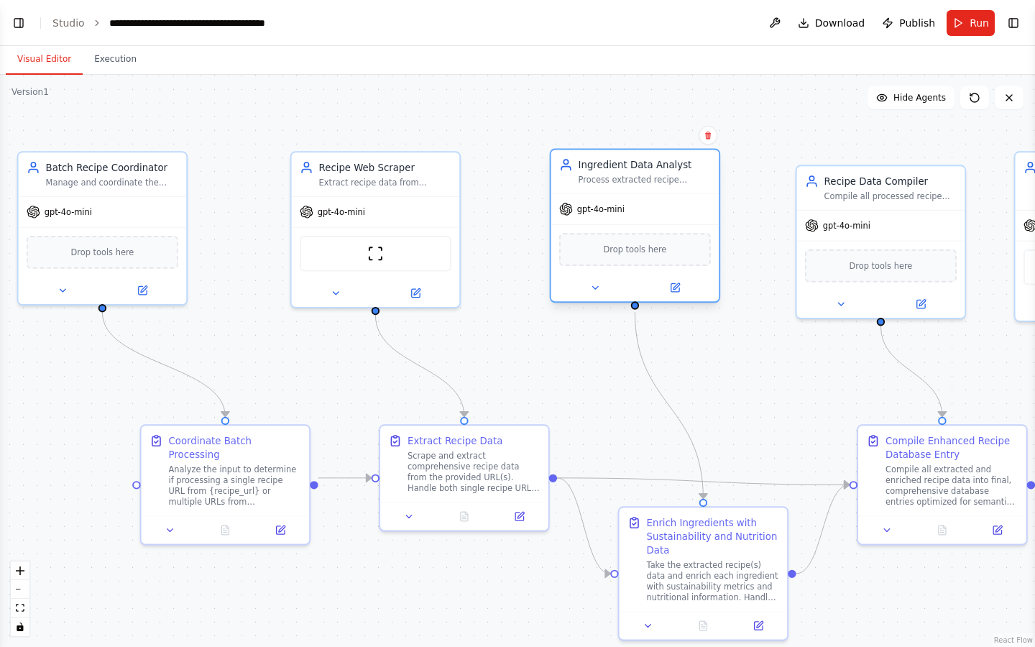
drag, startPoint x: 667, startPoint y: 242, endPoint x: 665, endPoint y: 234, distance: 8.9
click at [665, 234] on div "Drop tools here" at bounding box center [635, 249] width 168 height 50
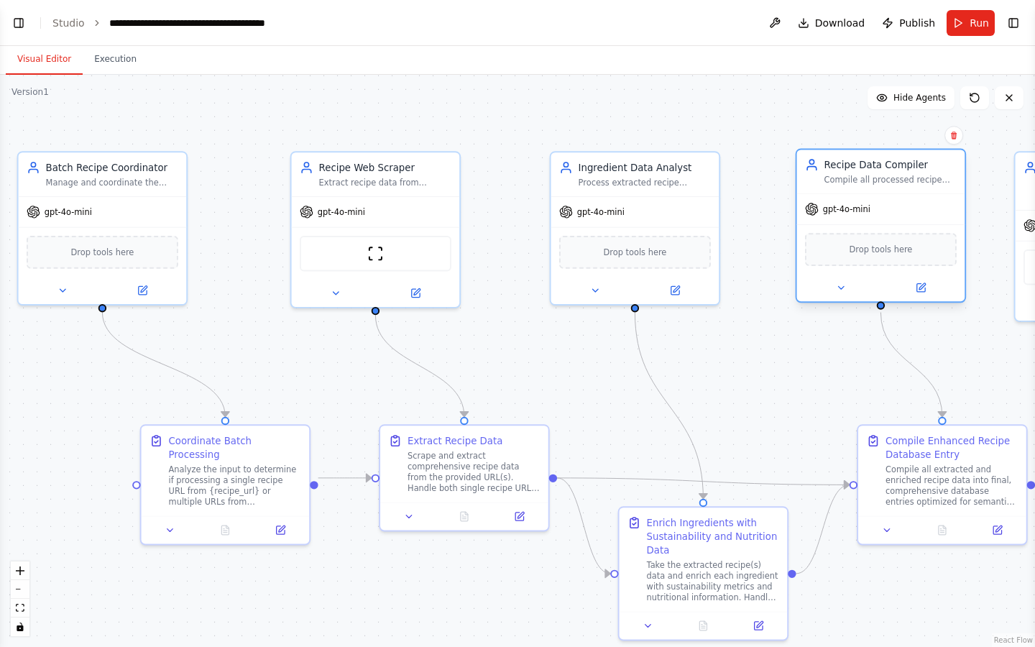
drag, startPoint x: 895, startPoint y: 243, endPoint x: 894, endPoint y: 232, distance: 10.8
click at [894, 232] on div "Drop tools here" at bounding box center [881, 249] width 168 height 50
click at [505, 127] on div ".deletable-edge-delete-btn { width: 20px; height: 20px; border: 0px solid #ffff…" at bounding box center [517, 361] width 1035 height 572
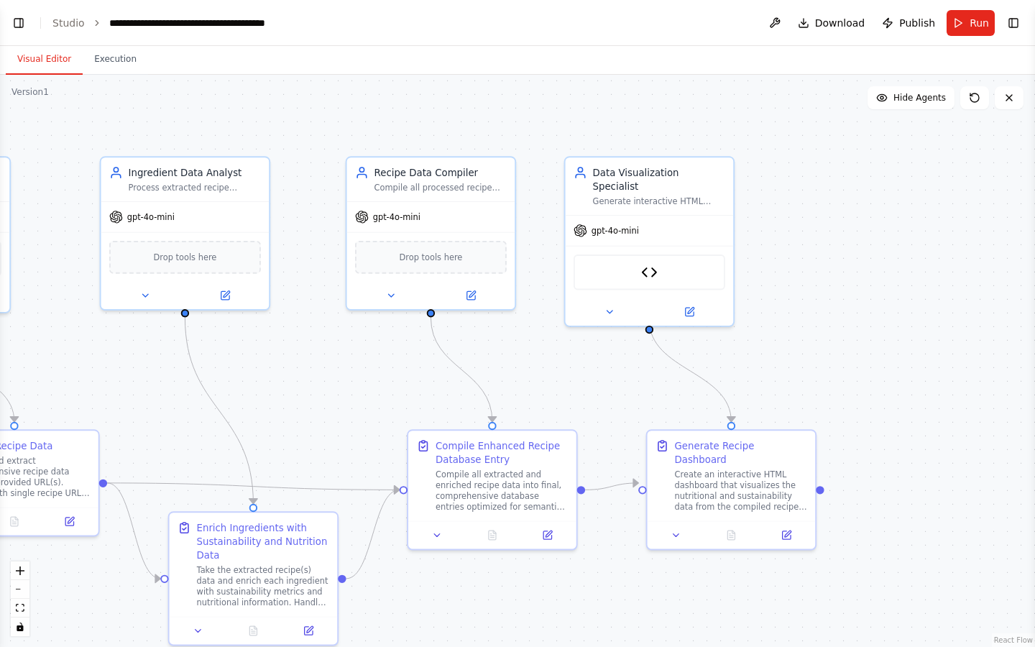
drag, startPoint x: 698, startPoint y: 107, endPoint x: 249, endPoint y: 106, distance: 449.2
click at [249, 106] on div ".deletable-edge-delete-btn { width: 20px; height: 20px; border: 0px solid #ffff…" at bounding box center [517, 361] width 1035 height 572
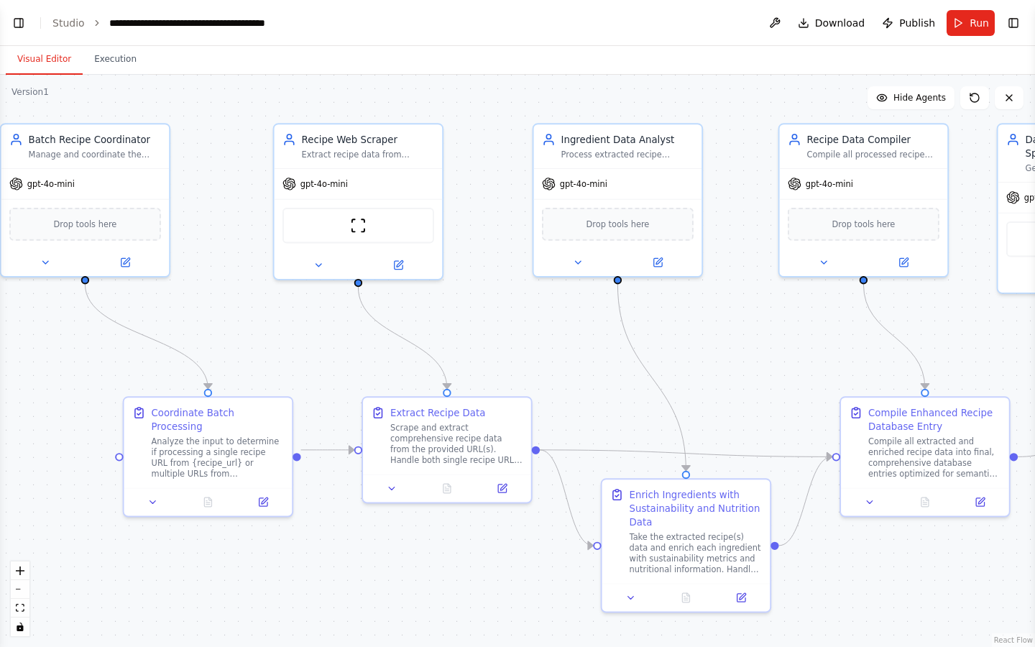
drag, startPoint x: 254, startPoint y: 106, endPoint x: 686, endPoint y: 78, distance: 432.9
click at [686, 78] on div ".deletable-edge-delete-btn { width: 20px; height: 20px; border: 0px solid #ffff…" at bounding box center [517, 361] width 1035 height 572
click at [17, 24] on button "Toggle Left Sidebar" at bounding box center [19, 23] width 20 height 20
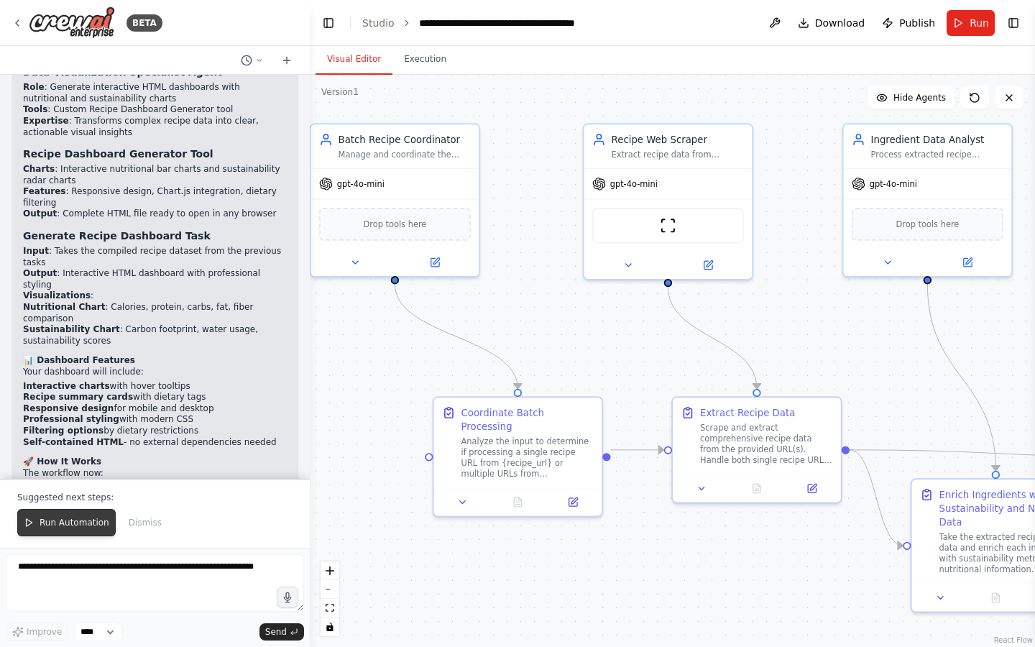
click at [70, 458] on span "Run Automation" at bounding box center [75, 523] width 70 height 12
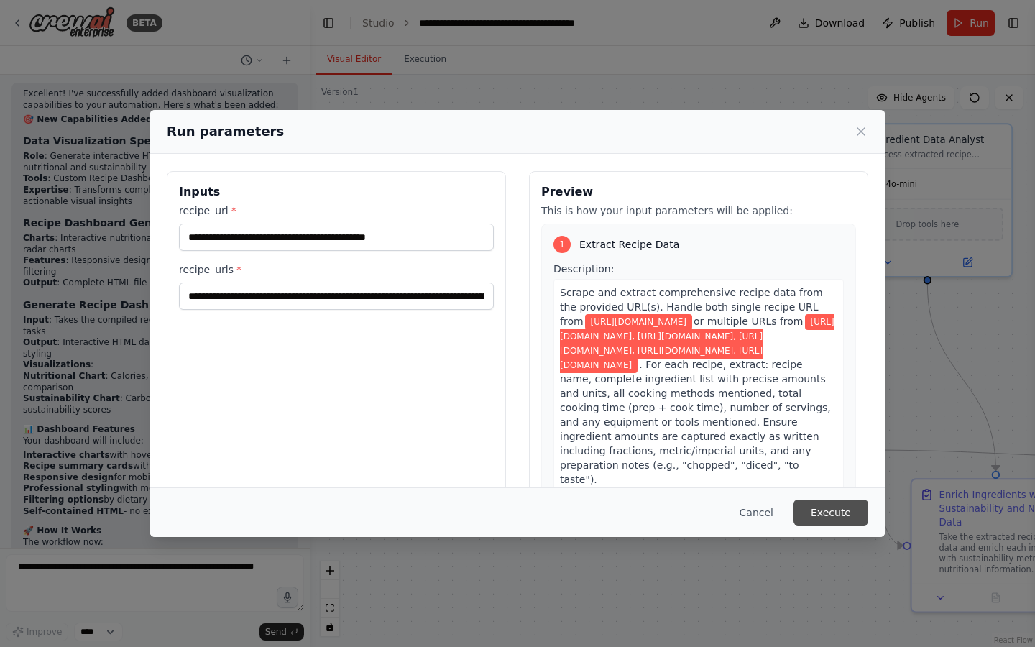
click at [831, 458] on button "Execute" at bounding box center [831, 513] width 75 height 26
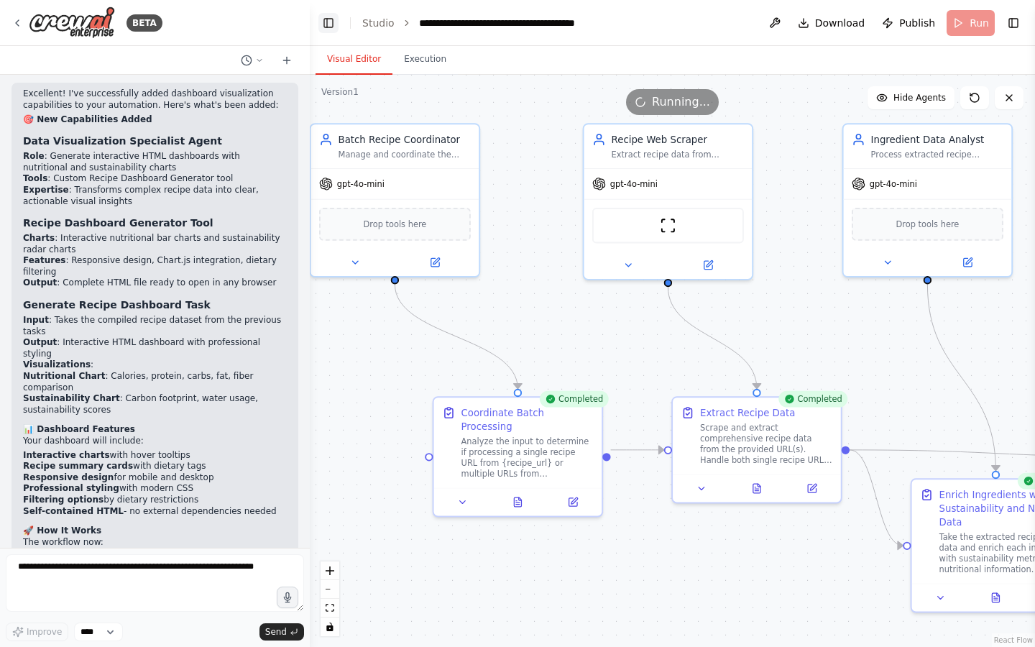
click at [328, 22] on button "Toggle Left Sidebar" at bounding box center [328, 23] width 20 height 20
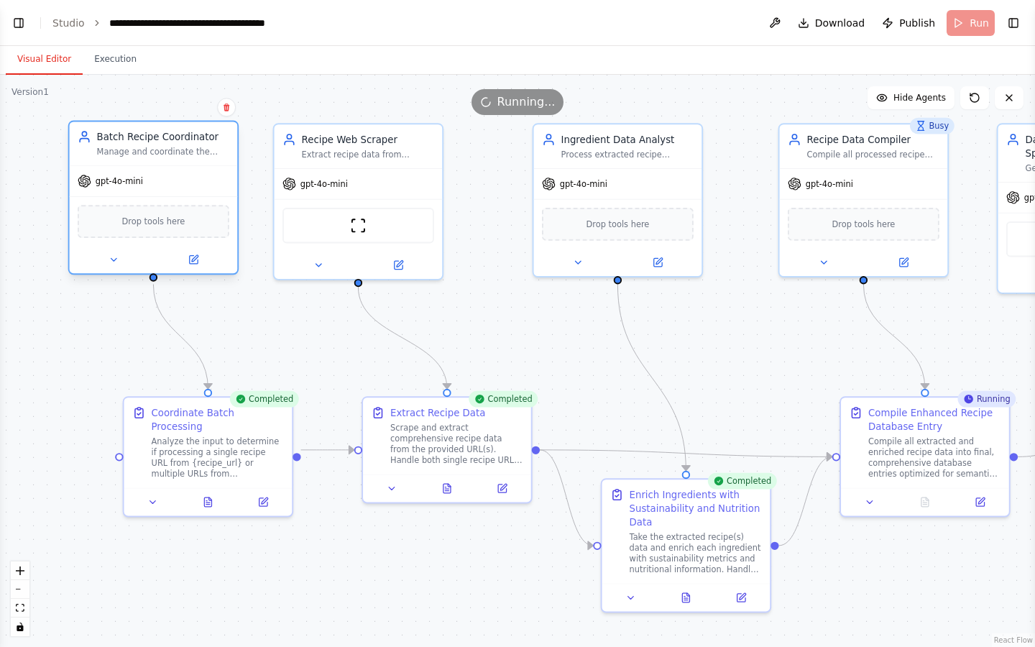
drag, startPoint x: 94, startPoint y: 173, endPoint x: 159, endPoint y: 177, distance: 64.8
click at [159, 177] on div "gpt-4o-mini" at bounding box center [154, 181] width 168 height 30
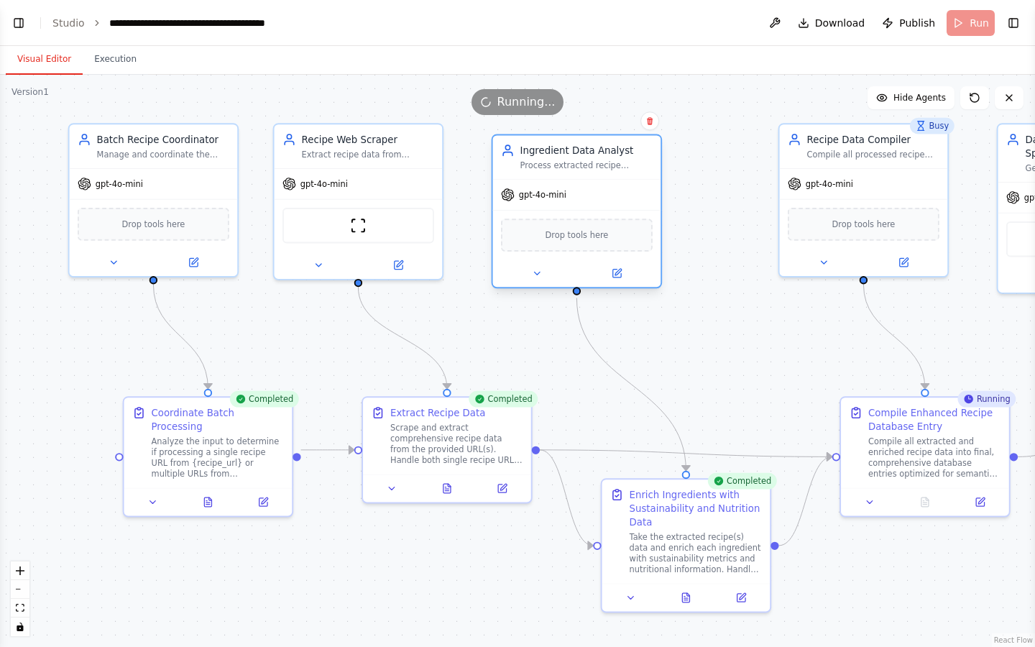
drag, startPoint x: 630, startPoint y: 173, endPoint x: 582, endPoint y: 182, distance: 48.9
click at [582, 182] on div "gpt-4o-mini" at bounding box center [577, 195] width 168 height 30
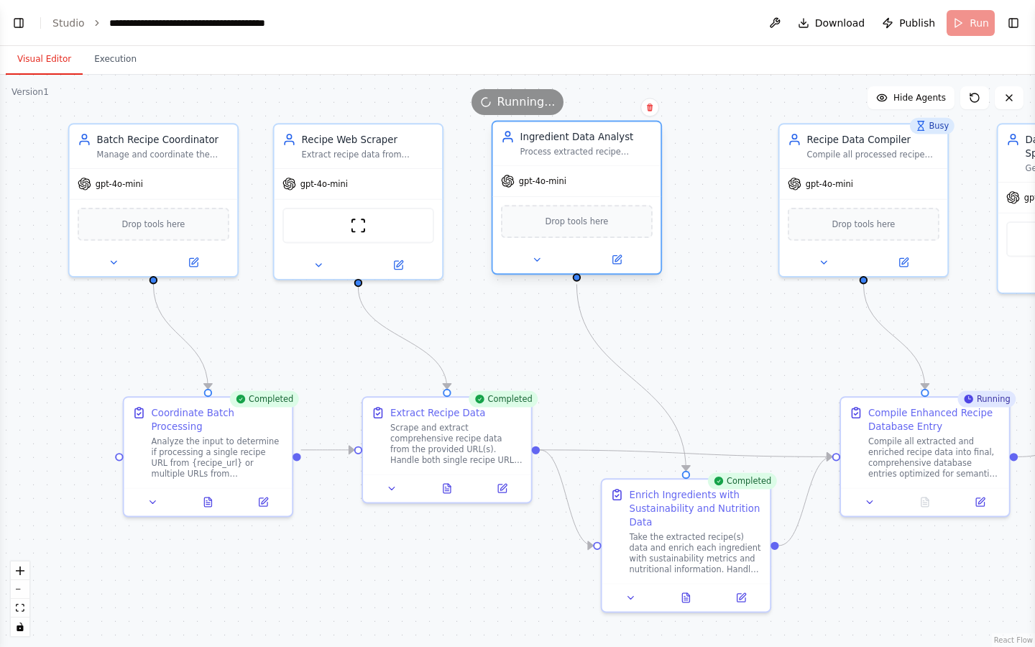
drag, startPoint x: 607, startPoint y: 177, endPoint x: 601, endPoint y: 166, distance: 12.2
click at [602, 166] on div "Ingredient Data Analyst Process extracted recipe ingredients and enrich them wi…" at bounding box center [577, 197] width 171 height 155
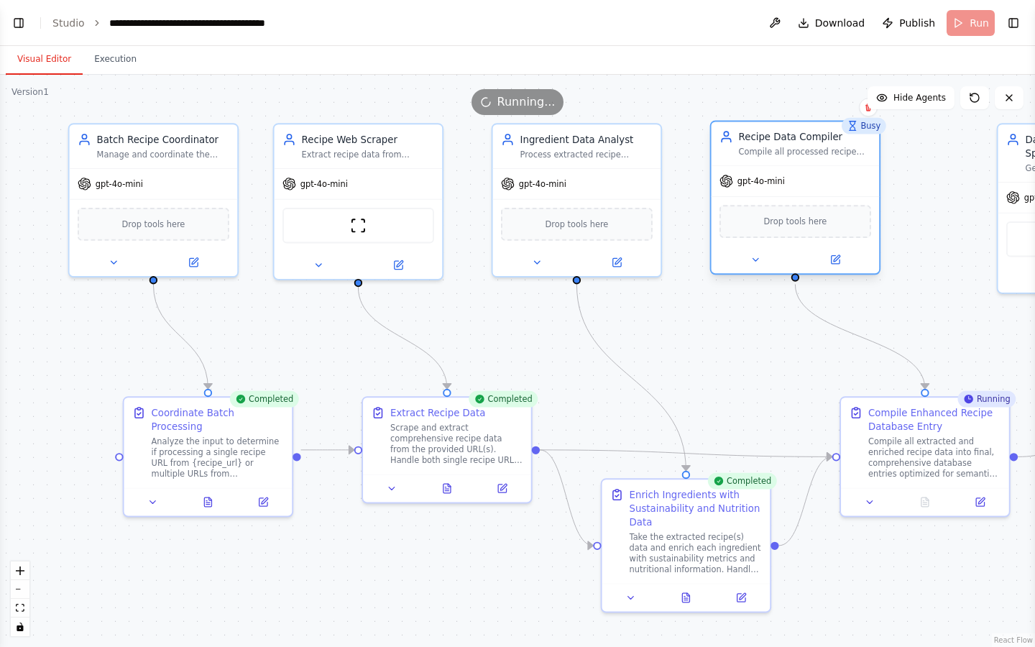
drag, startPoint x: 889, startPoint y: 169, endPoint x: 826, endPoint y: 173, distance: 63.4
click at [826, 173] on div "gpt-4o-mini" at bounding box center [796, 181] width 168 height 30
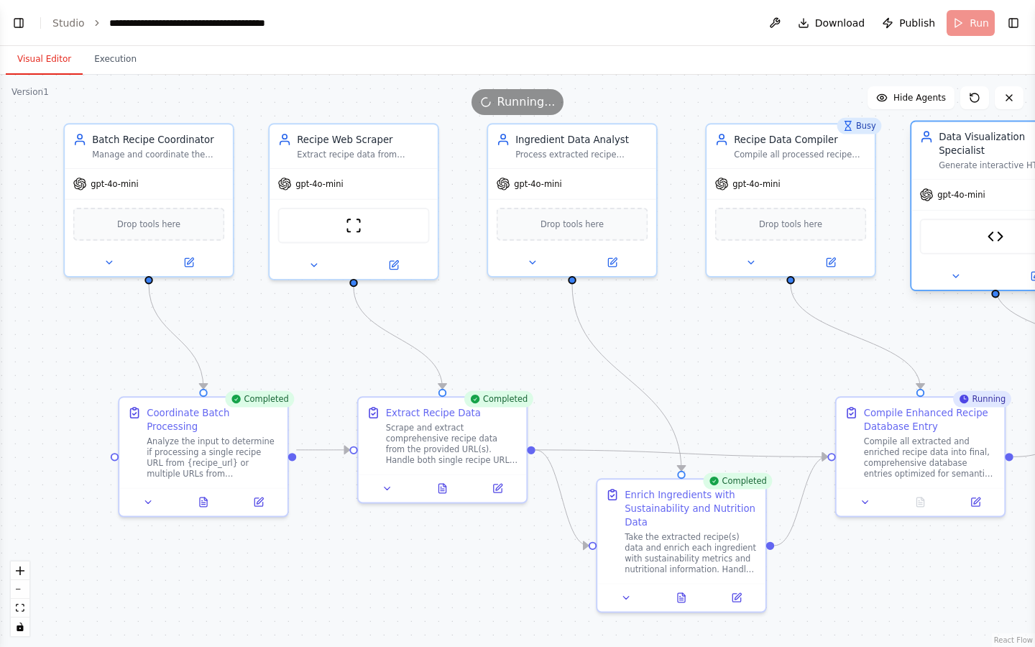
drag, startPoint x: 1013, startPoint y: 159, endPoint x: 933, endPoint y: 152, distance: 80.8
click at [933, 152] on div "Data Visualization Specialist Generate interactive HTML dashboards that visuali…" at bounding box center [995, 150] width 168 height 58
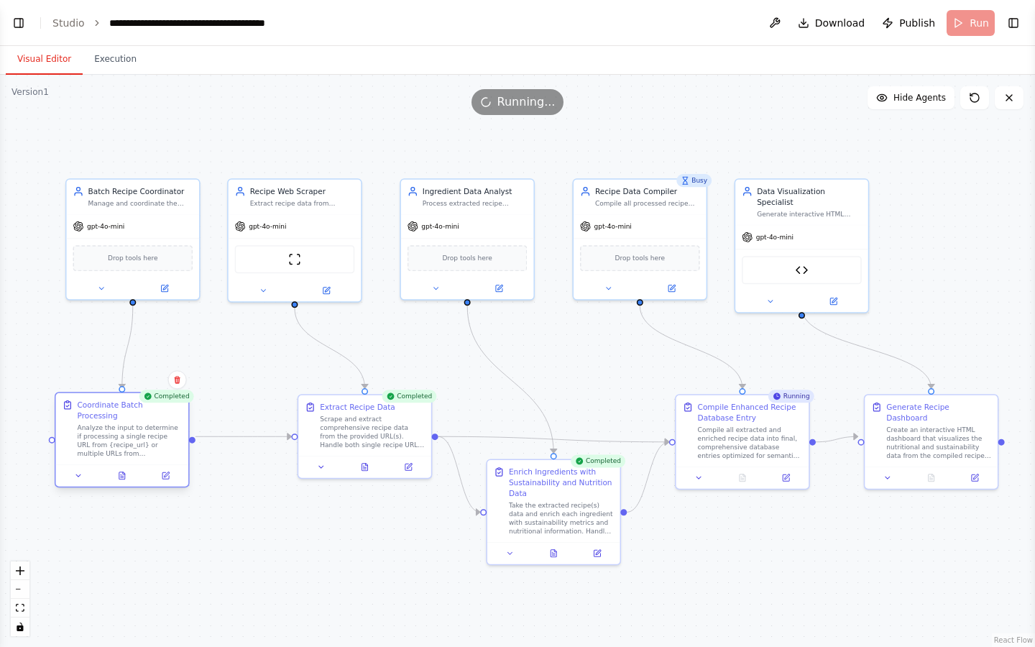
drag, startPoint x: 185, startPoint y: 428, endPoint x: 134, endPoint y: 427, distance: 50.3
click at [134, 427] on div "Analyze the input to determine if processing a single recipe URL from {recipe_u…" at bounding box center [129, 440] width 105 height 35
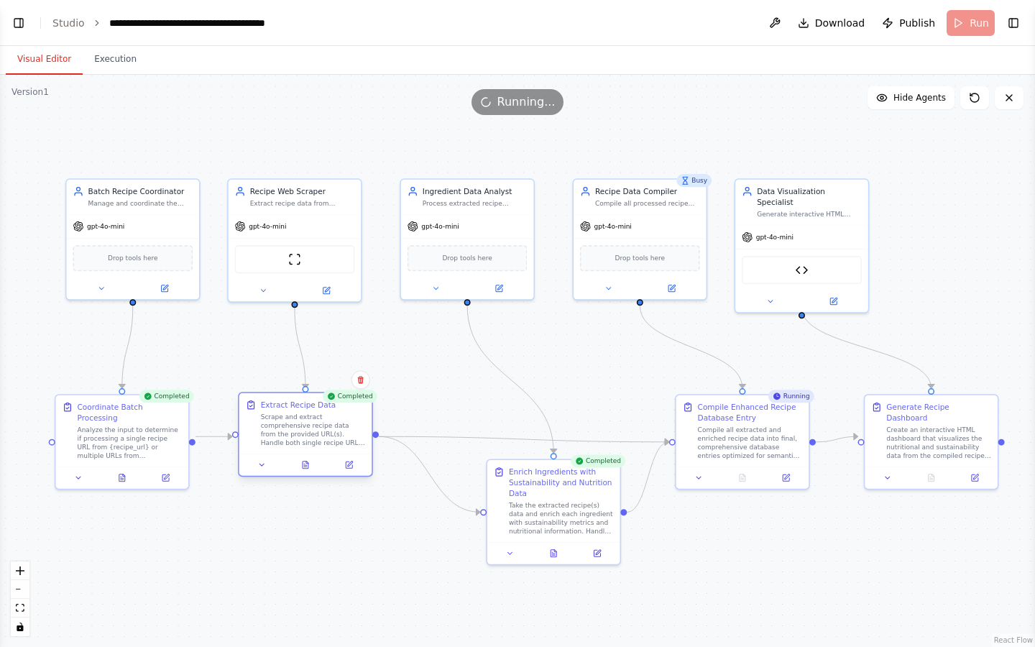
drag, startPoint x: 343, startPoint y: 438, endPoint x: 277, endPoint y: 438, distance: 66.1
click at [277, 438] on div "Scrape and extract comprehensive recipe data from the provided URL(s). Handle b…" at bounding box center [313, 430] width 105 height 35
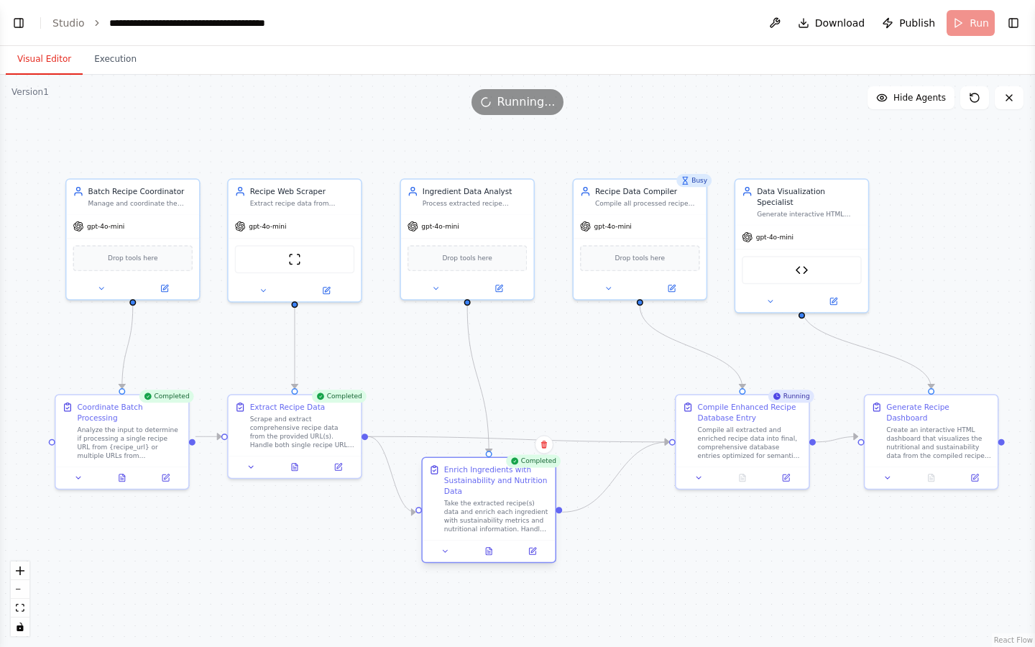
drag, startPoint x: 530, startPoint y: 499, endPoint x: 465, endPoint y: 502, distance: 65.5
click at [465, 458] on div "Take the extracted recipe(s) data and enrich each ingredient with sustainabilit…" at bounding box center [496, 516] width 105 height 35
click at [711, 458] on div at bounding box center [743, 475] width 124 height 13
drag, startPoint x: 757, startPoint y: 454, endPoint x: 704, endPoint y: 454, distance: 53.2
click at [704, 454] on div "Compile all extracted and enriched recipe data into final, comprehensive databa…" at bounding box center [701, 440] width 105 height 35
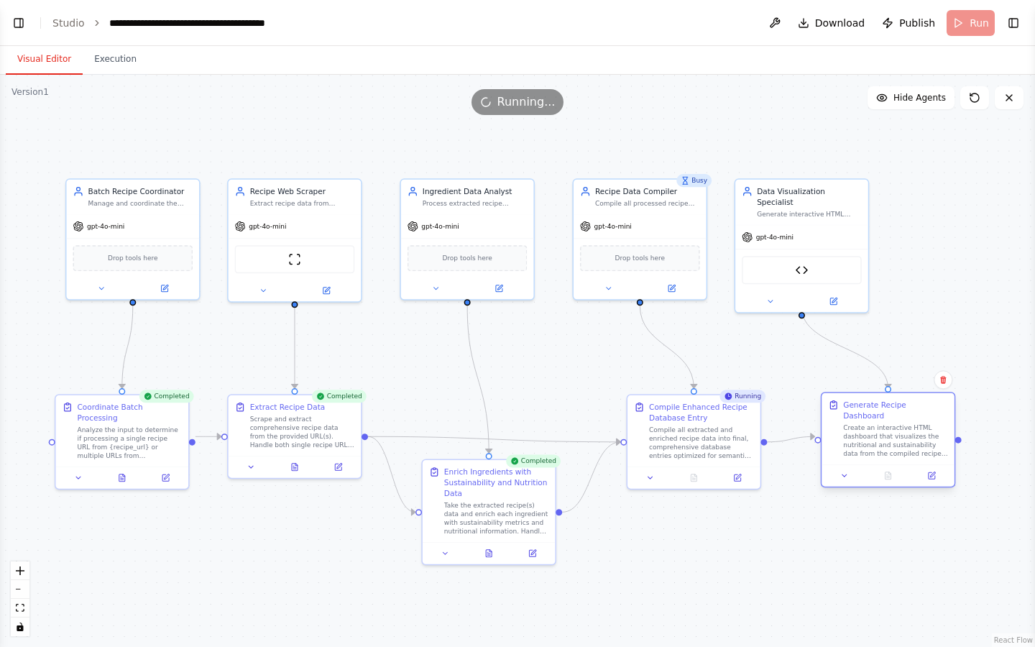
drag, startPoint x: 949, startPoint y: 433, endPoint x: 901, endPoint y: 436, distance: 48.2
click at [901, 436] on div "Create an interactive HTML dashboard that visualizes the nutritional and sustai…" at bounding box center [895, 440] width 105 height 35
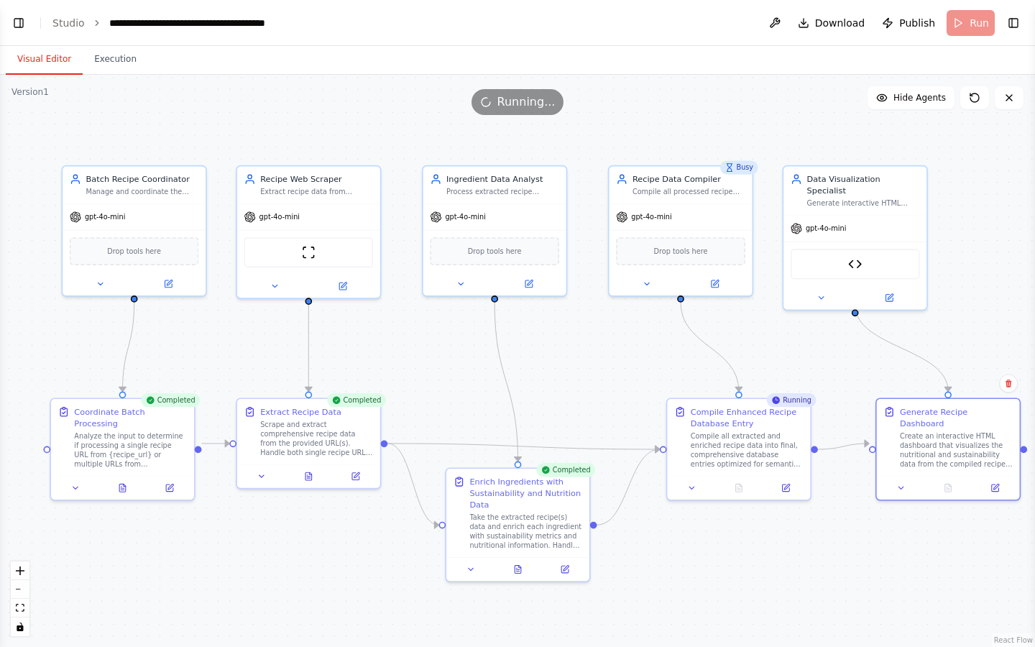
drag, startPoint x: 27, startPoint y: 334, endPoint x: 17, endPoint y: 332, distance: 9.6
click at [17, 332] on div ".deletable-edge-delete-btn { width: 20px; height: 20px; border: 0px solid #ffff…" at bounding box center [517, 361] width 1035 height 572
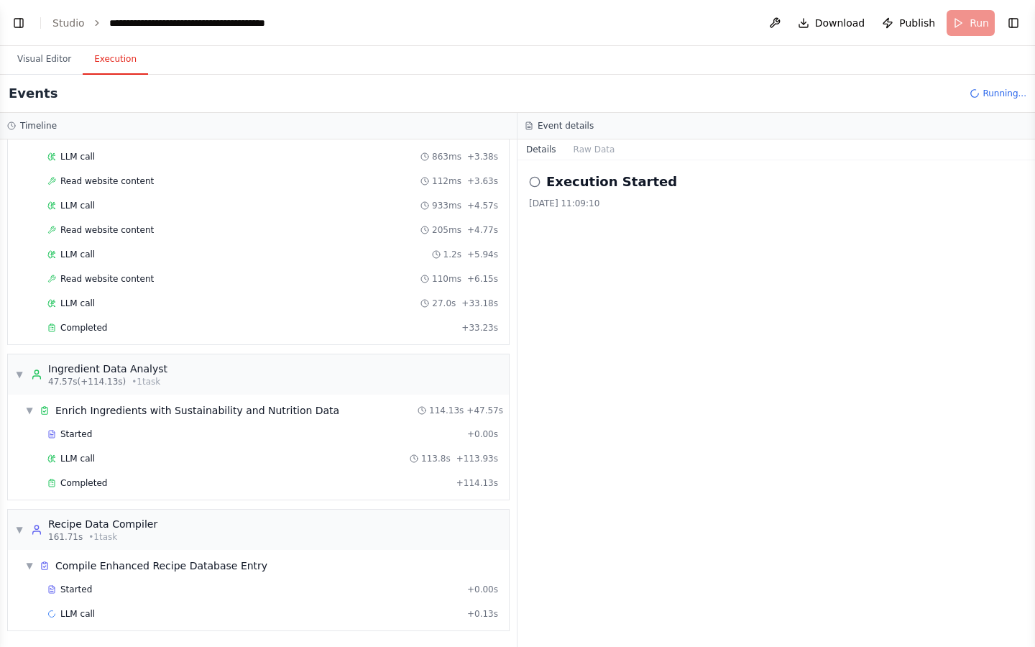
click at [111, 53] on button "Execution" at bounding box center [115, 60] width 65 height 30
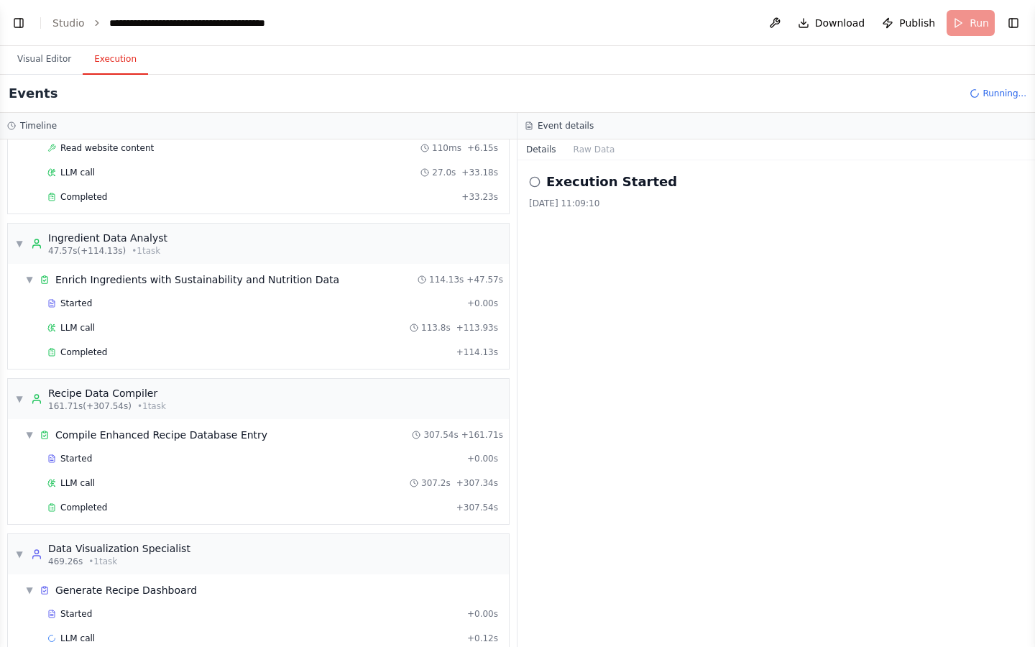
scroll to position [503, 0]
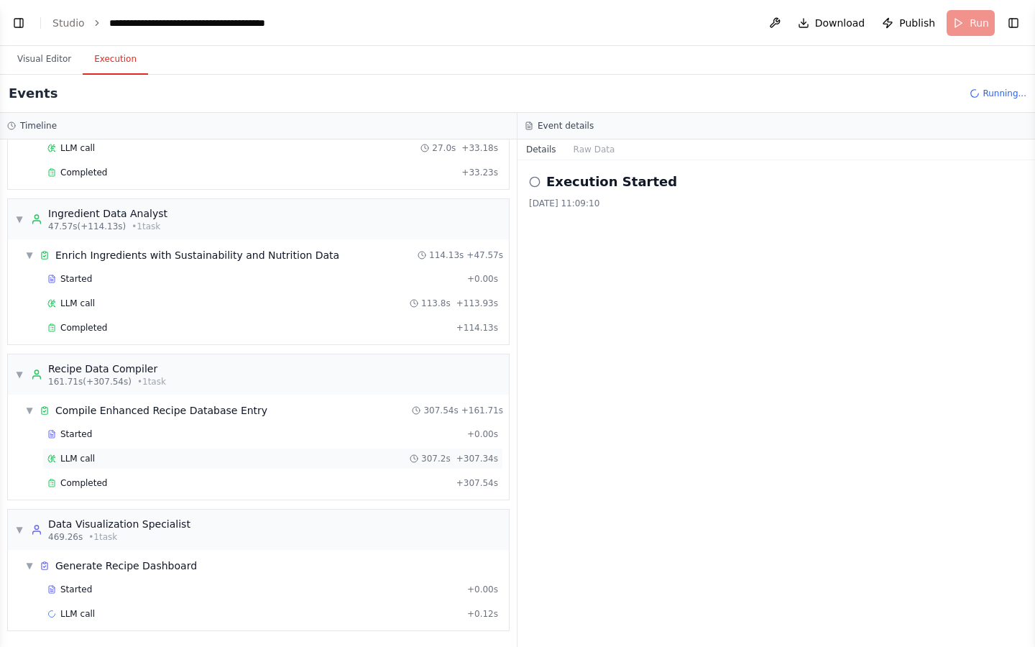
click at [80, 456] on span "LLM call" at bounding box center [77, 459] width 35 height 12
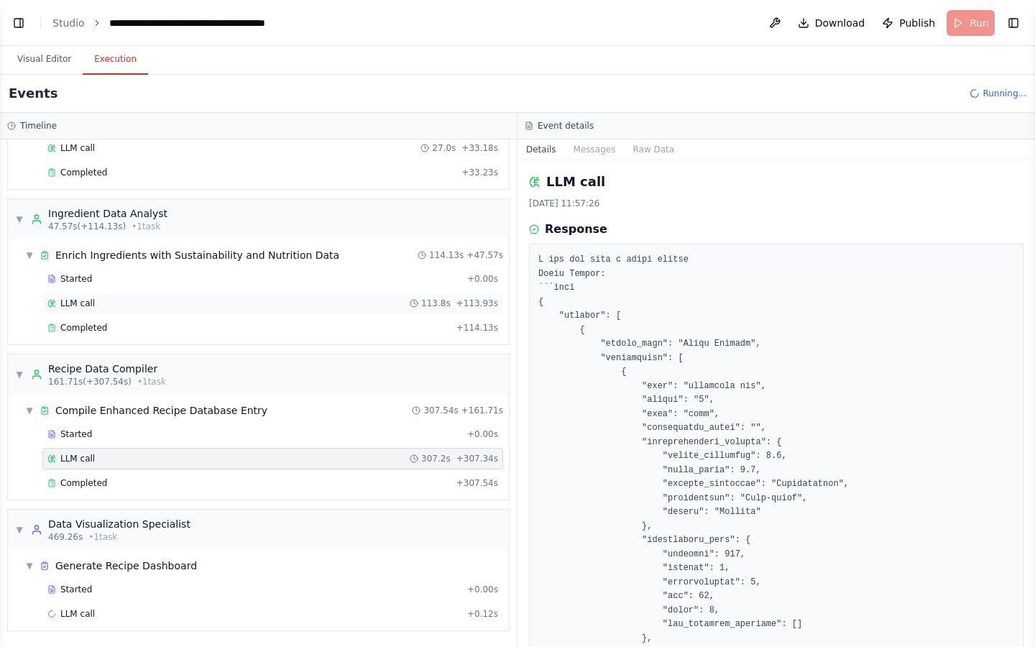
click at [80, 302] on span "LLM call" at bounding box center [77, 304] width 35 height 12
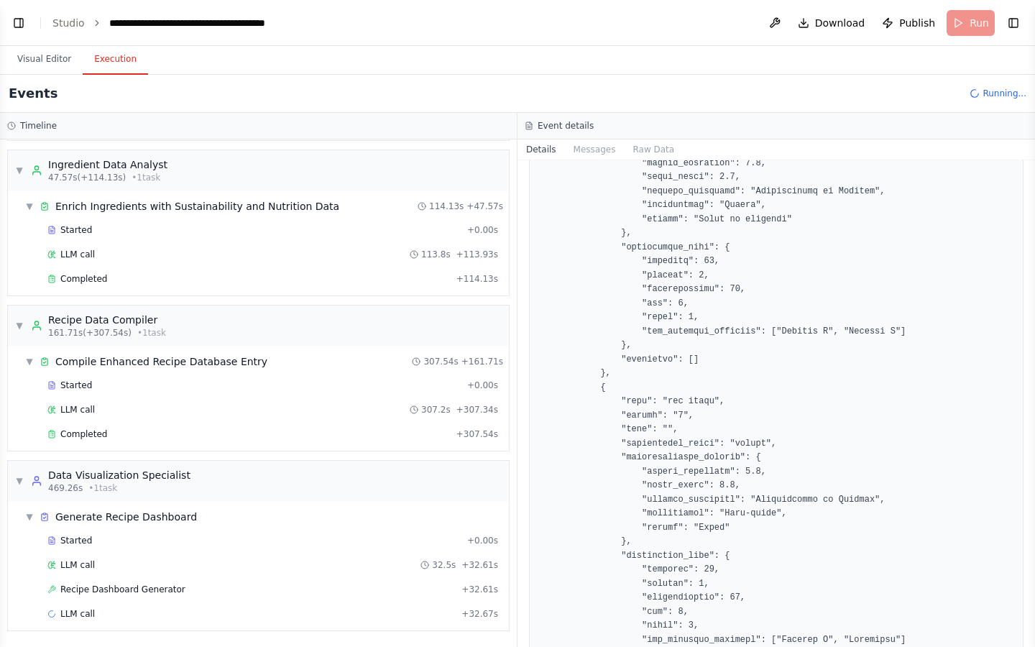
scroll to position [552, 0]
click at [81, 458] on span "LLM call" at bounding box center [77, 565] width 35 height 12
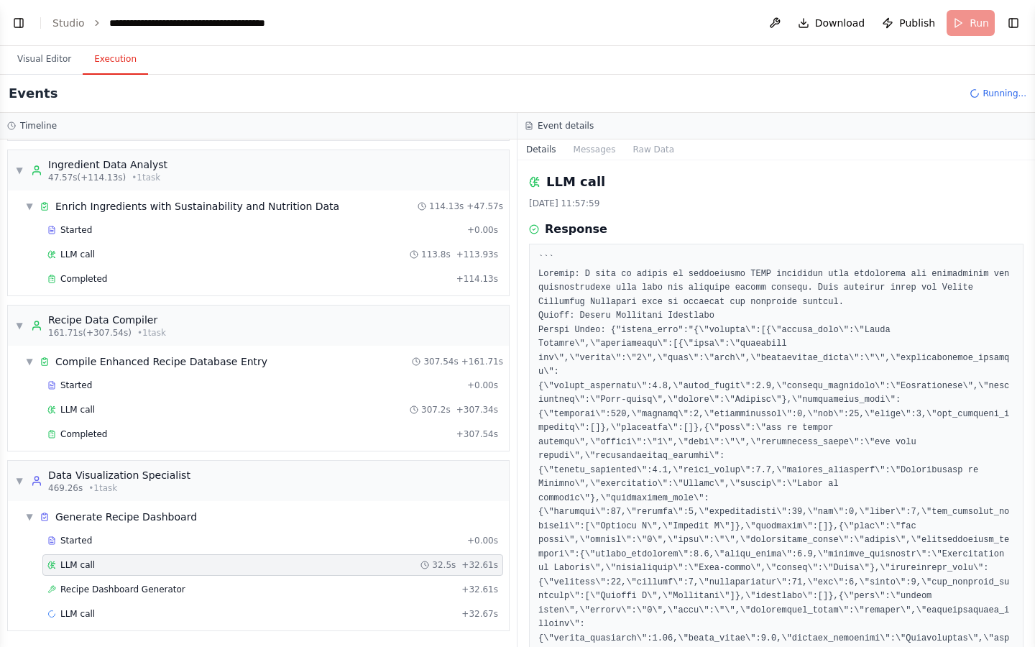
scroll to position [0, 0]
click at [111, 458] on span "Recipe Dashboard Generator" at bounding box center [122, 590] width 125 height 12
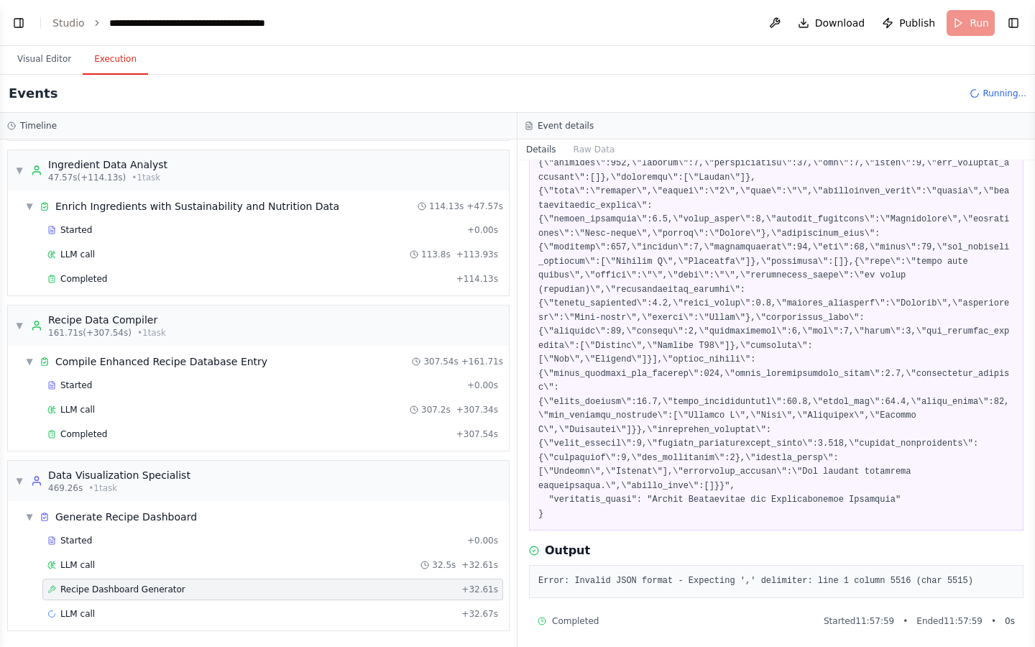
scroll to position [1048, 0]
click at [83, 458] on span "LLM call" at bounding box center [77, 614] width 35 height 12
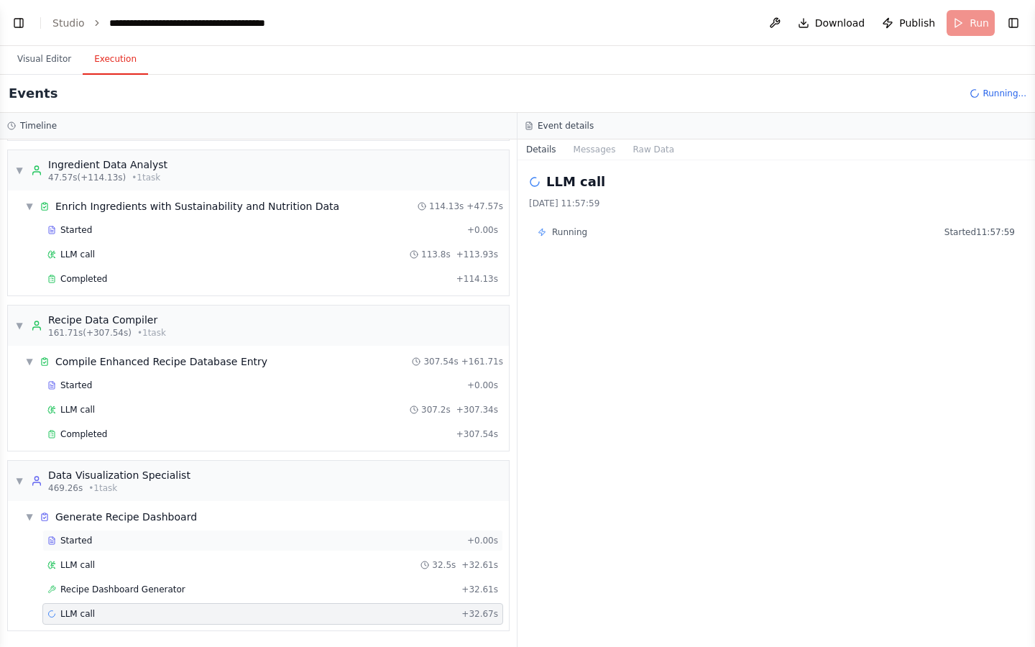
click at [82, 458] on div "Started + 0.00s" at bounding box center [272, 541] width 461 height 22
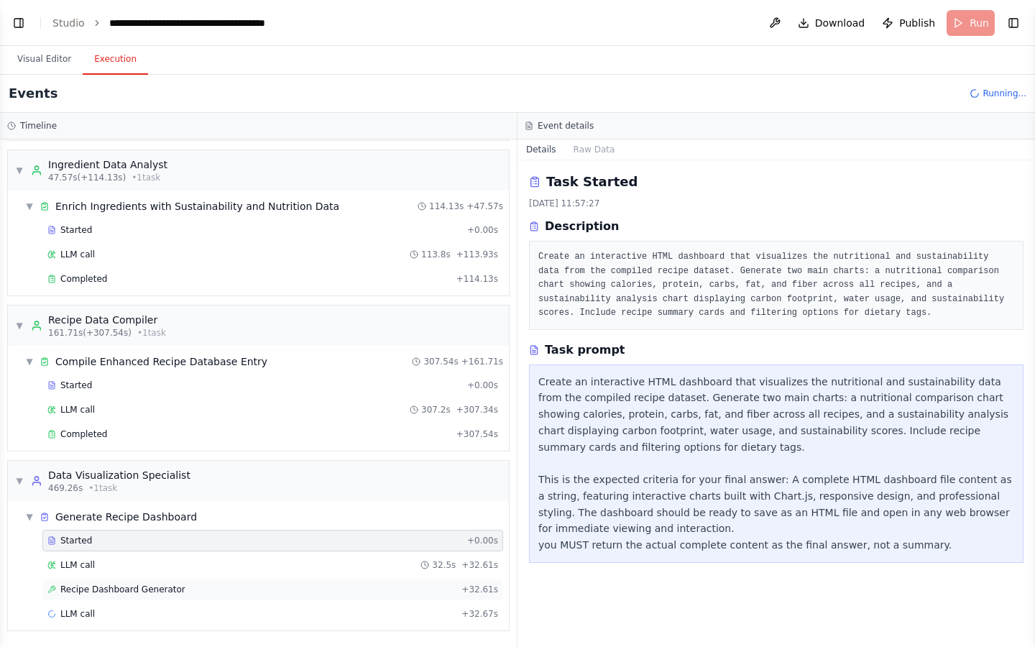
scroll to position [0, 0]
click at [86, 458] on span "Recipe Dashboard Generator" at bounding box center [122, 590] width 125 height 12
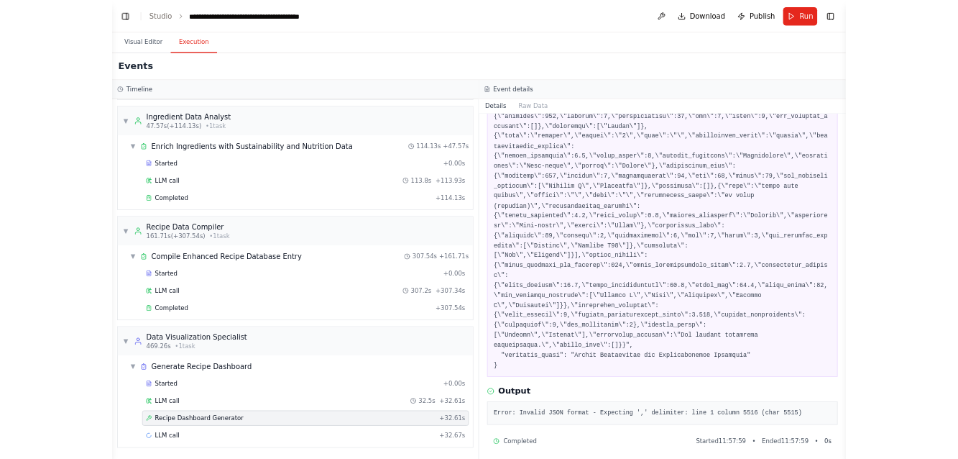
scroll to position [1048, 0]
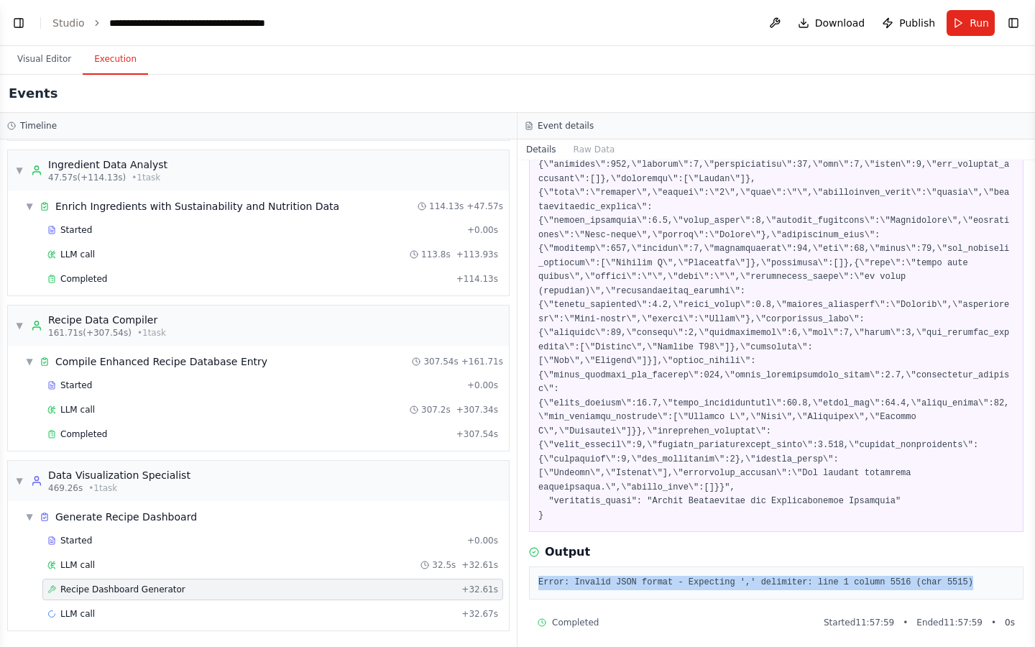
drag, startPoint x: 995, startPoint y: 579, endPoint x: 523, endPoint y: 576, distance: 471.5
click at [523, 458] on div "Recipe Dashboard Generator 16/09/2025, 11:57:59 Input Output Error: Invalid JSO…" at bounding box center [777, 403] width 518 height 487
copy pre "Error: Invalid JSON format - Expecting ',' delimiter: line 1 column 5516 (char …"
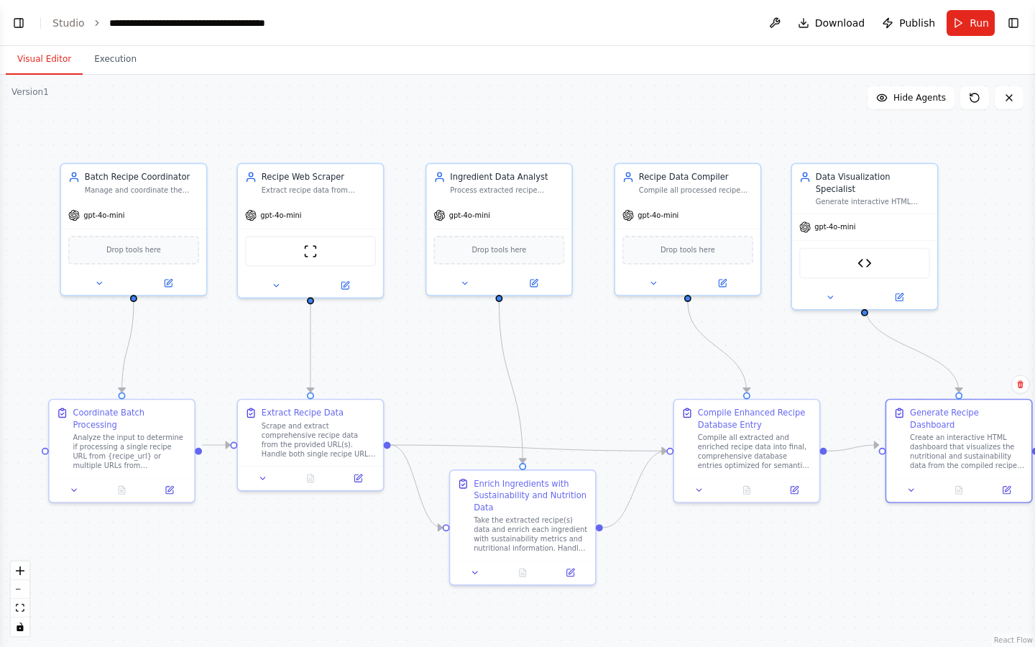
click at [51, 62] on button "Visual Editor" at bounding box center [44, 60] width 77 height 30
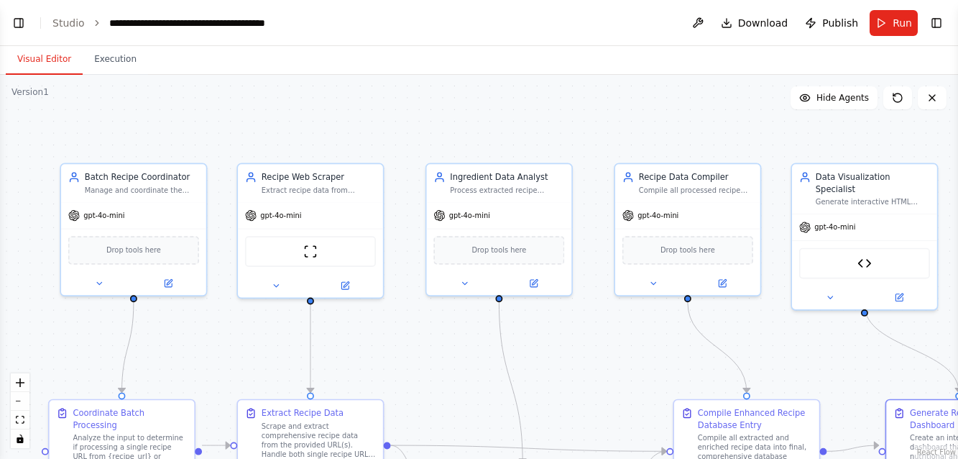
drag, startPoint x: 17, startPoint y: 23, endPoint x: 17, endPoint y: 364, distance: 340.7
click at [17, 23] on button "Toggle Left Sidebar" at bounding box center [19, 23] width 20 height 20
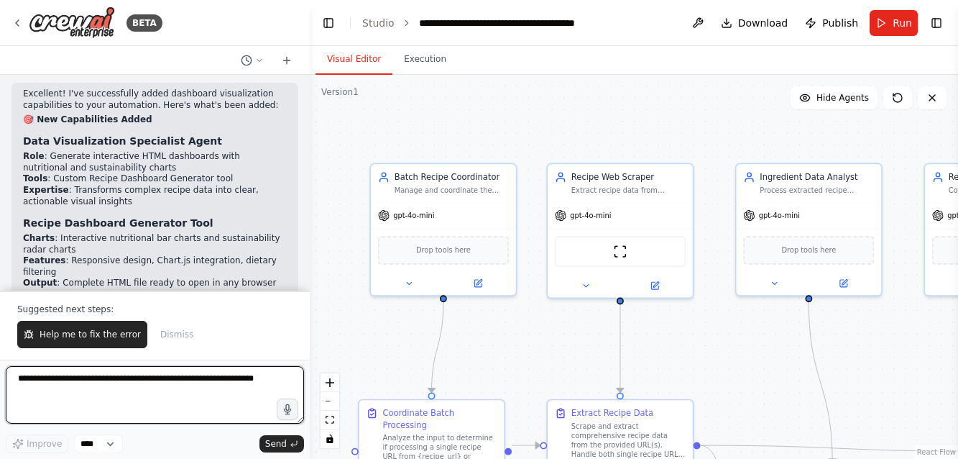
click at [47, 380] on textarea at bounding box center [155, 395] width 298 height 58
paste textarea "**********"
type textarea "**********"
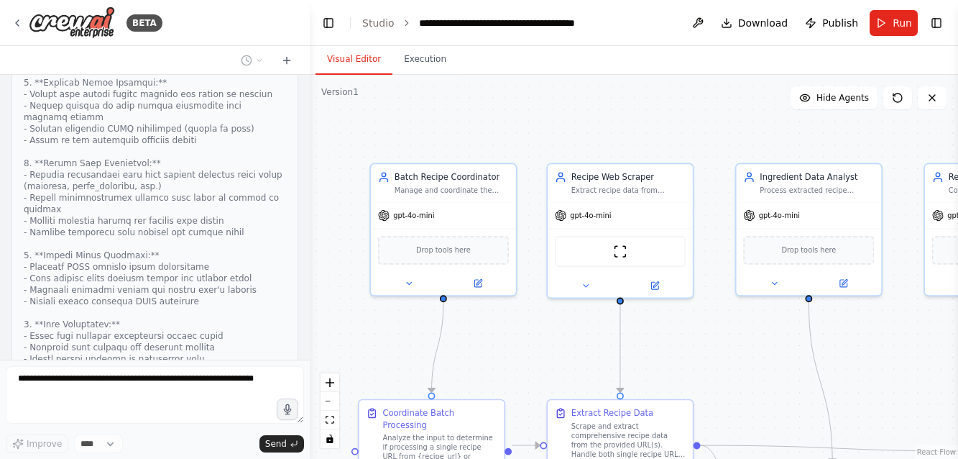
scroll to position [0, 0]
